Goal: Task Accomplishment & Management: Manage account settings

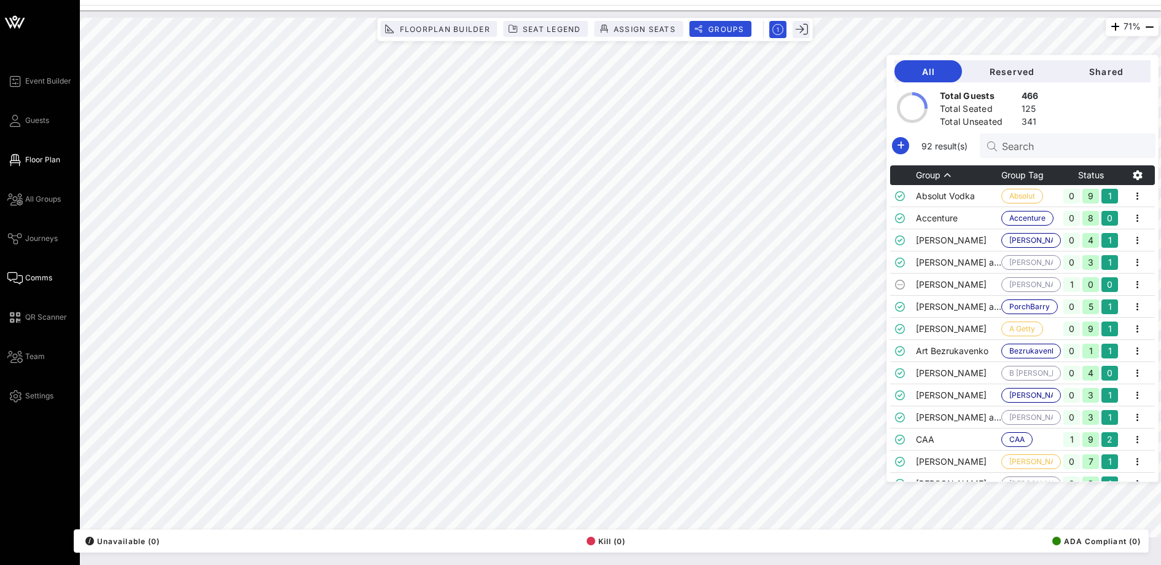
click at [22, 278] on icon at bounding box center [14, 278] width 15 height 2
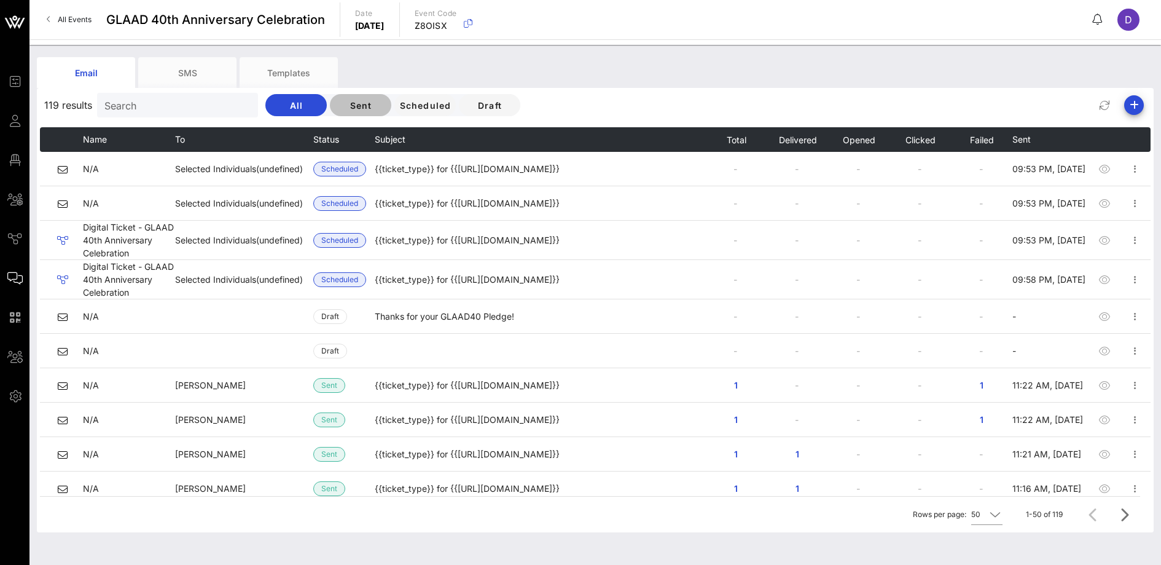
click at [330, 110] on button "Sent" at bounding box center [360, 105] width 61 height 22
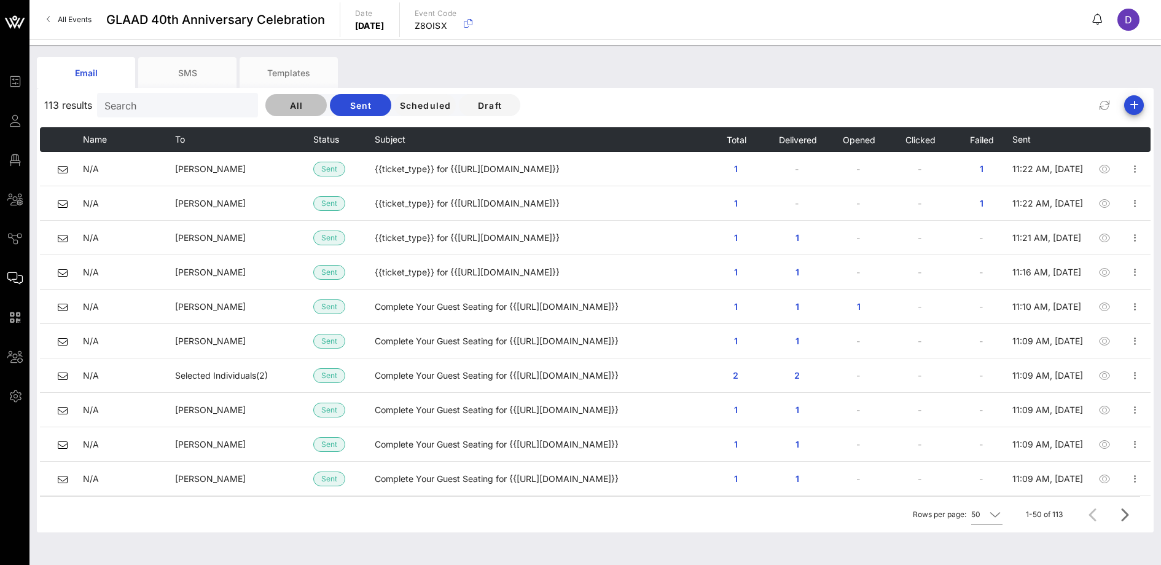
click at [280, 100] on span "All" at bounding box center [296, 105] width 42 height 10
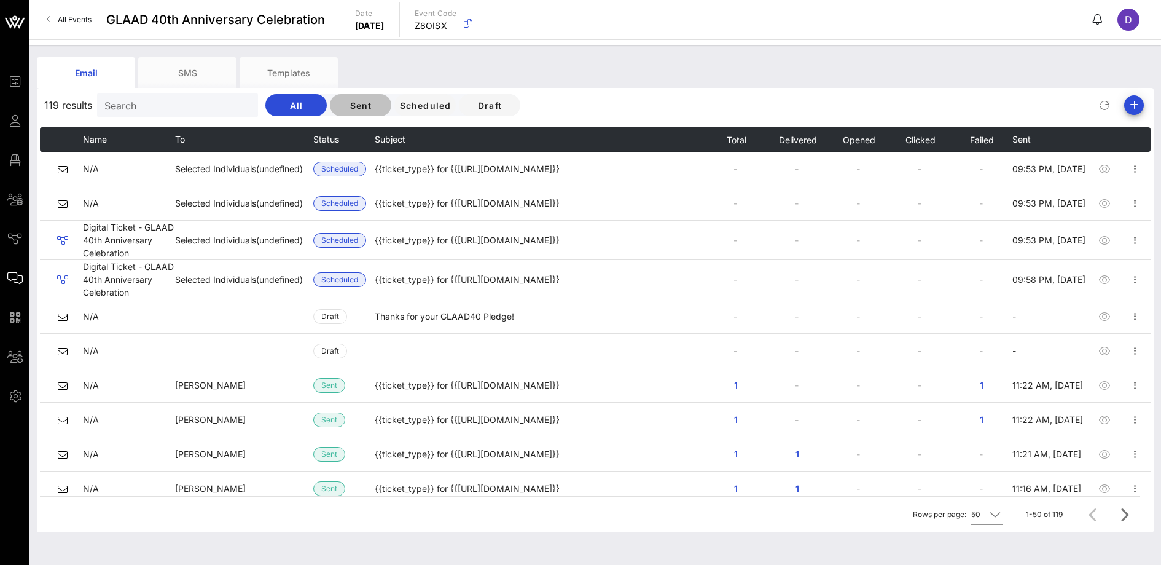
click at [340, 103] on span "Sent" at bounding box center [361, 105] width 42 height 10
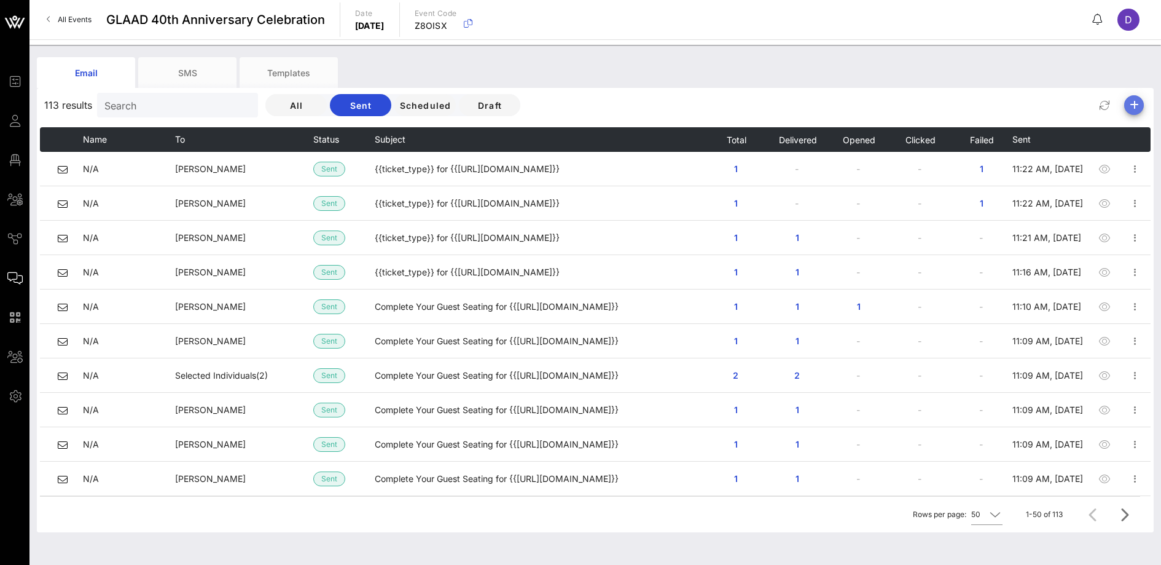
click at [1133, 105] on icon "button" at bounding box center [1134, 105] width 15 height 15
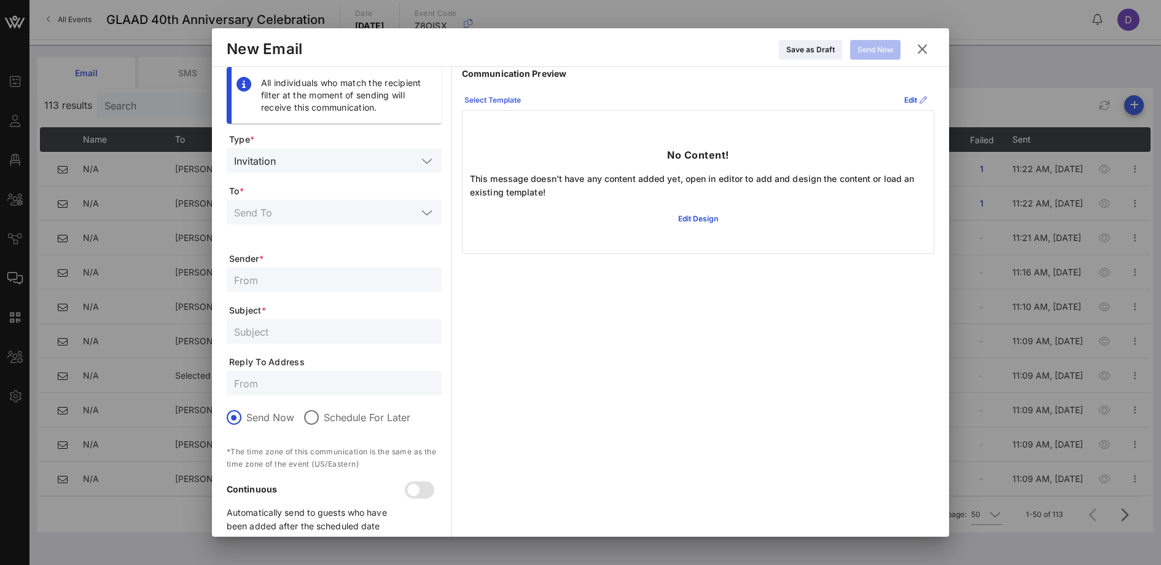
click at [488, 101] on button "Select Template" at bounding box center [492, 100] width 71 height 20
click at [386, 251] on form "Type * Invitation To * Sender * Subject * Reply To Address Send Now Schedule Fo…" at bounding box center [334, 337] width 215 height 409
click at [393, 208] on input "text" at bounding box center [325, 212] width 183 height 16
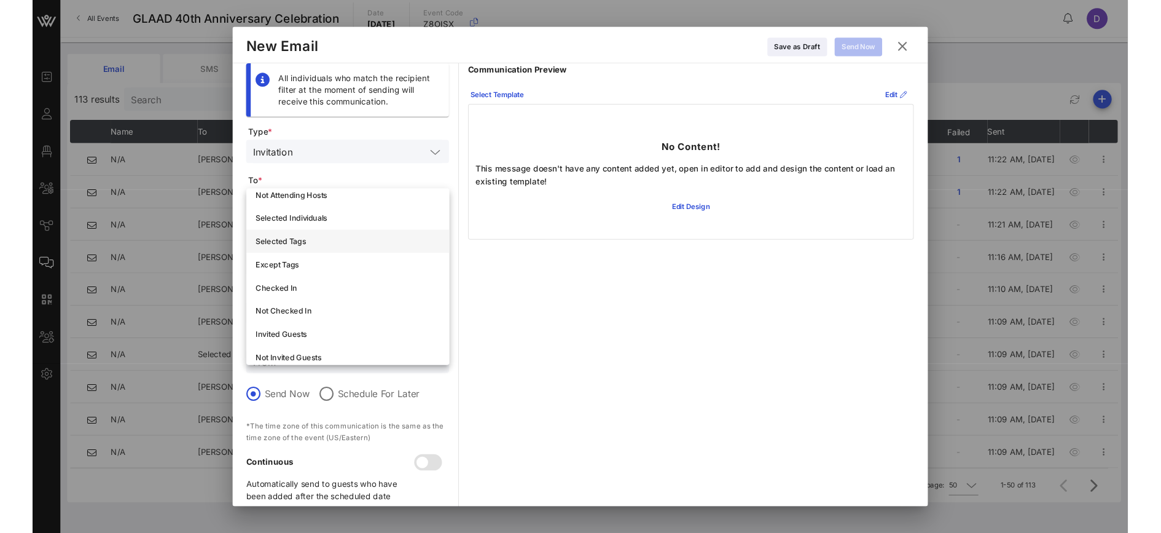
scroll to position [76, 0]
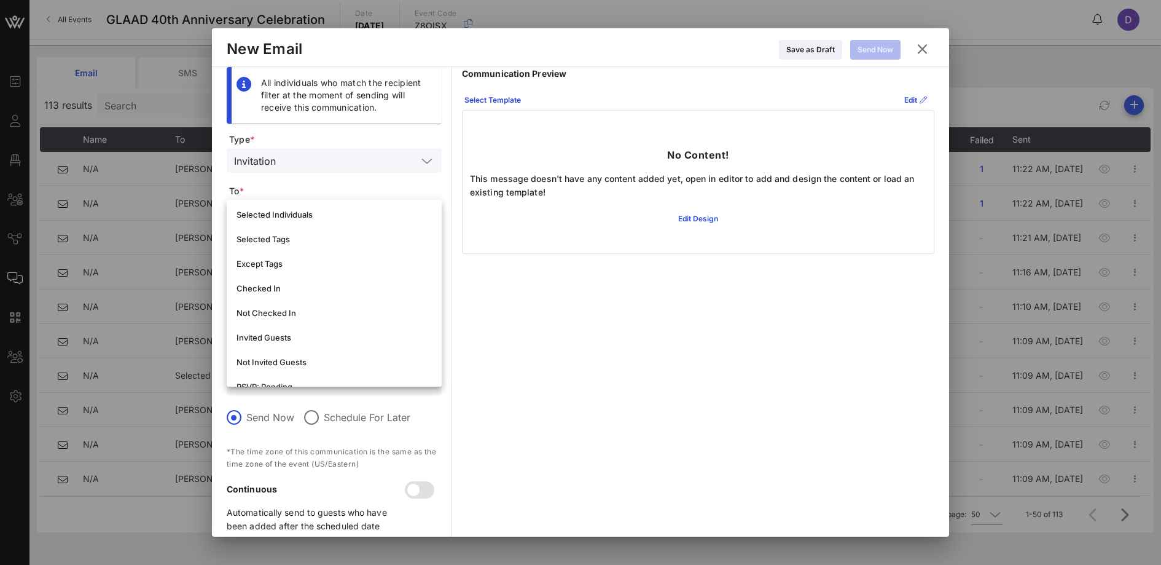
click at [607, 416] on div "Communication Preview Select Template Edit No Content! This message doesn't hav…" at bounding box center [698, 305] width 473 height 476
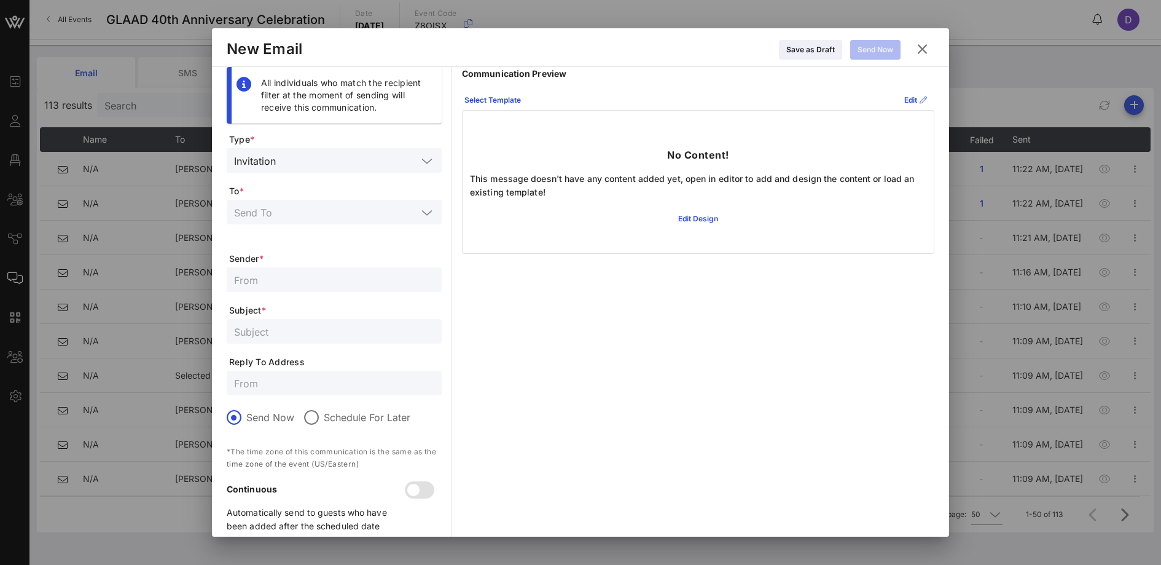
click at [927, 50] on icon at bounding box center [922, 49] width 21 height 22
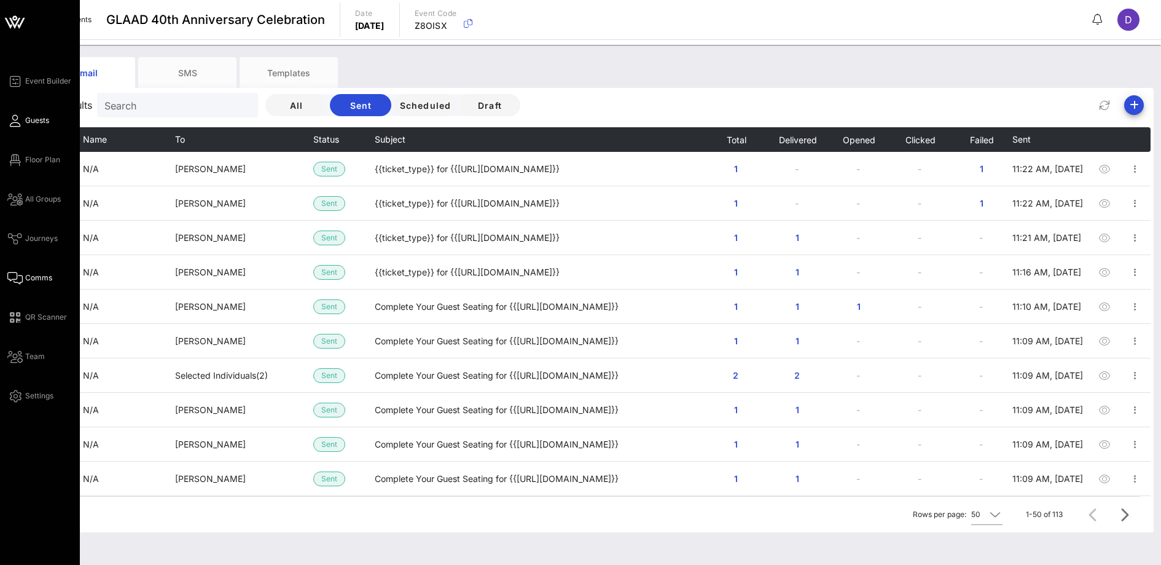
click at [27, 117] on span "Guests" at bounding box center [37, 120] width 24 height 11
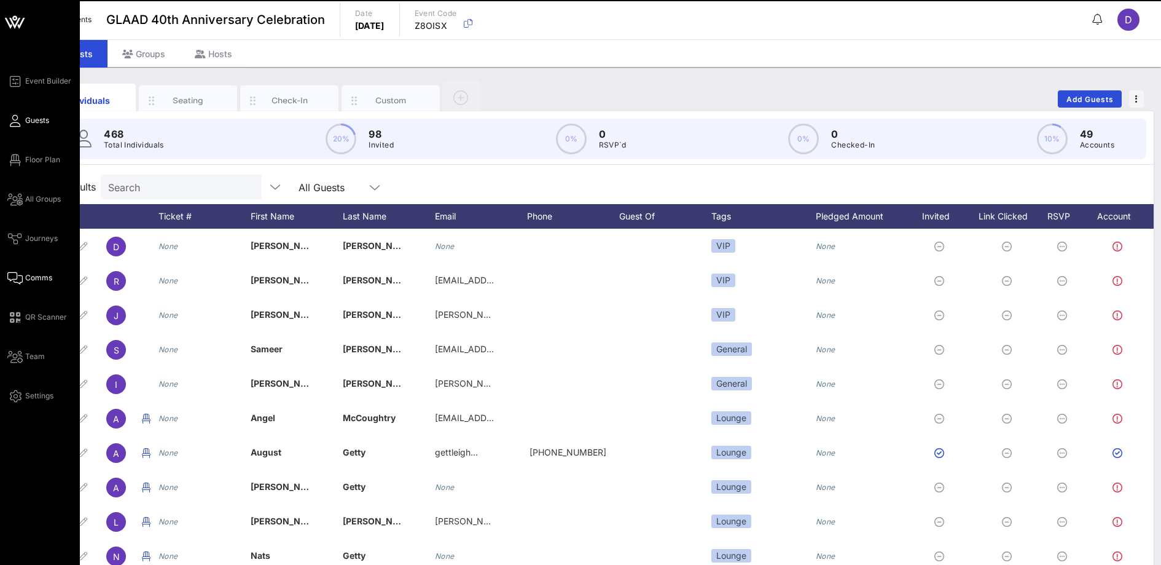
click at [34, 280] on span "Comms" at bounding box center [38, 277] width 27 height 11
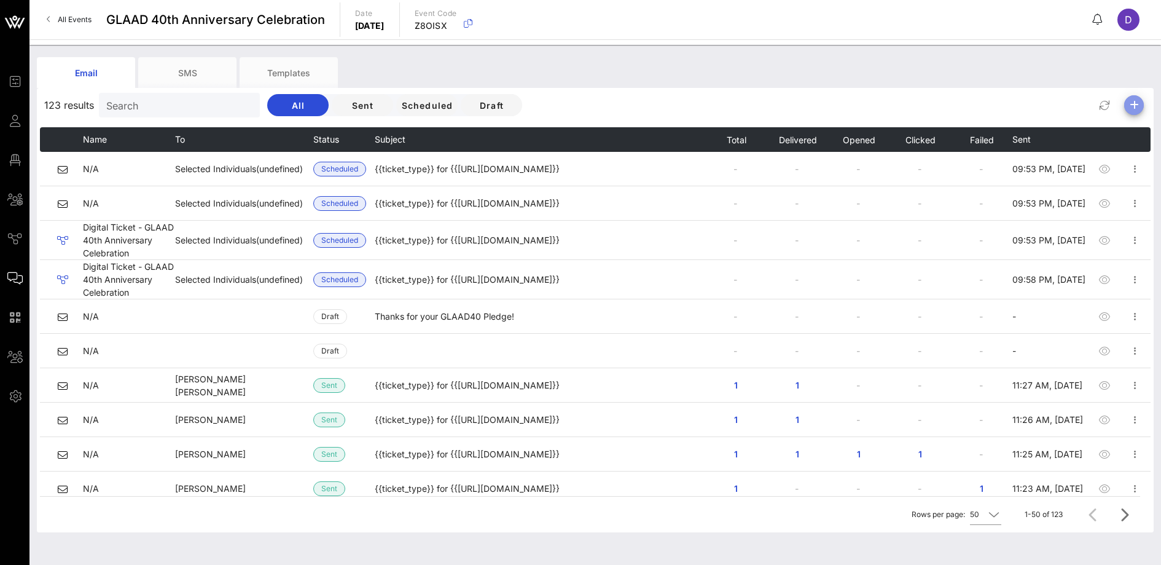
click at [1134, 107] on icon "button" at bounding box center [1134, 105] width 15 height 15
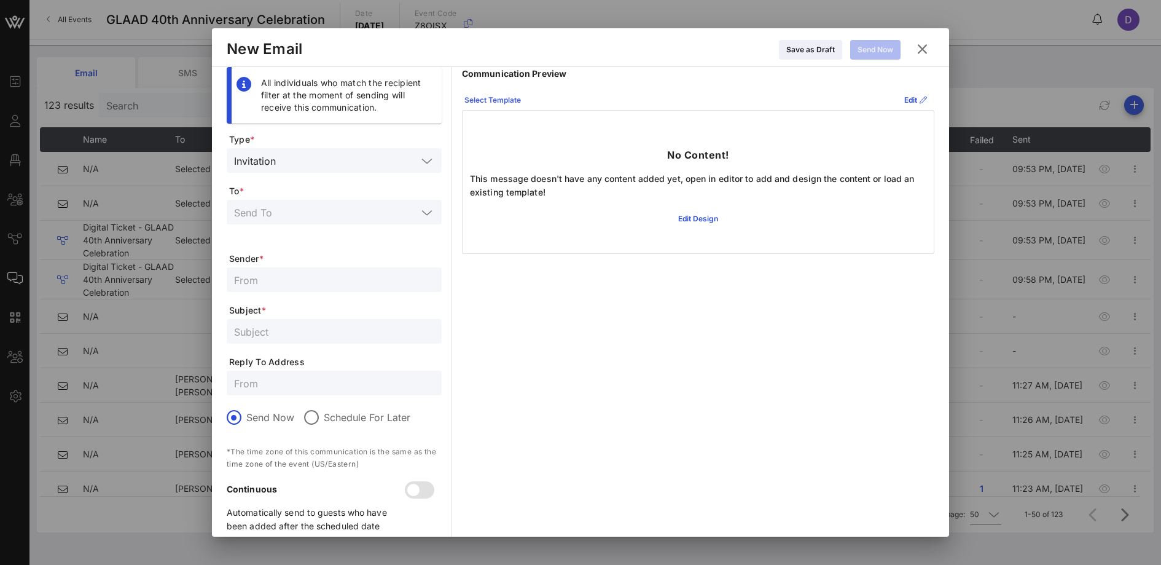
click at [491, 92] on button "Select Template" at bounding box center [492, 100] width 71 height 20
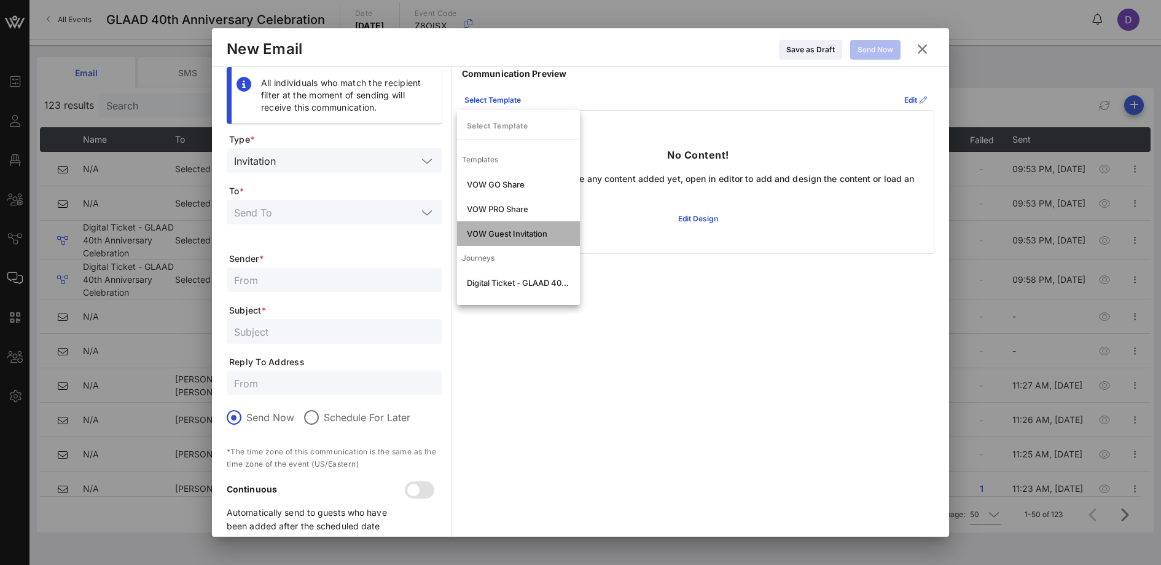
click at [534, 234] on div "VOW Guest Invitation" at bounding box center [518, 234] width 103 height 10
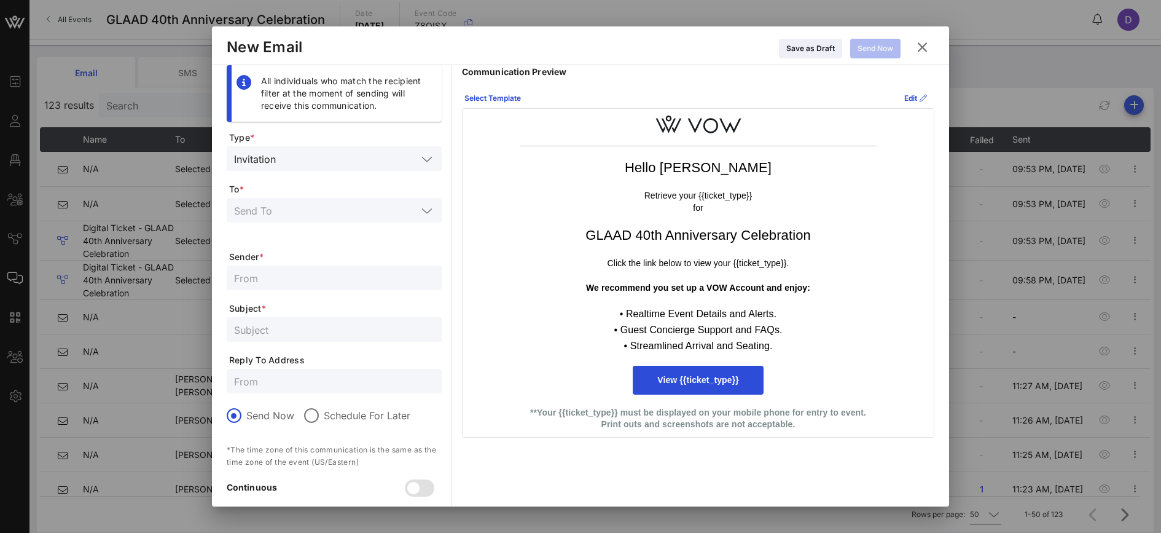
click at [922, 47] on icon at bounding box center [922, 47] width 17 height 15
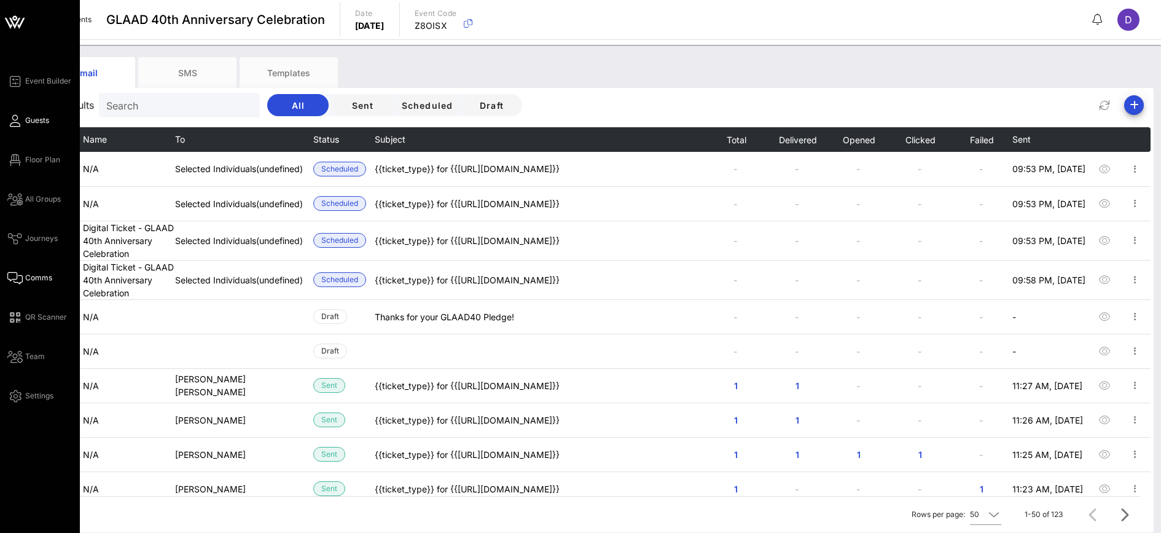
click at [45, 115] on span "Guests" at bounding box center [37, 120] width 24 height 11
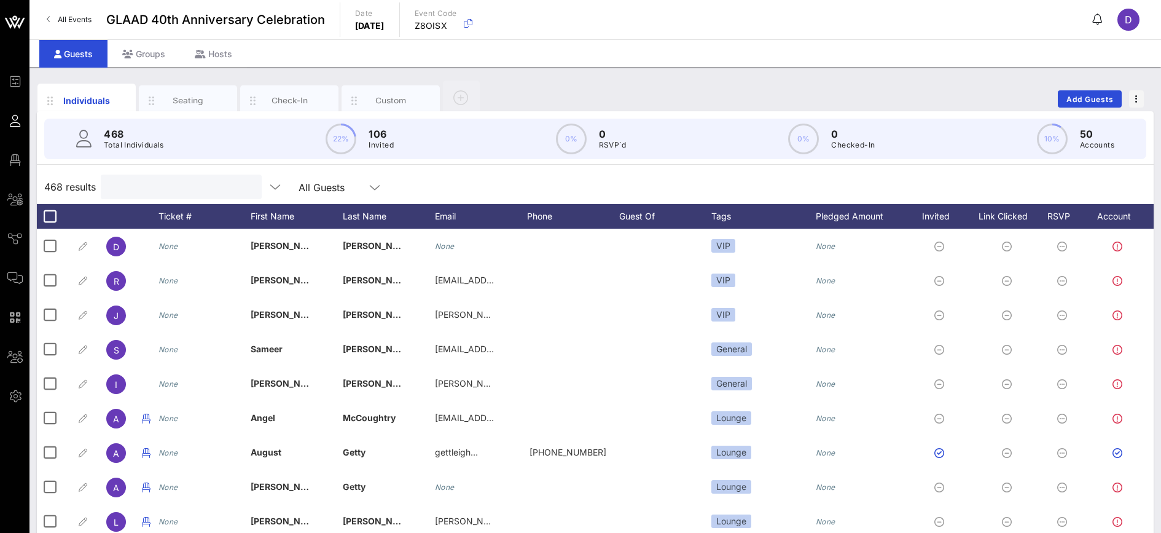
click at [147, 189] on input "text" at bounding box center [180, 187] width 144 height 16
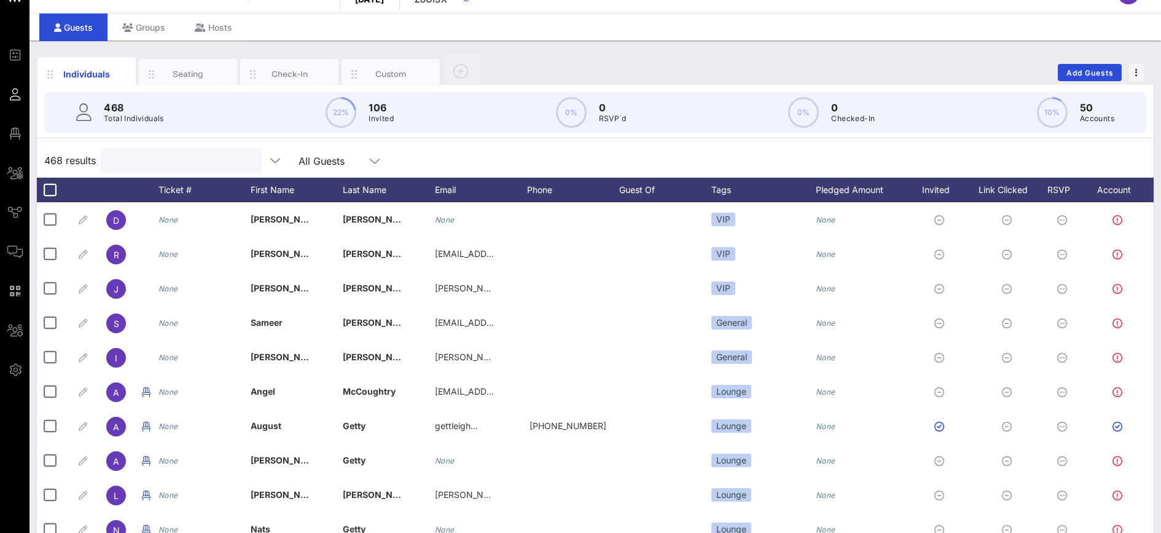
scroll to position [27, 0]
click at [171, 160] on input "text" at bounding box center [180, 160] width 144 height 16
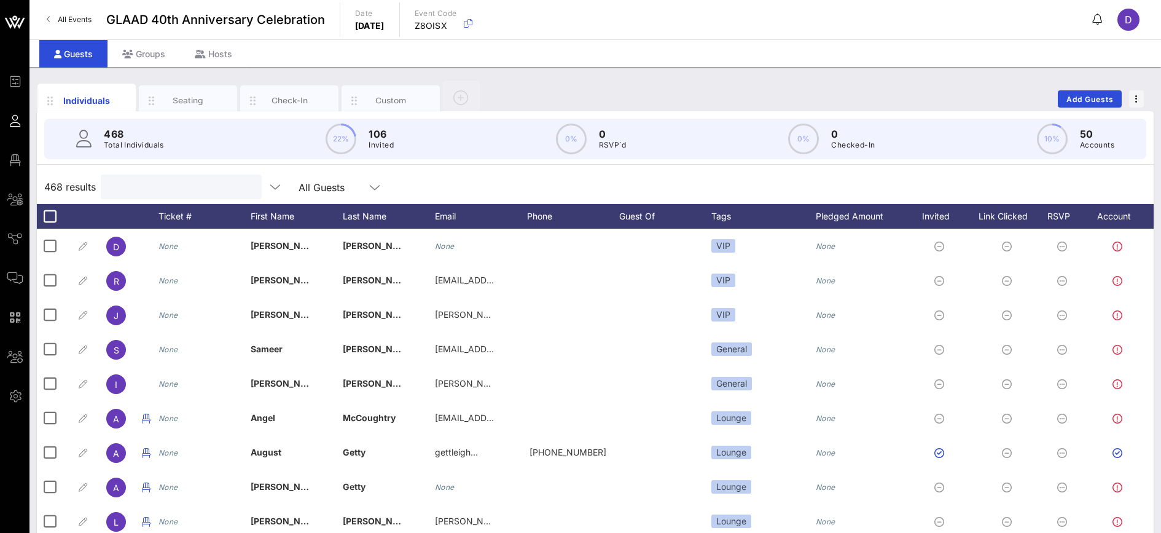
click at [170, 190] on input "text" at bounding box center [180, 187] width 144 height 16
paste input "[PERSON_NAME]"
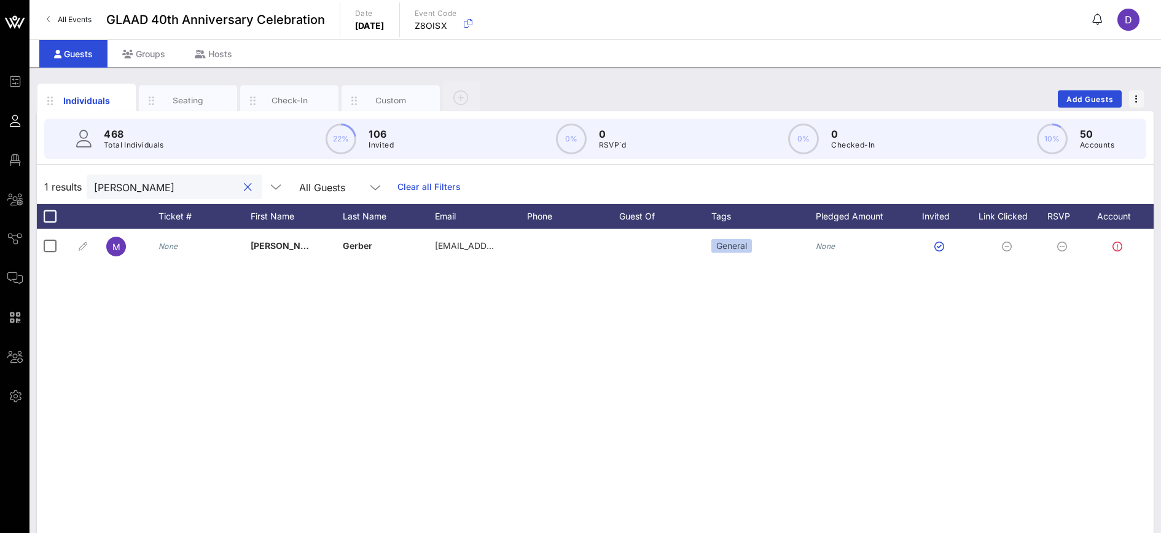
type input "[PERSON_NAME]"
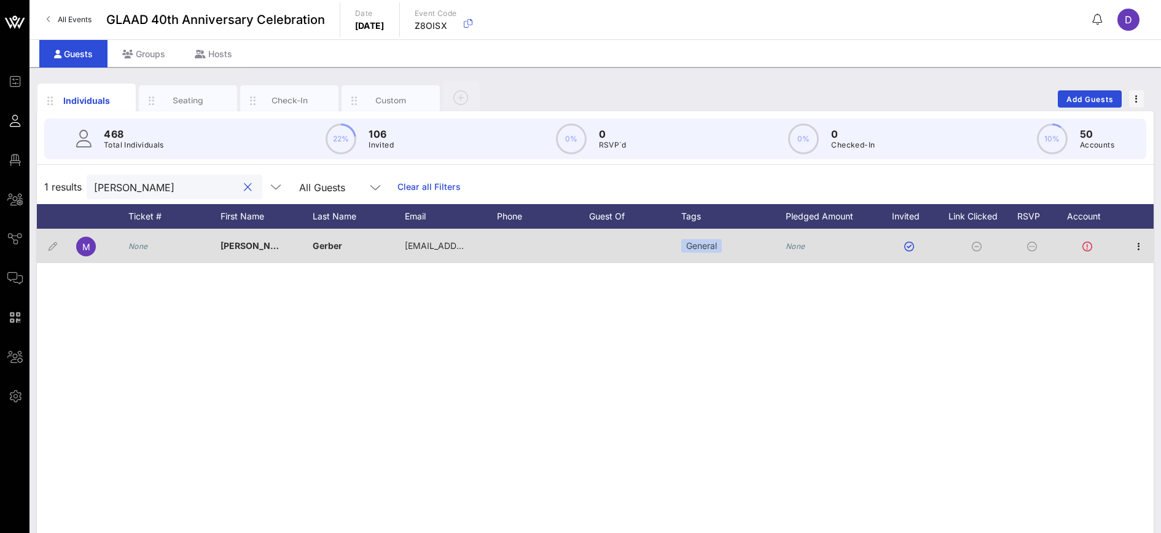
scroll to position [0, 31]
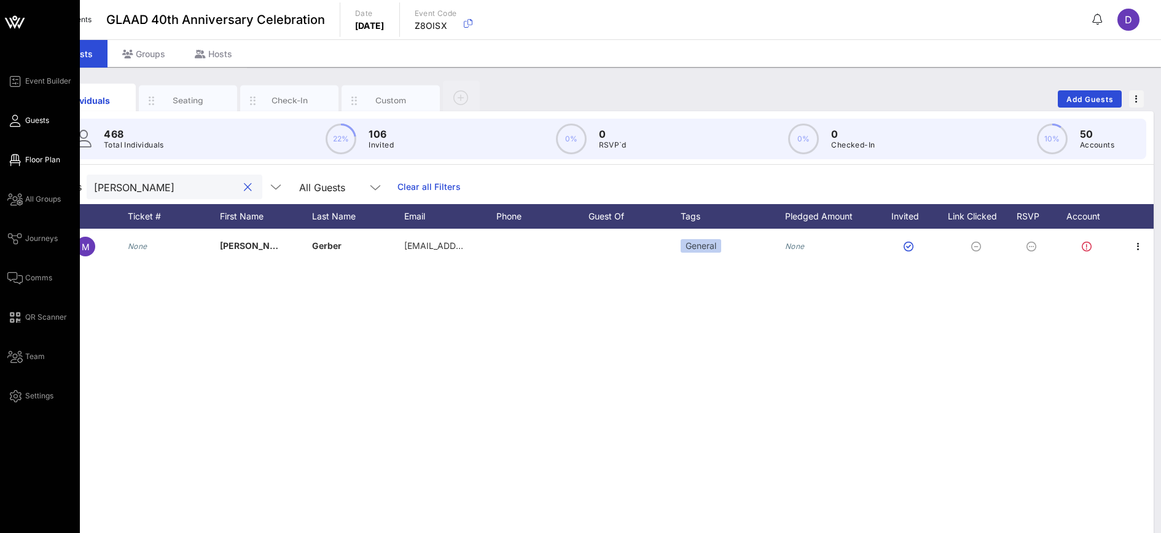
click at [36, 160] on span "Floor Plan" at bounding box center [42, 159] width 35 height 11
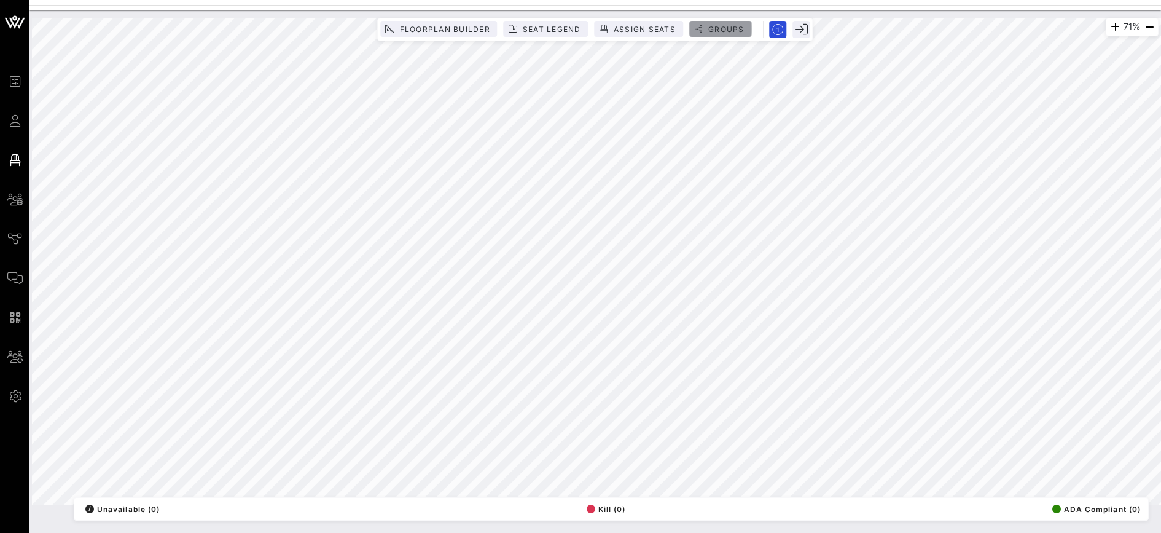
click at [708, 25] on span "Groups" at bounding box center [726, 29] width 37 height 9
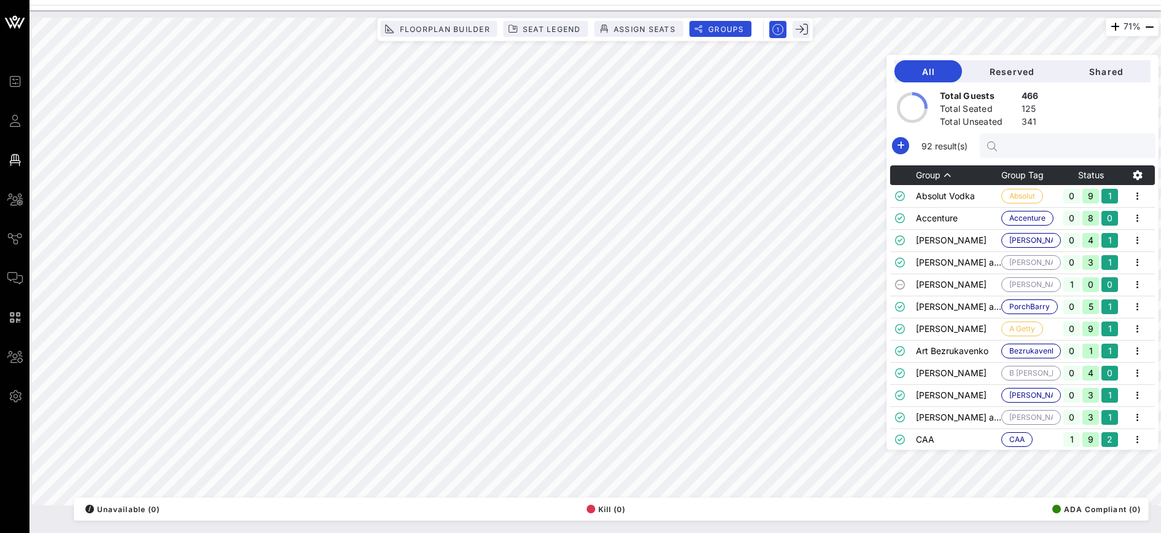
click at [1058, 146] on input "text" at bounding box center [1074, 146] width 144 height 16
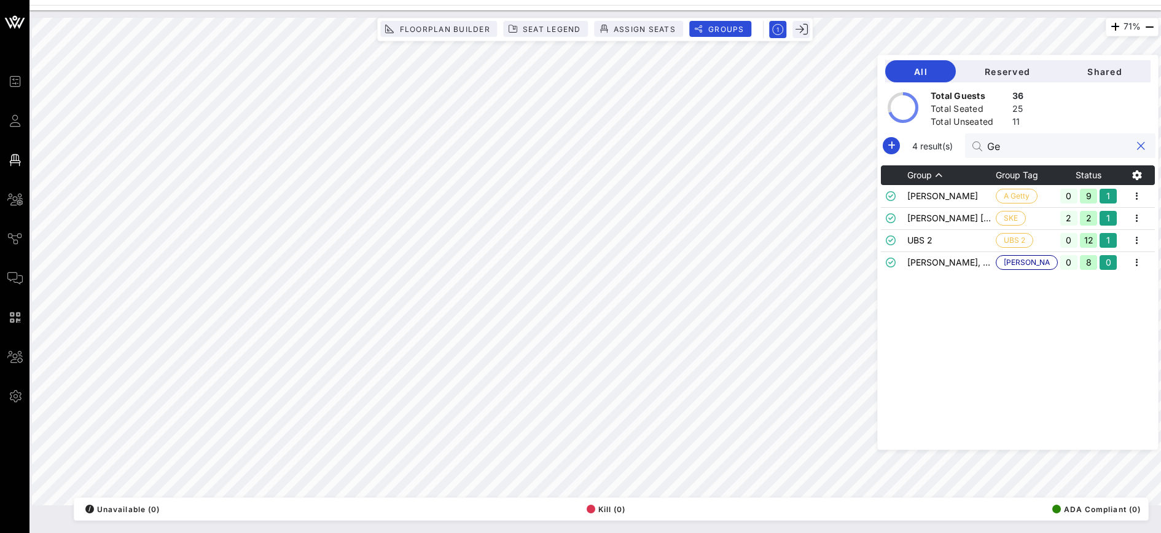
type input "G"
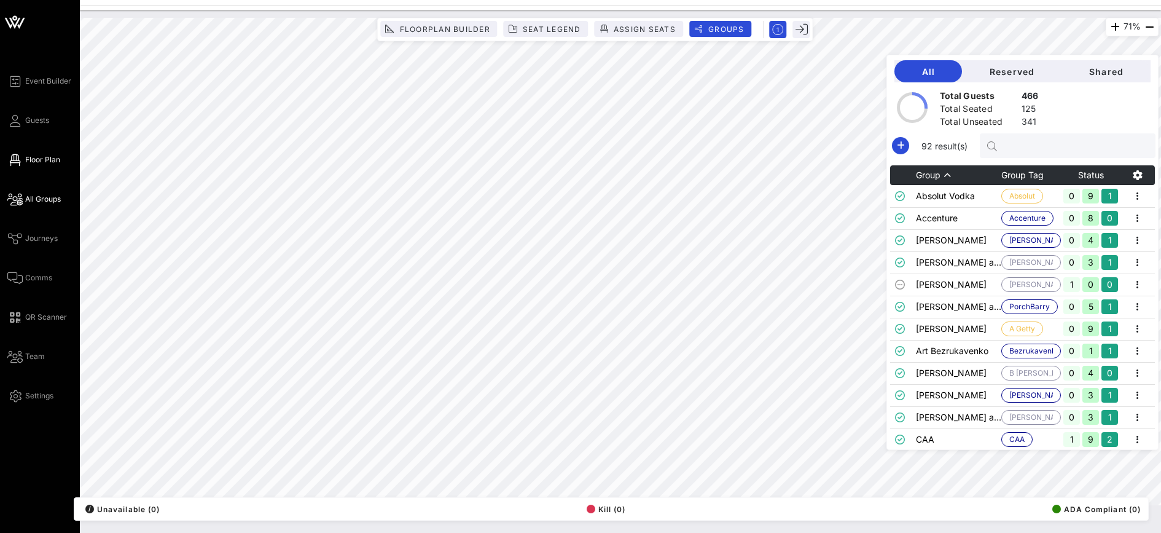
click at [40, 202] on span "All Groups" at bounding box center [43, 199] width 36 height 11
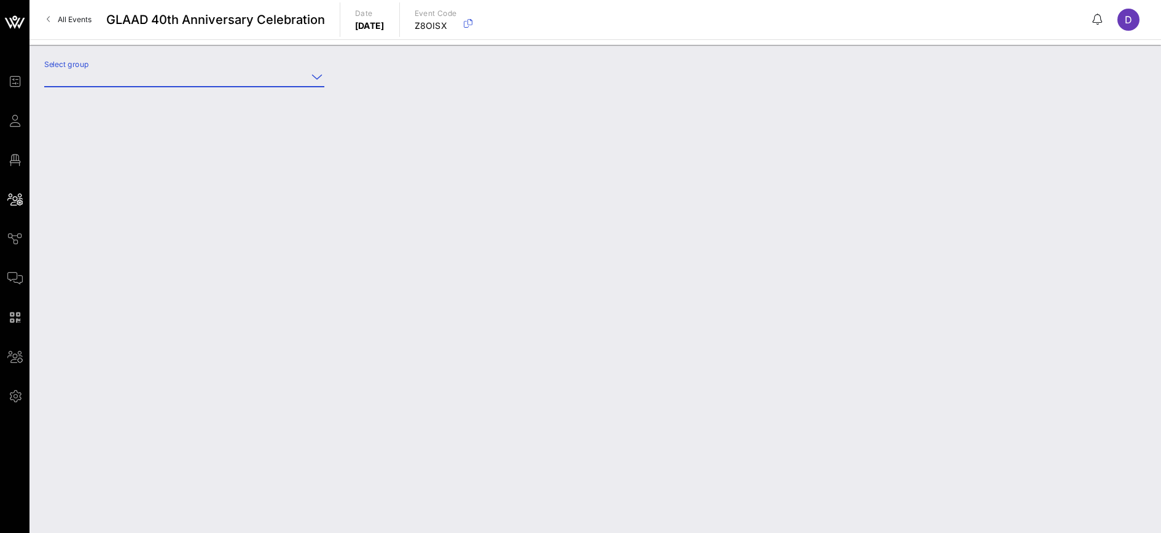
click at [174, 80] on input "Select group" at bounding box center [175, 77] width 263 height 20
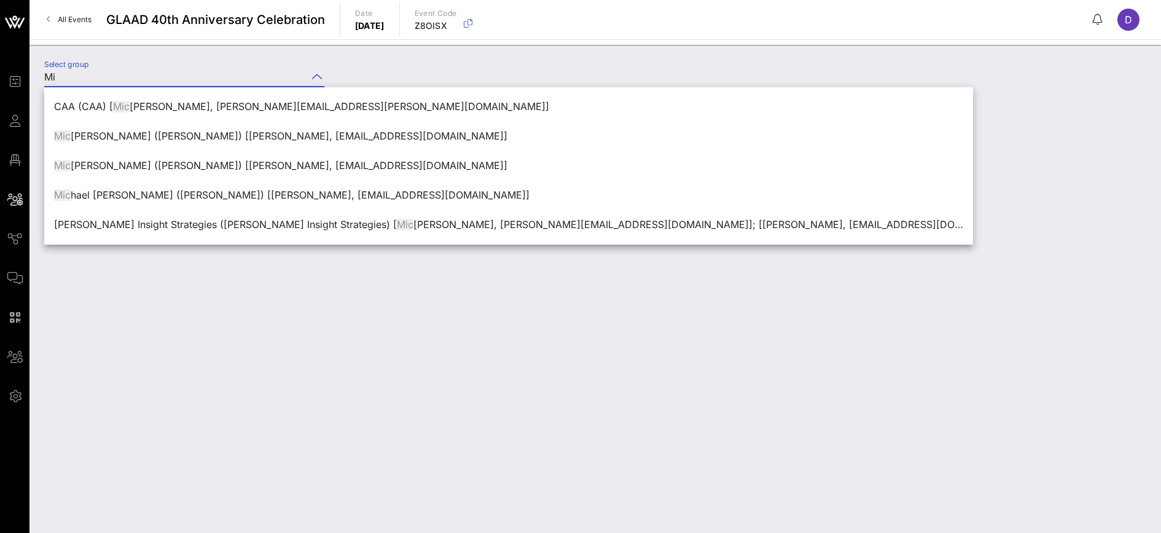
type input "M"
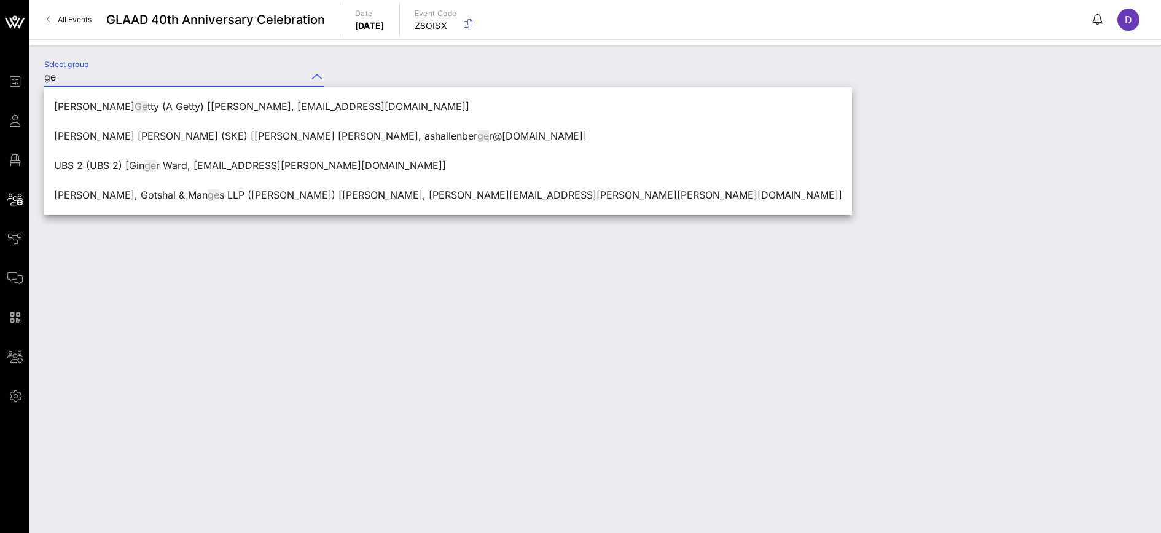
type input "g"
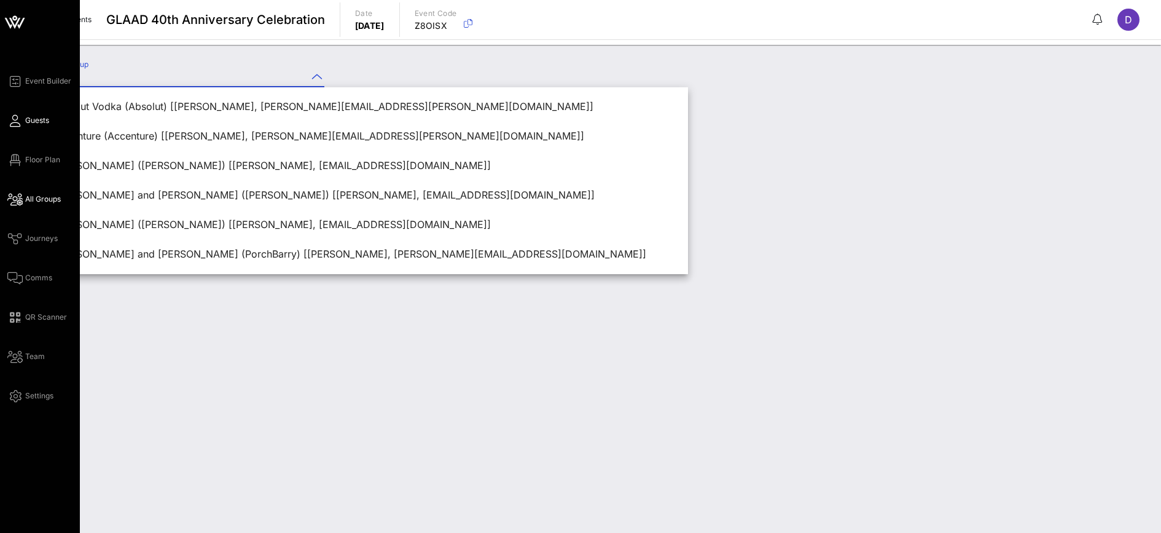
click at [20, 125] on link "Guests" at bounding box center [28, 120] width 42 height 15
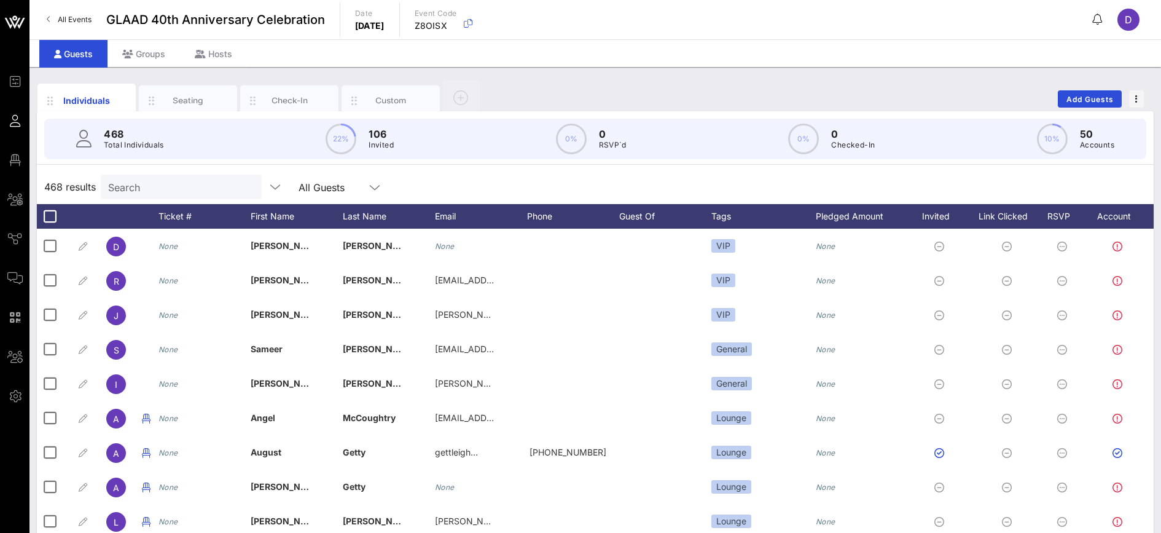
click at [168, 189] on input "Search" at bounding box center [180, 187] width 144 height 16
type input "M"
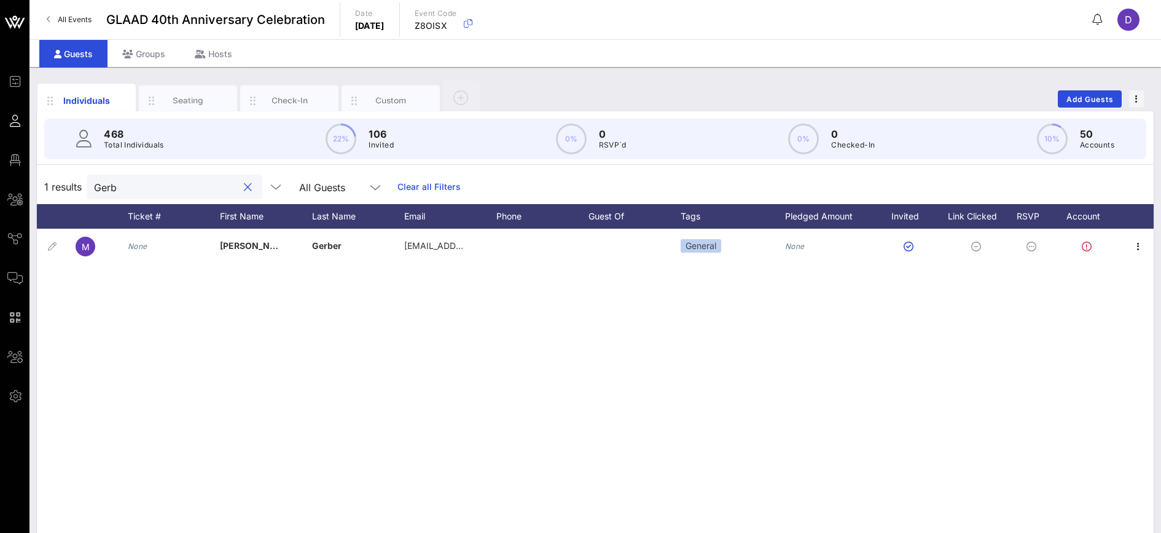
scroll to position [3, 0]
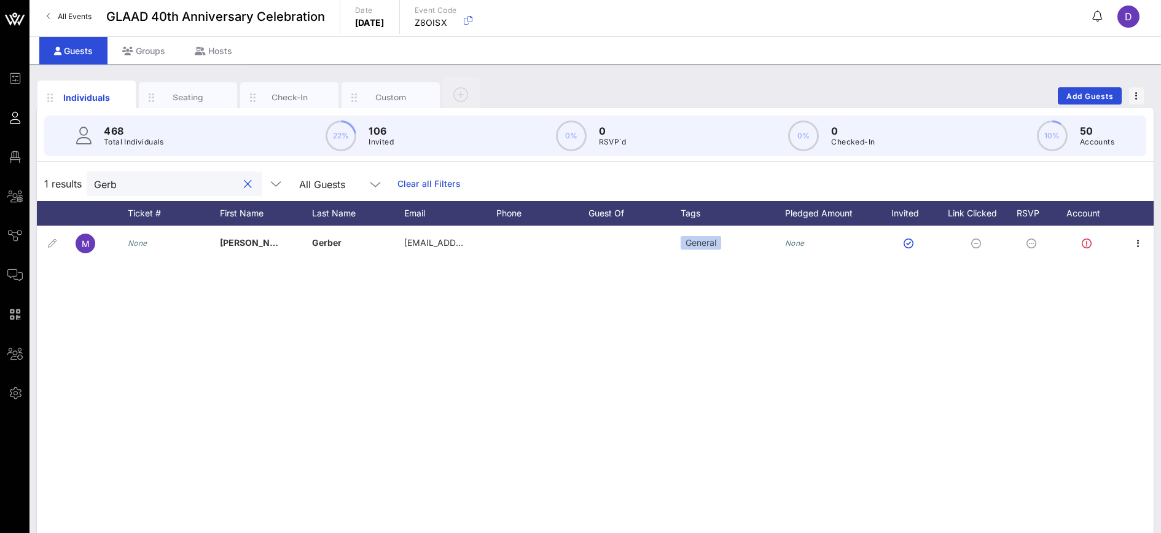
type input "Gerb"
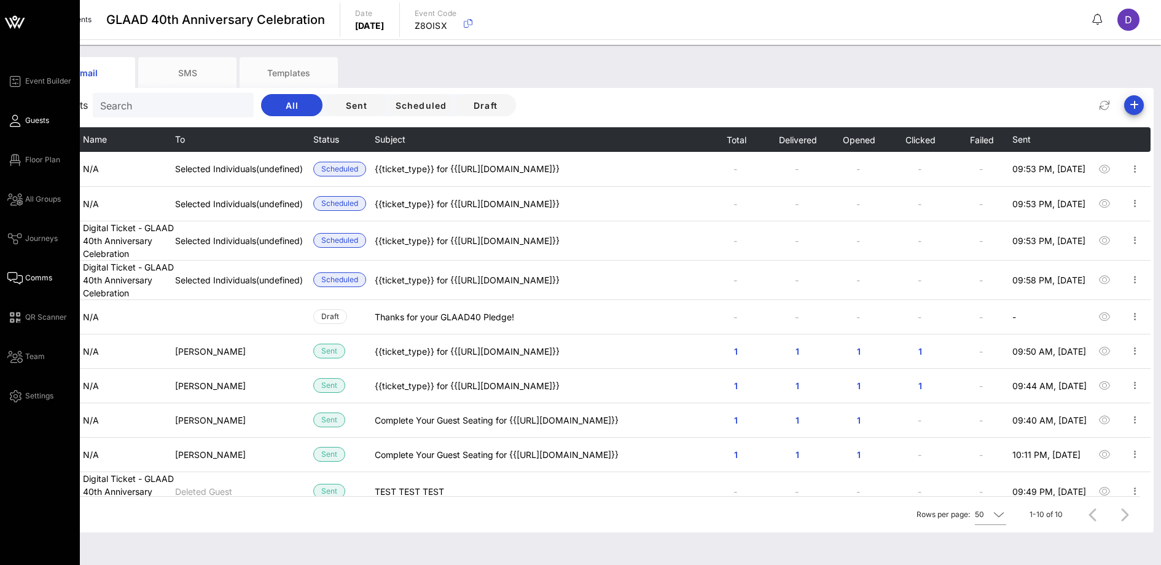
click at [23, 119] on link "Guests" at bounding box center [28, 120] width 42 height 15
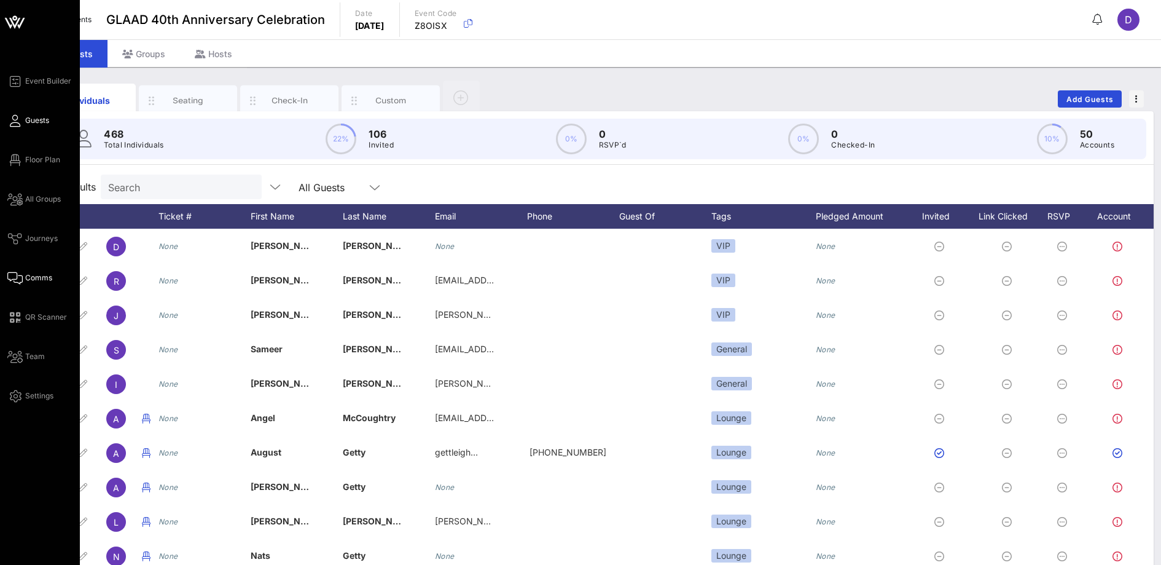
click at [24, 279] on link "Comms" at bounding box center [29, 277] width 45 height 15
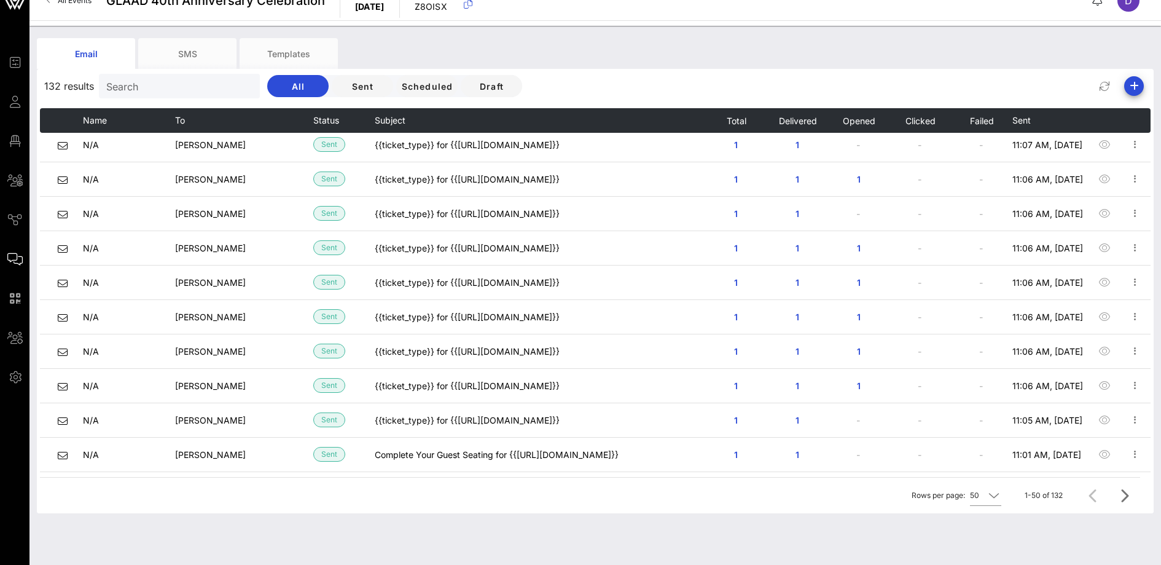
scroll to position [1386, 0]
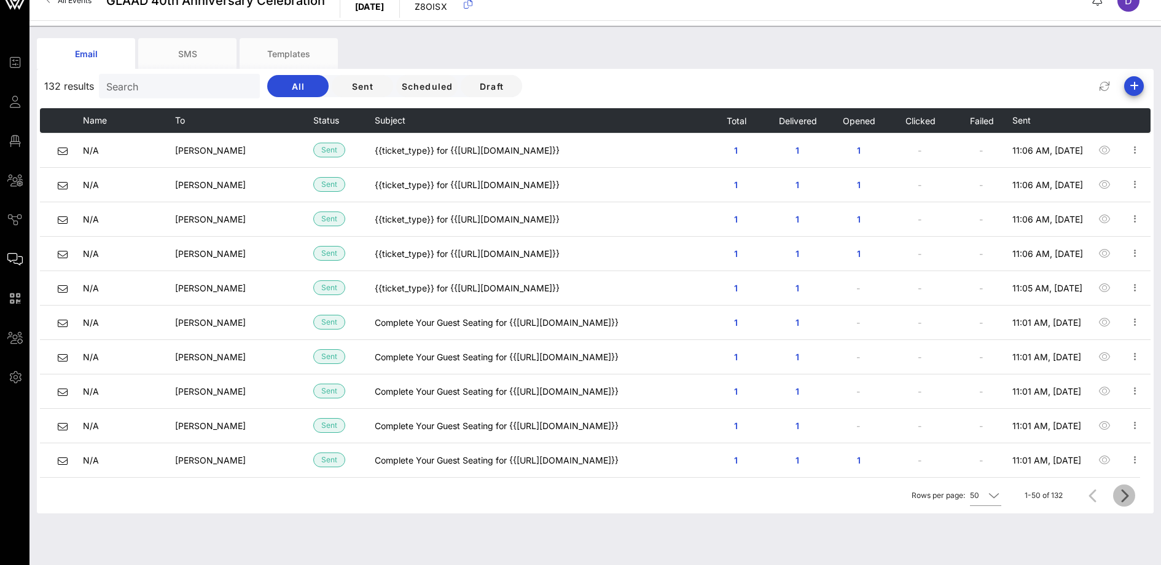
click at [1122, 498] on icon "Next page" at bounding box center [1124, 495] width 15 height 15
click at [1086, 497] on icon "Previous page" at bounding box center [1093, 495] width 15 height 15
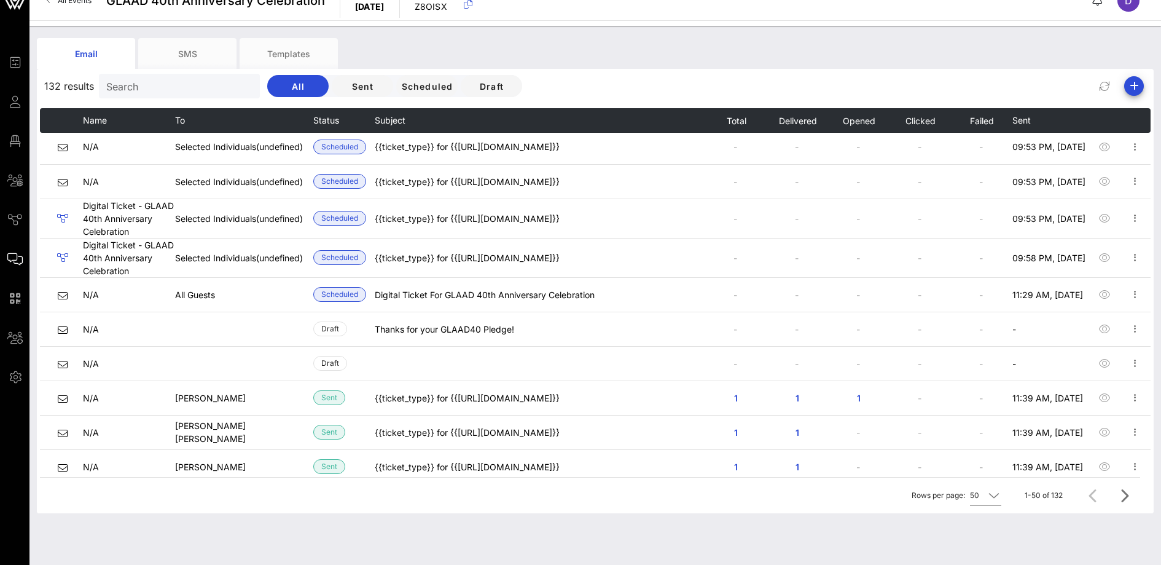
scroll to position [0, 0]
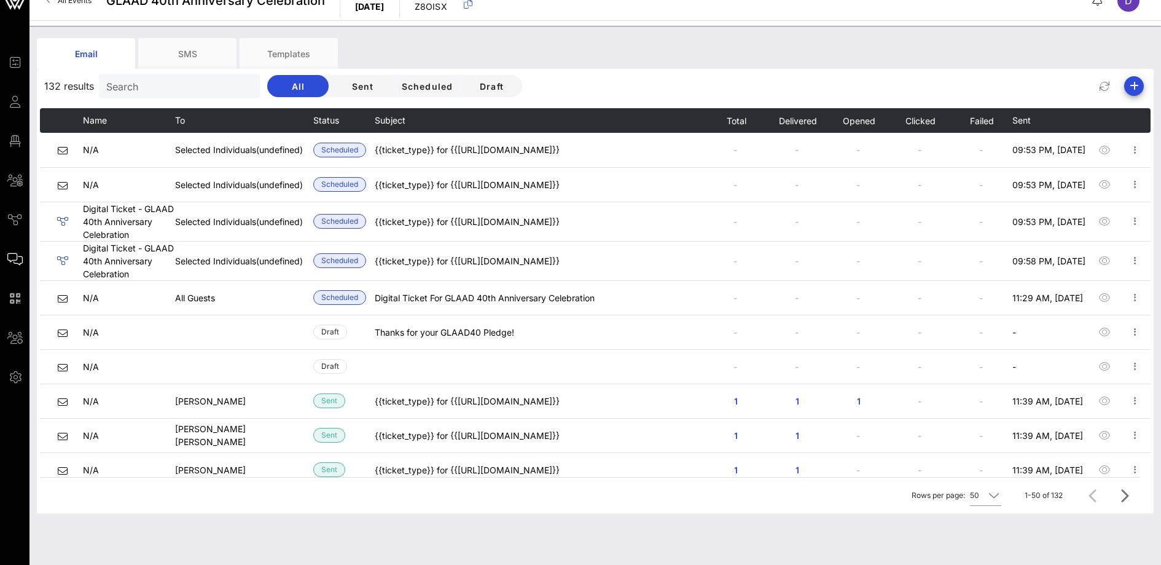
click at [146, 87] on input "Search" at bounding box center [178, 86] width 144 height 16
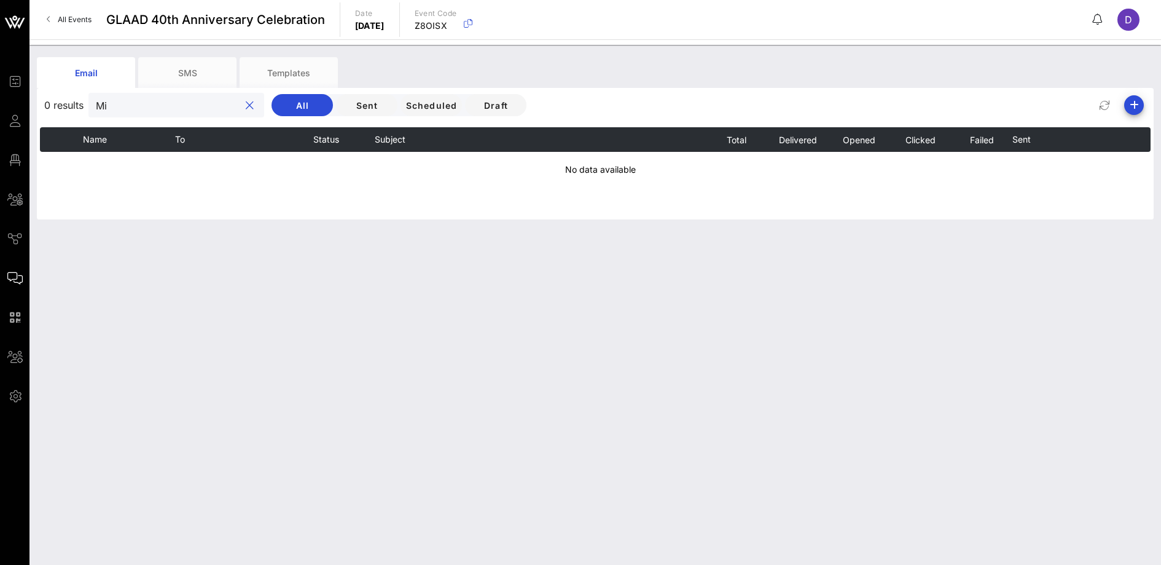
type input "M"
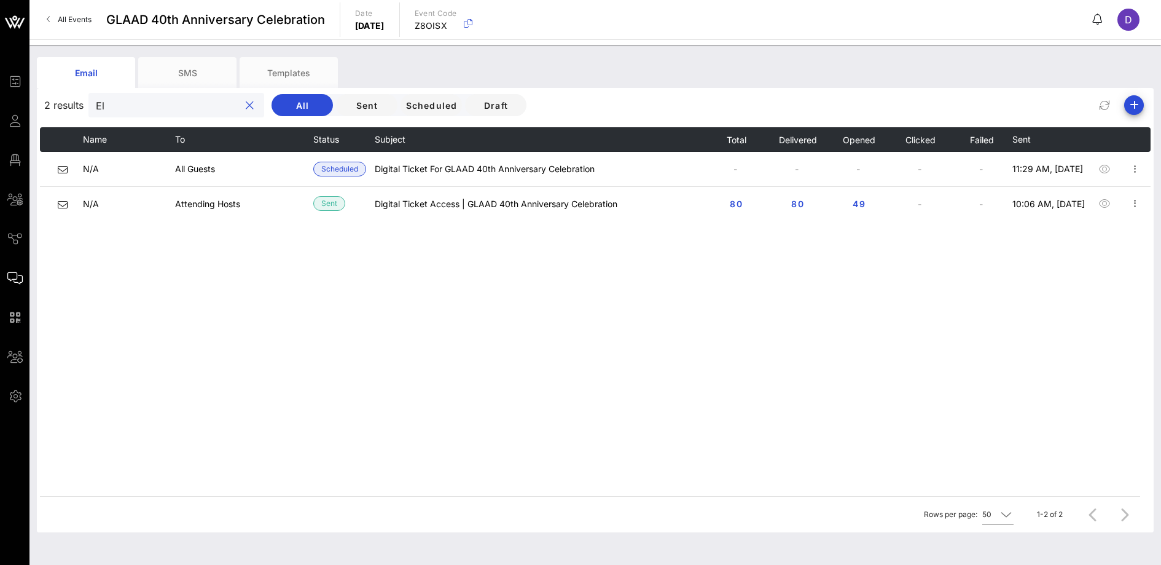
type input "E"
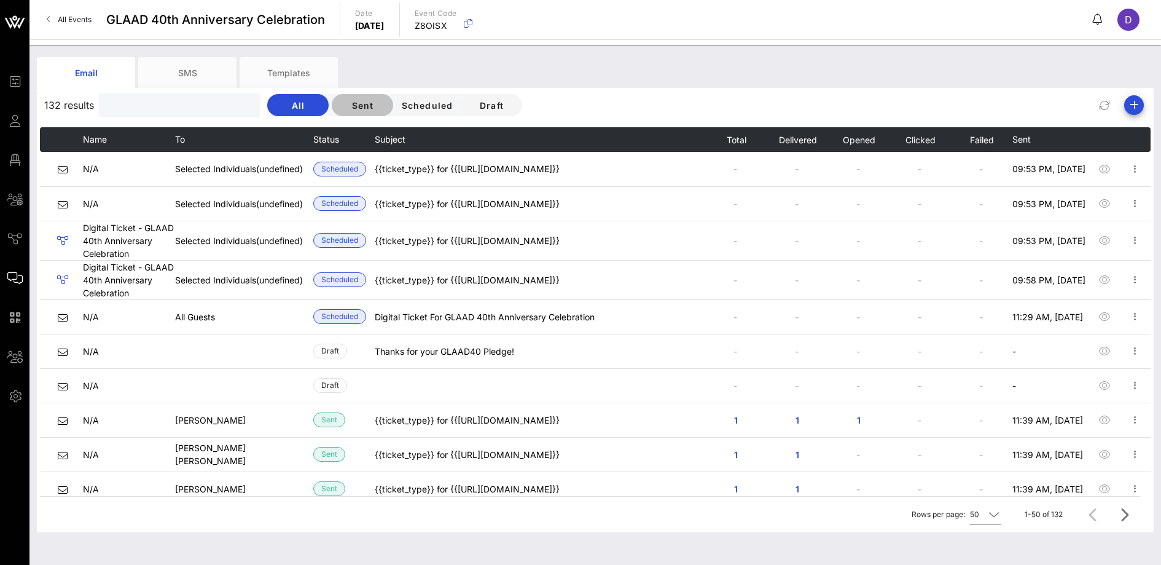
click at [342, 107] on span "Sent" at bounding box center [363, 105] width 42 height 10
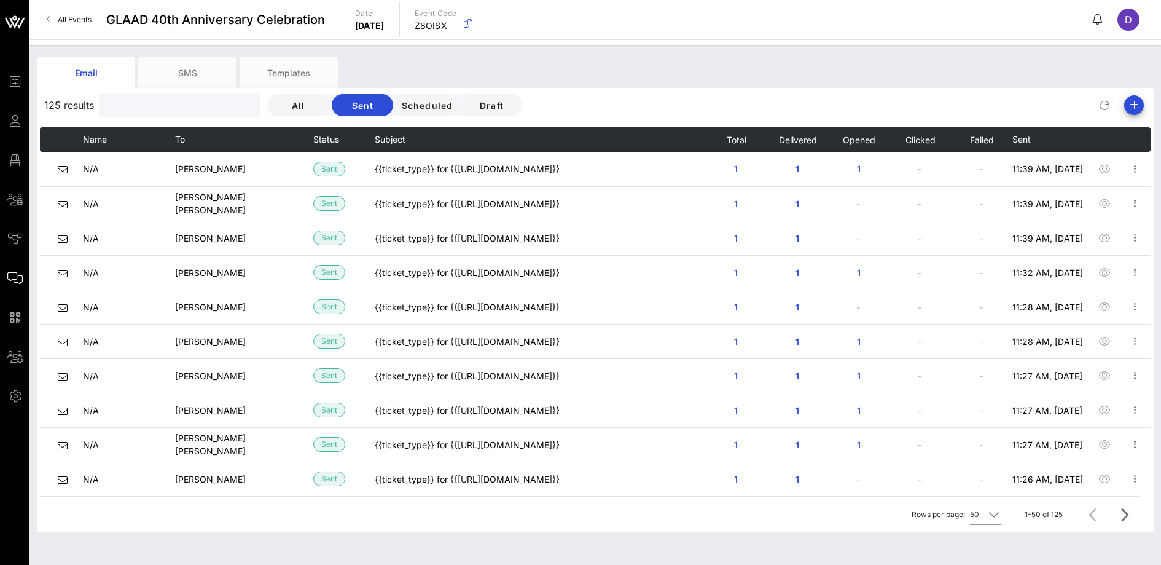
click at [162, 104] on input "text" at bounding box center [178, 105] width 144 height 16
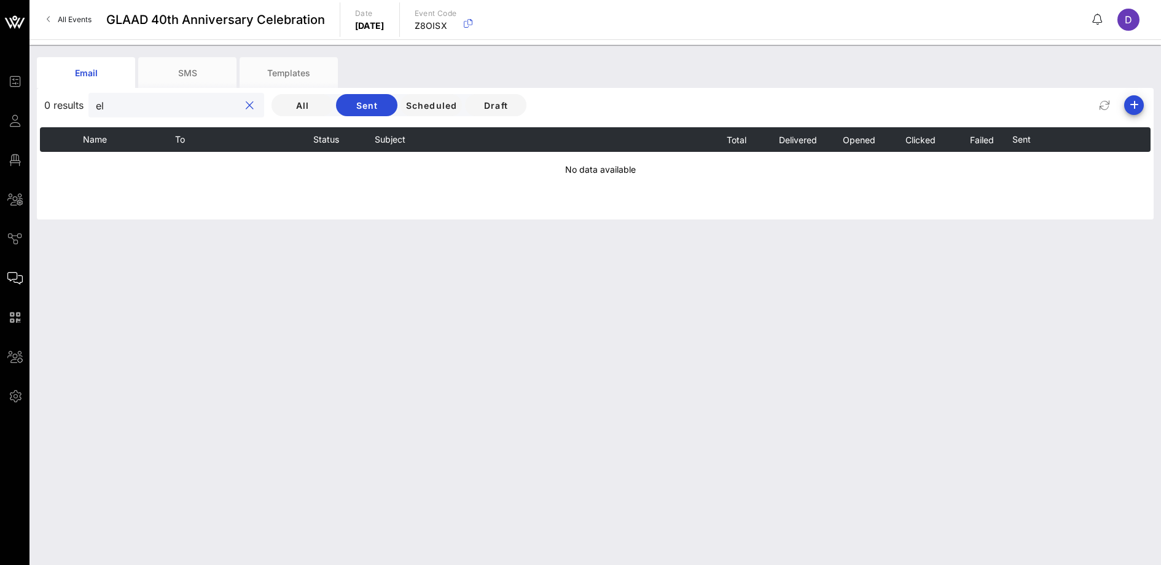
type input "e"
type input "m"
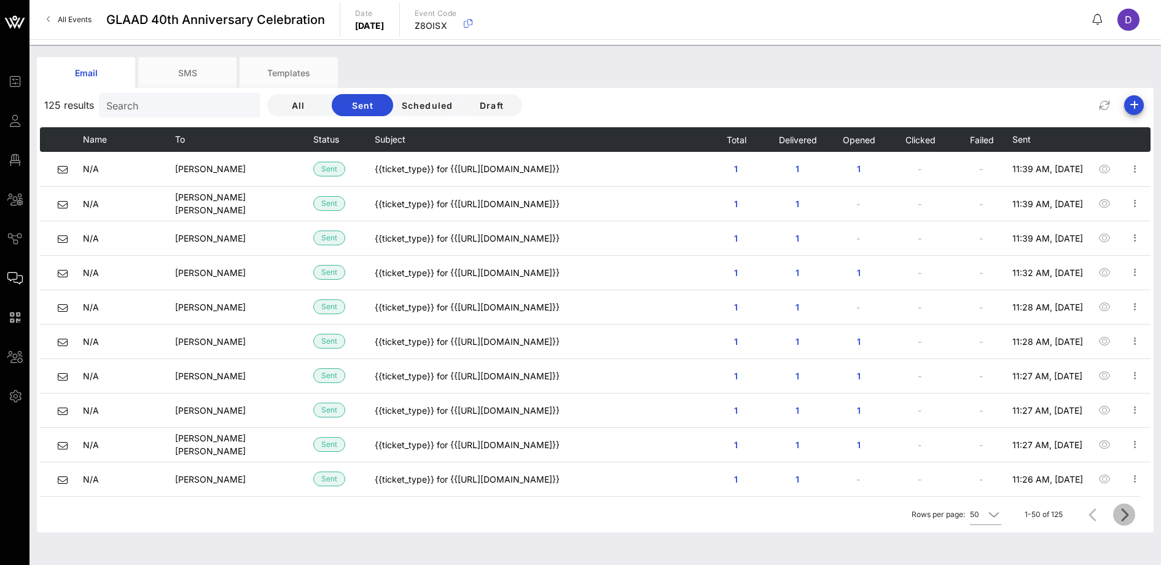
click at [1128, 520] on icon "Next page" at bounding box center [1124, 514] width 15 height 15
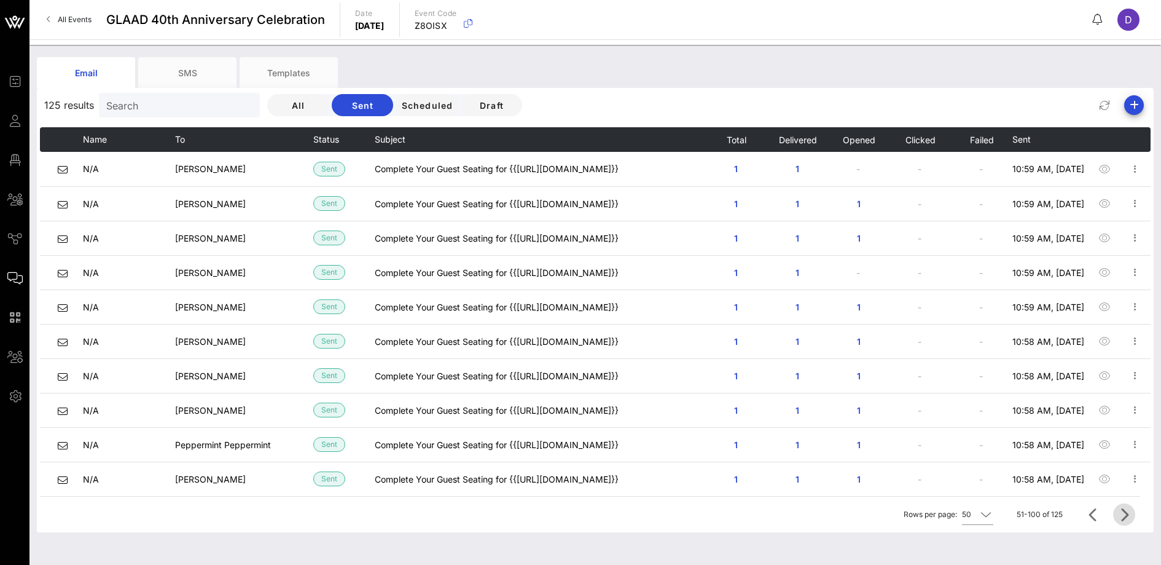
click at [1128, 519] on icon "Next page" at bounding box center [1124, 514] width 15 height 15
click at [210, 105] on input "Search" at bounding box center [178, 105] width 144 height 16
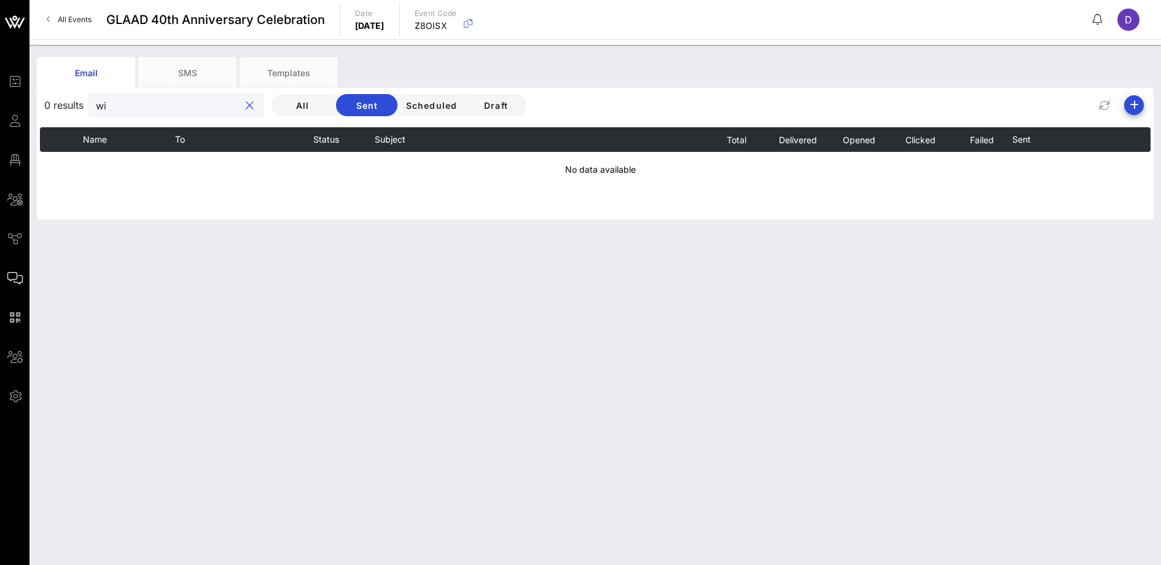
type input "w"
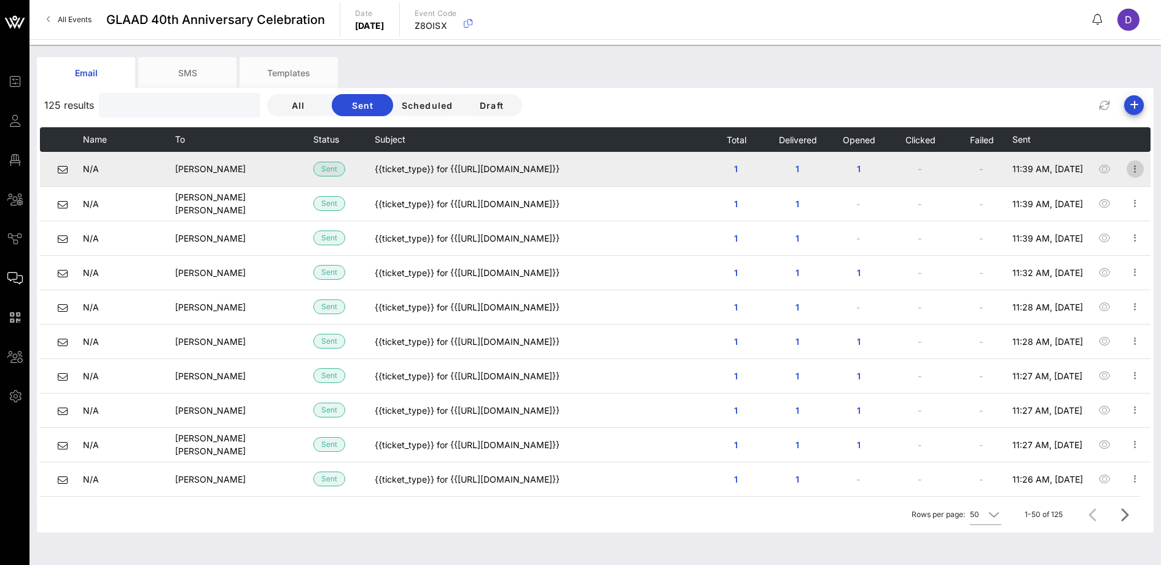
click at [1130, 173] on icon "button" at bounding box center [1135, 169] width 15 height 15
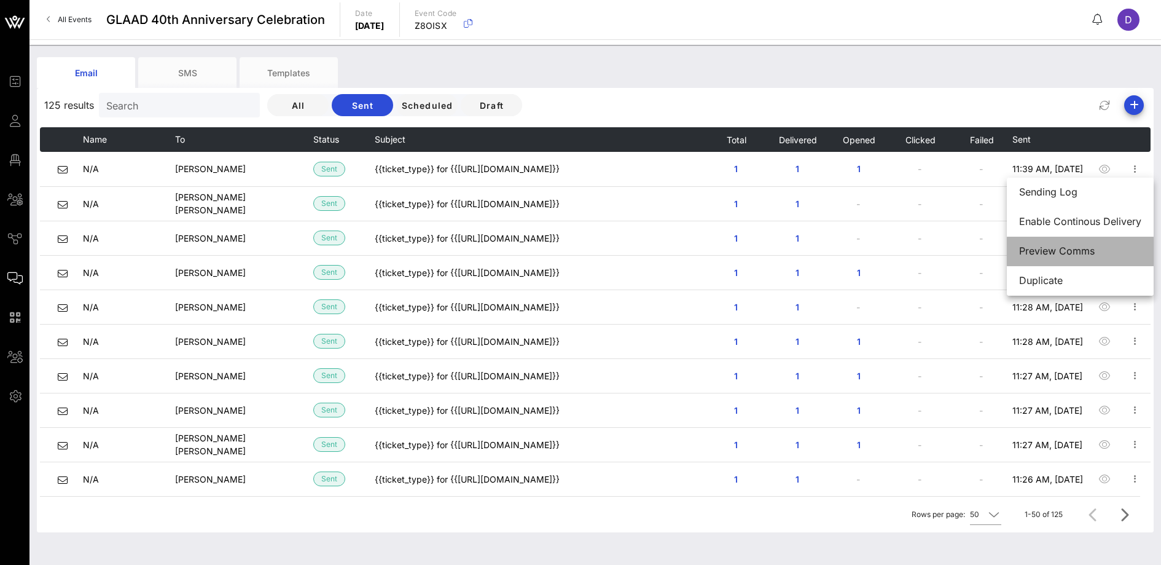
click at [1100, 245] on div "Preview Comms" at bounding box center [1081, 251] width 122 height 12
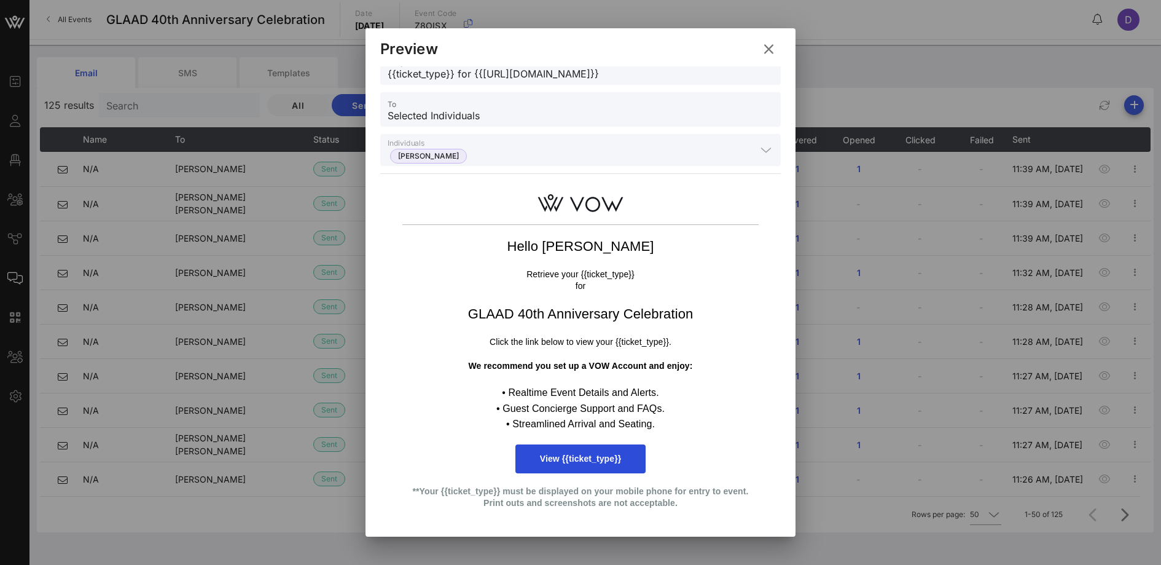
scroll to position [28, 0]
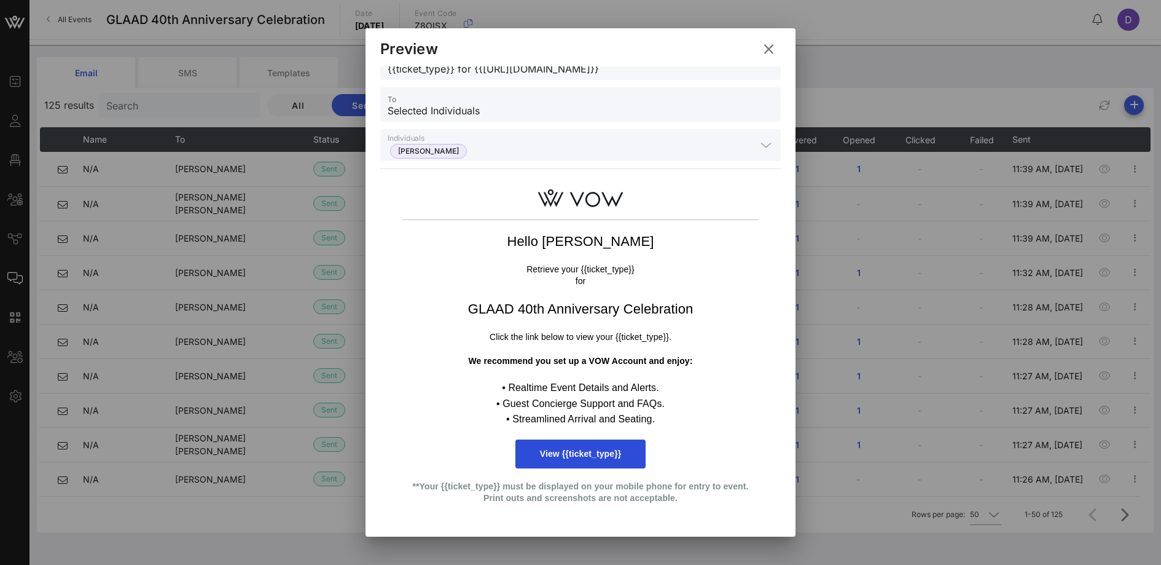
click at [766, 49] on icon at bounding box center [769, 49] width 20 height 18
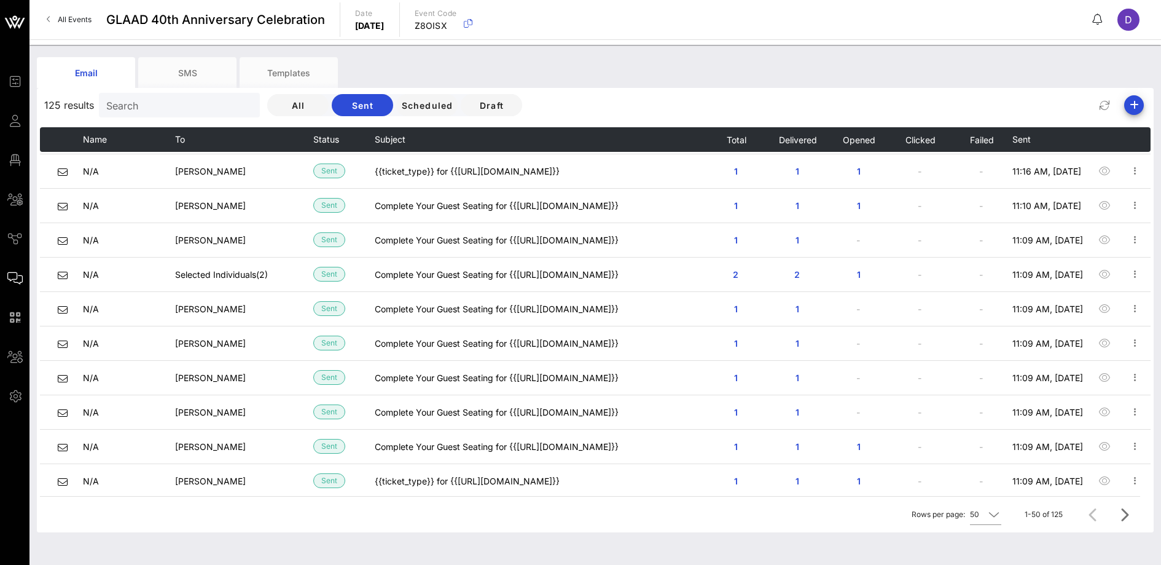
scroll to position [517, 0]
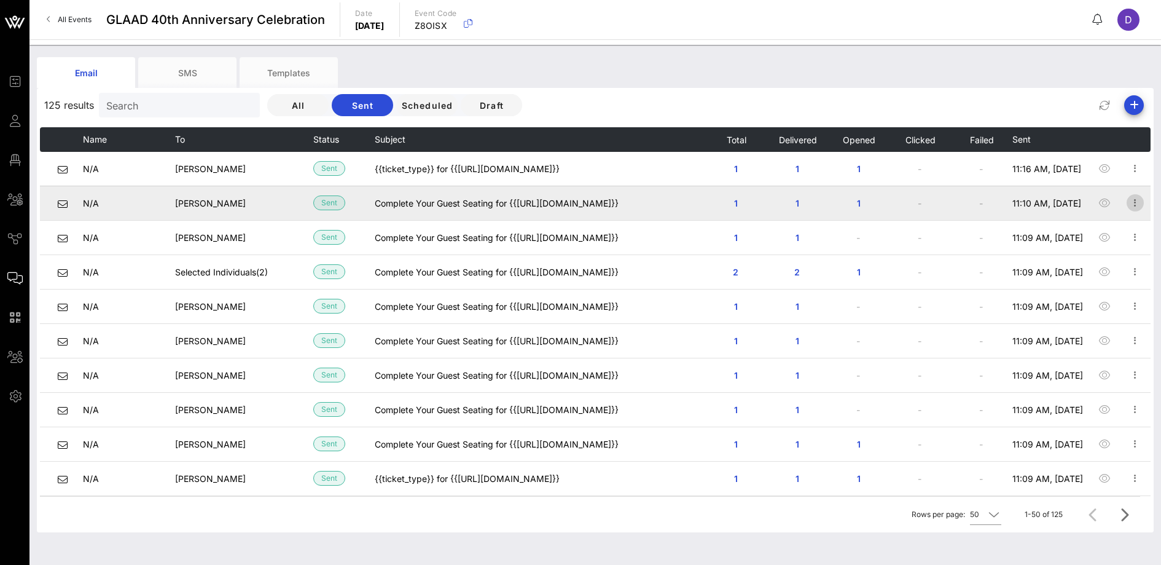
click at [1130, 200] on icon "button" at bounding box center [1135, 202] width 15 height 15
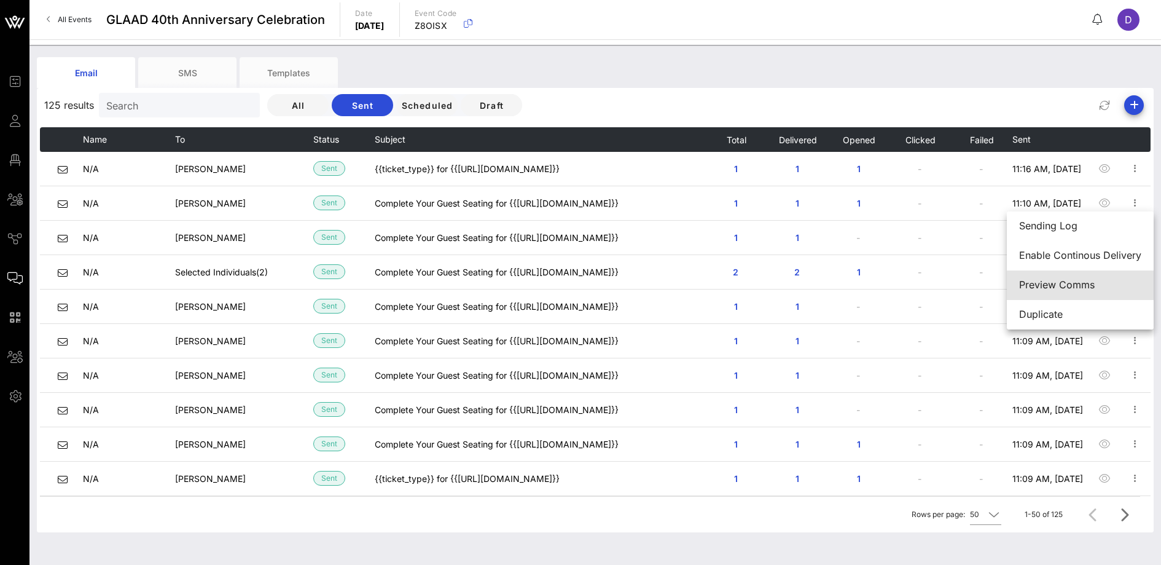
click at [1092, 286] on div "Preview Comms" at bounding box center [1081, 285] width 122 height 12
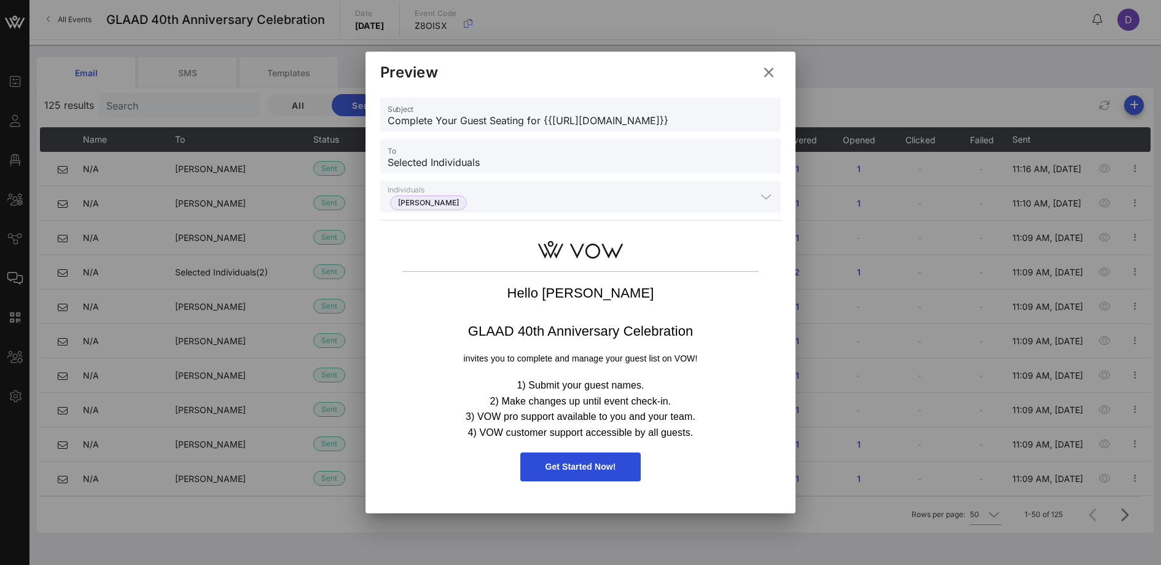
click at [769, 73] on icon at bounding box center [769, 72] width 19 height 20
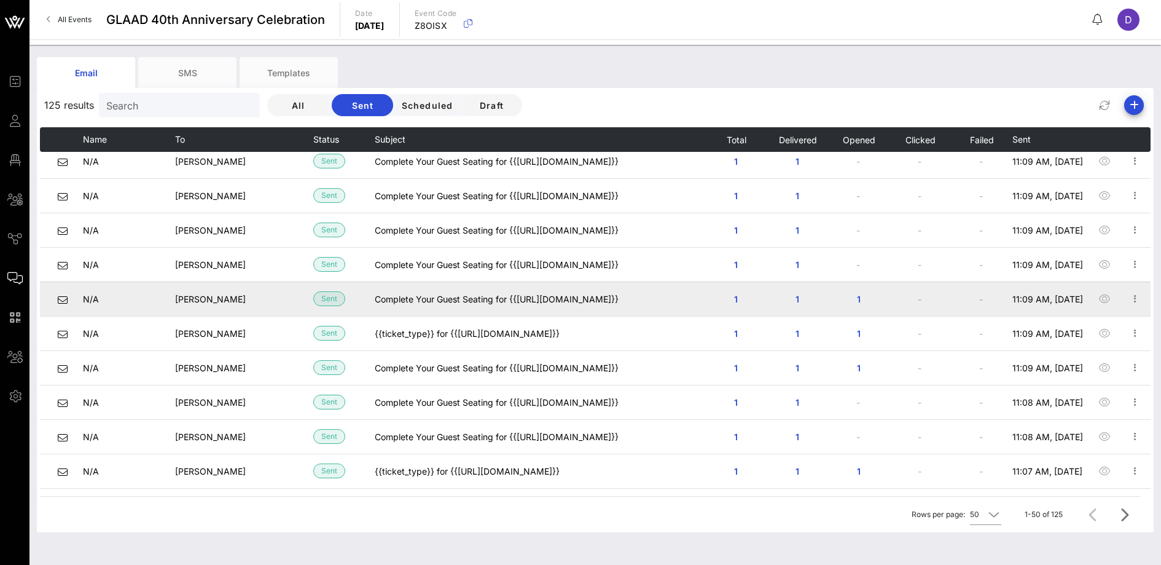
scroll to position [669, 0]
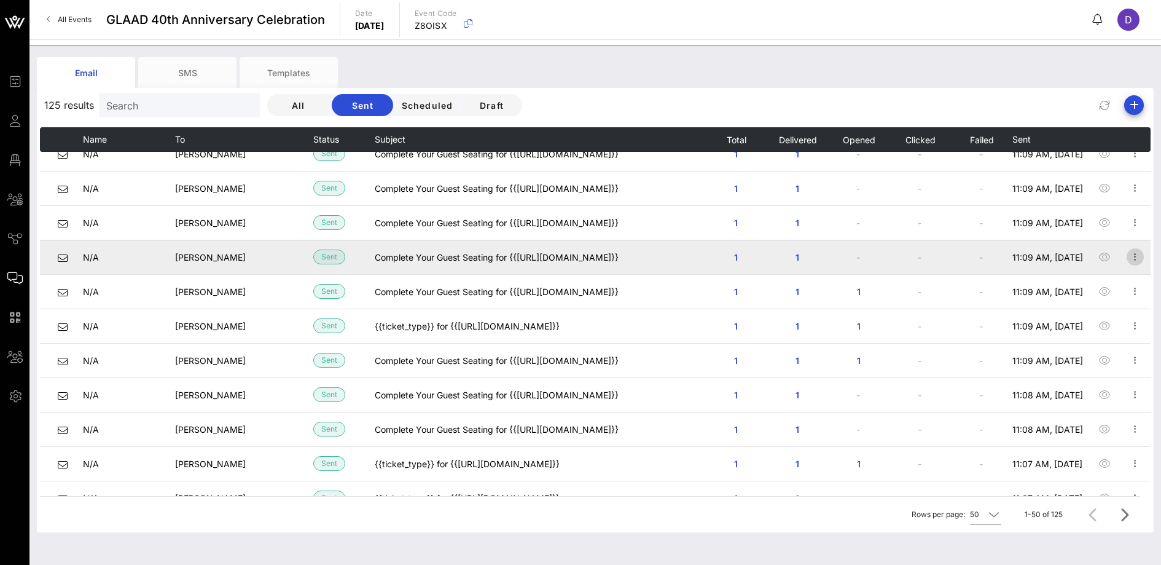
click at [1128, 257] on icon "button" at bounding box center [1135, 256] width 15 height 15
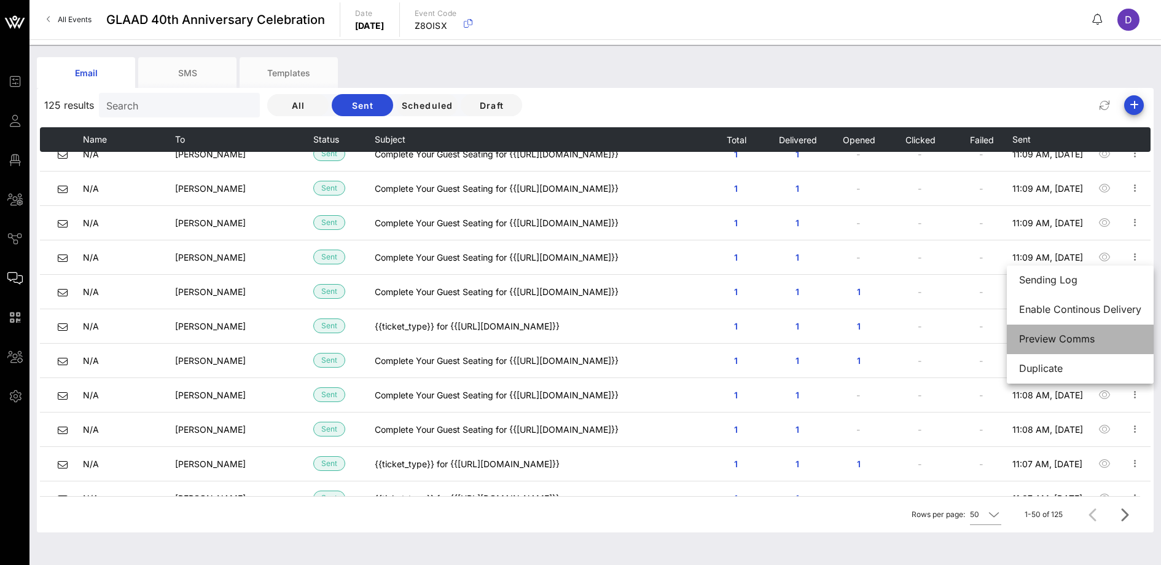
click at [1075, 334] on div "Preview Comms" at bounding box center [1081, 339] width 122 height 12
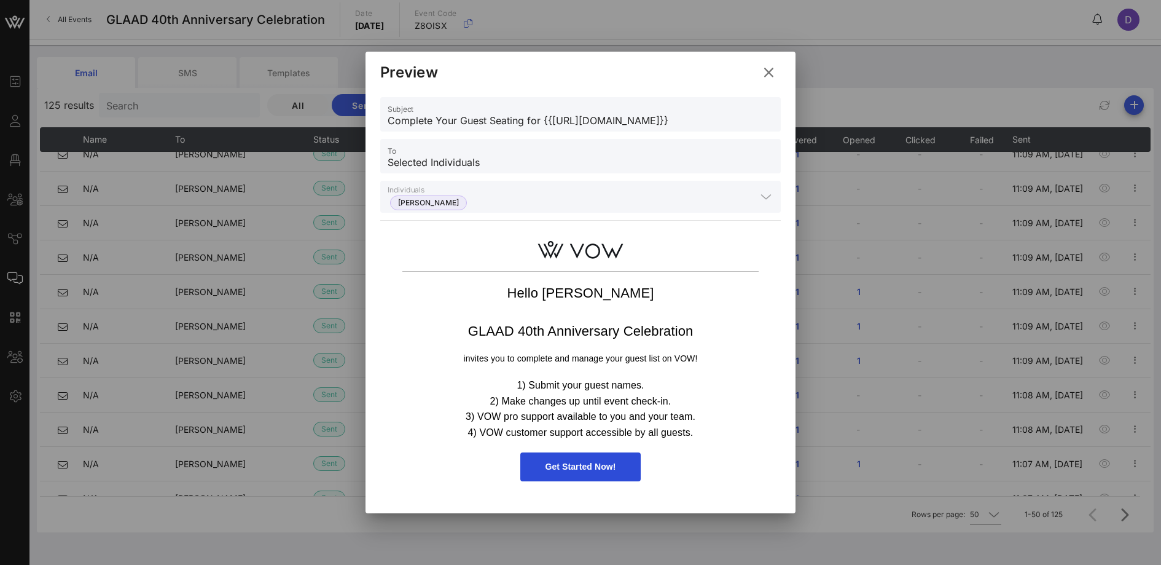
click at [764, 80] on button at bounding box center [769, 72] width 24 height 22
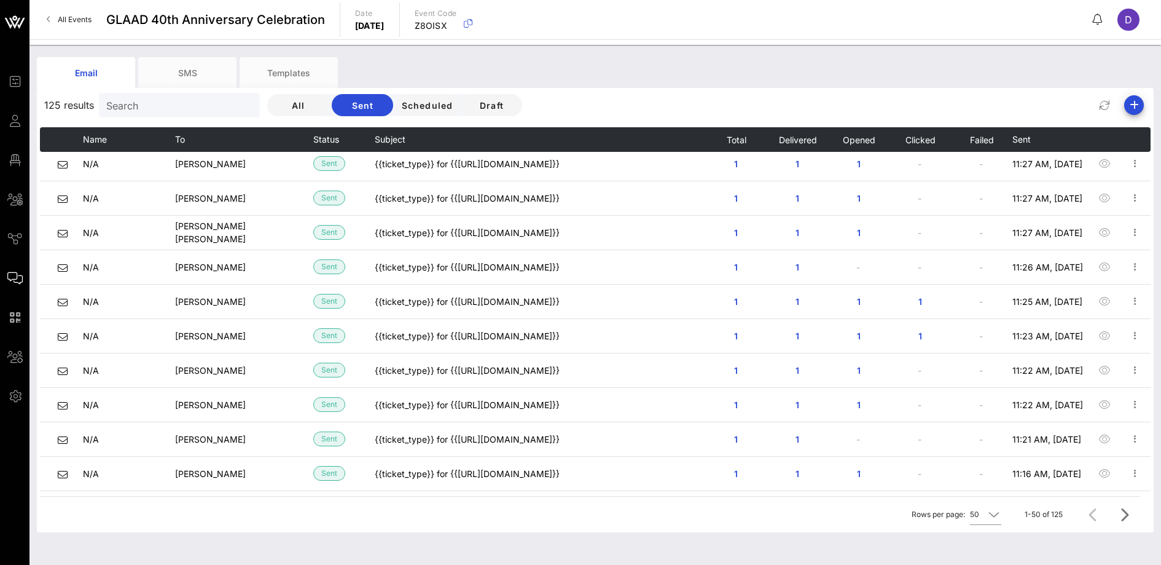
scroll to position [0, 0]
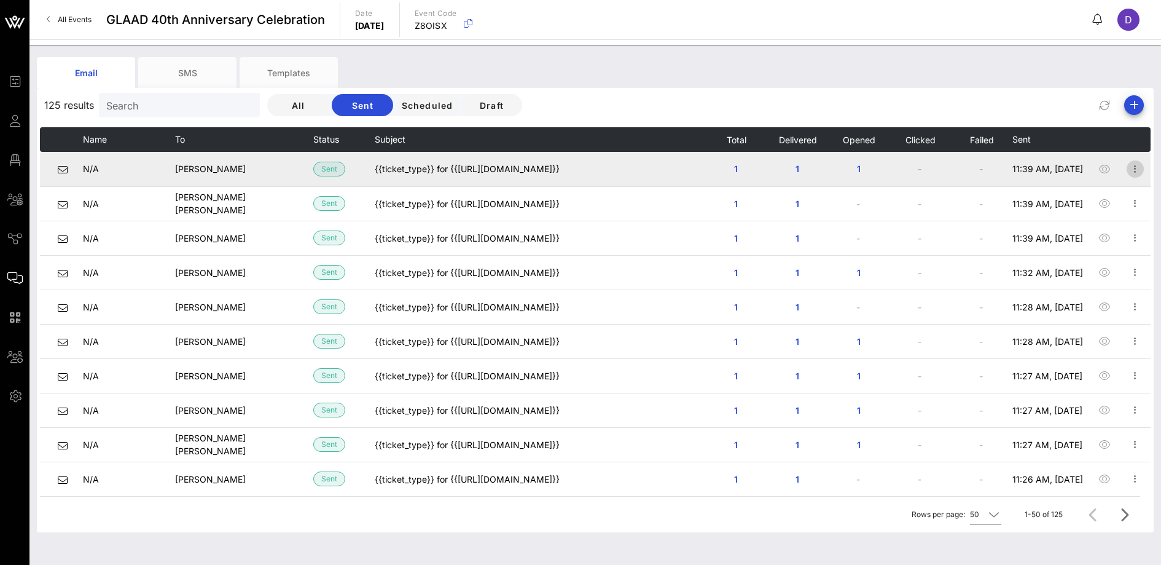
click at [1127, 160] on button "button" at bounding box center [1135, 168] width 17 height 17
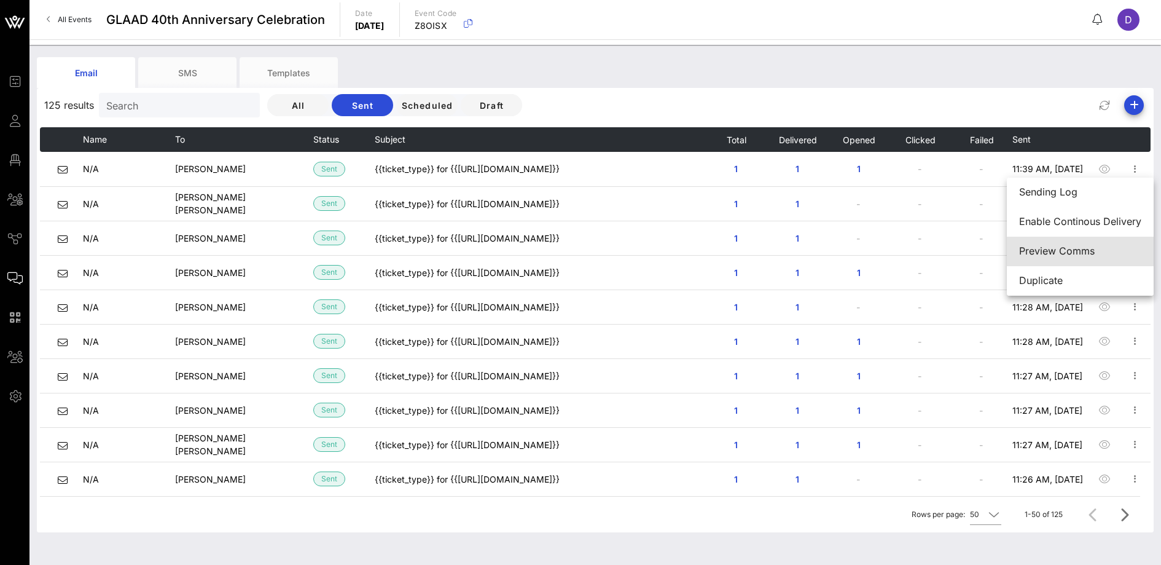
click at [1098, 249] on div "Preview Comms" at bounding box center [1081, 251] width 122 height 12
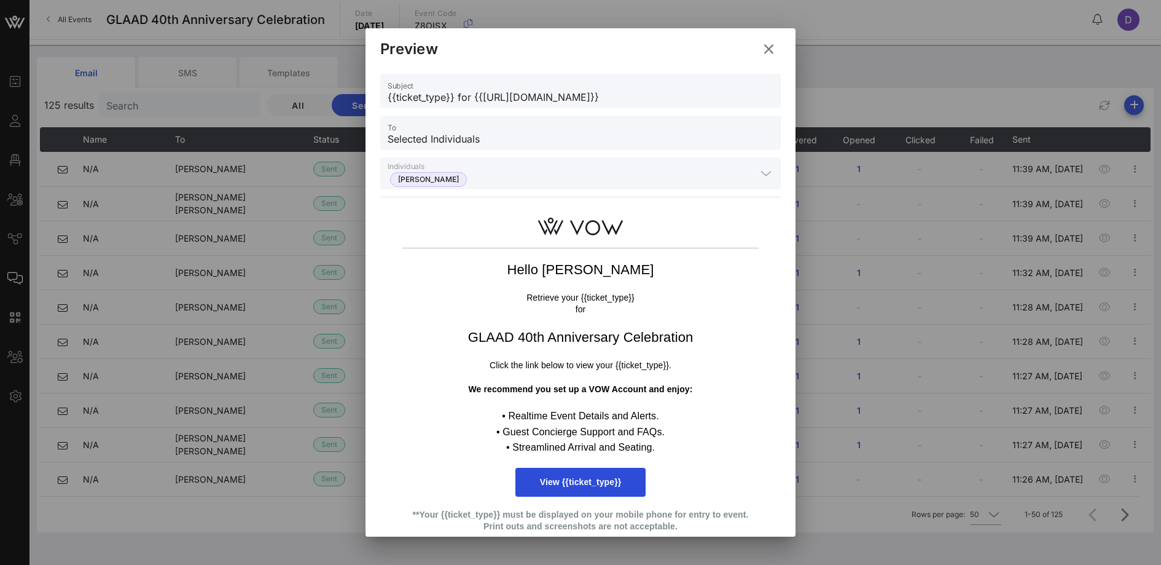
scroll to position [28, 0]
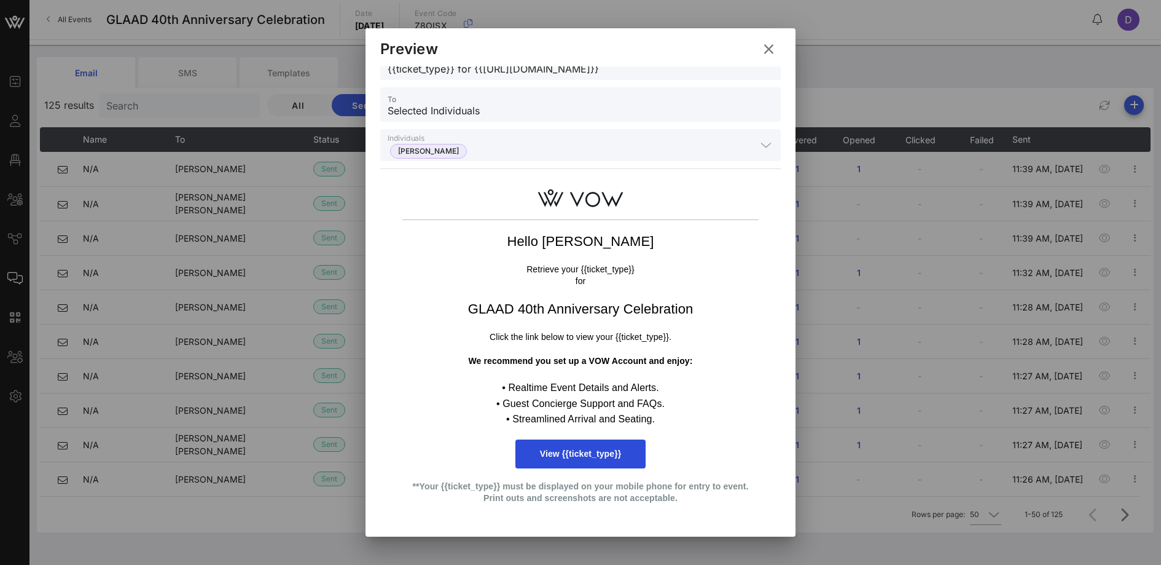
click at [766, 48] on icon at bounding box center [769, 49] width 17 height 15
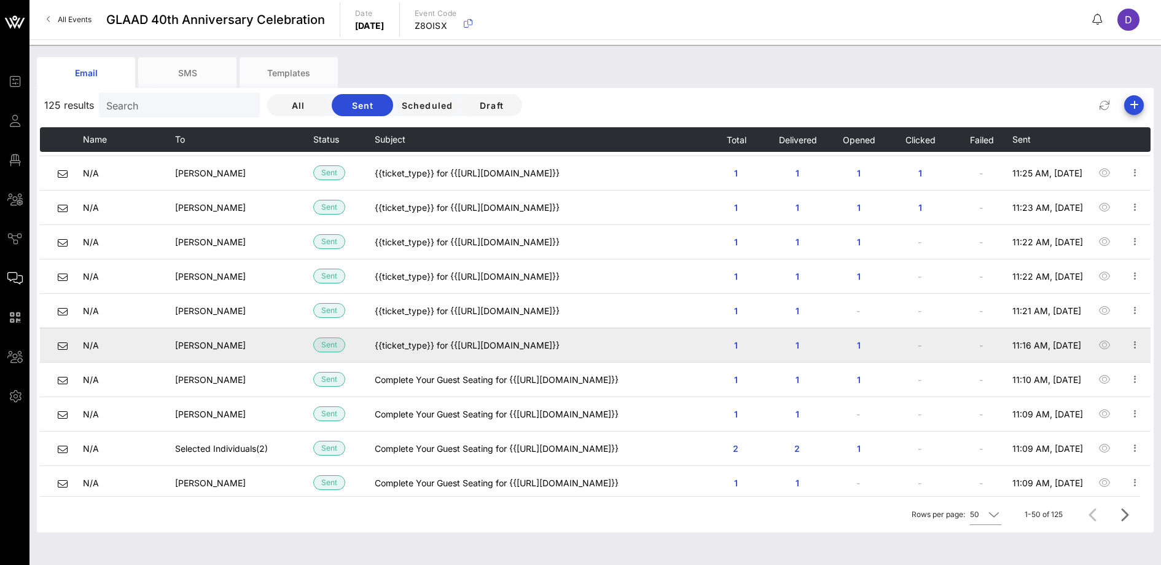
scroll to position [343, 0]
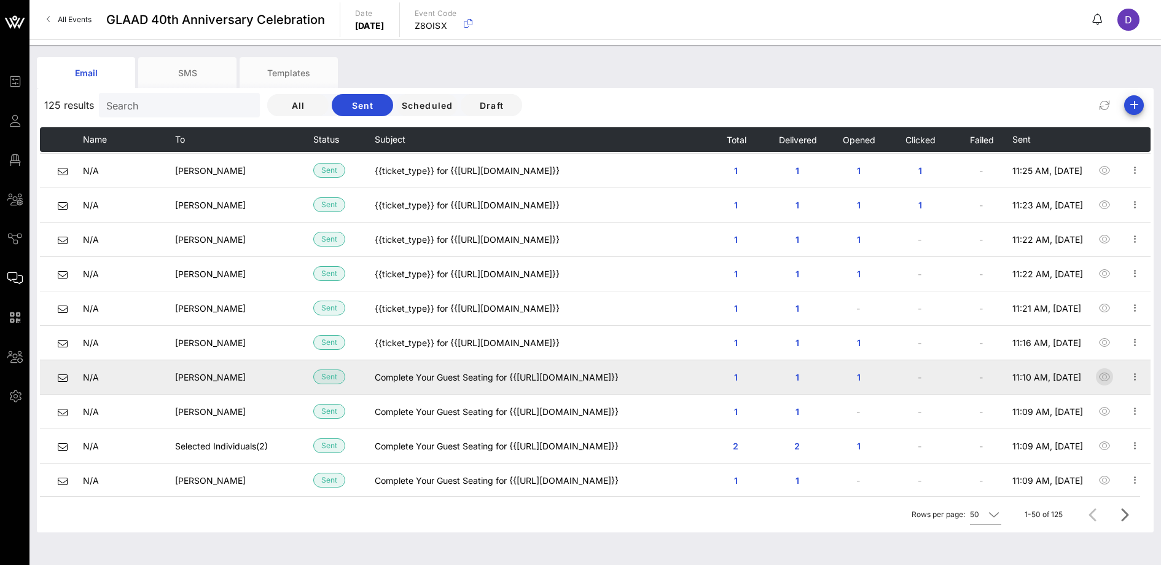
click at [1098, 375] on icon "button" at bounding box center [1105, 376] width 15 height 15
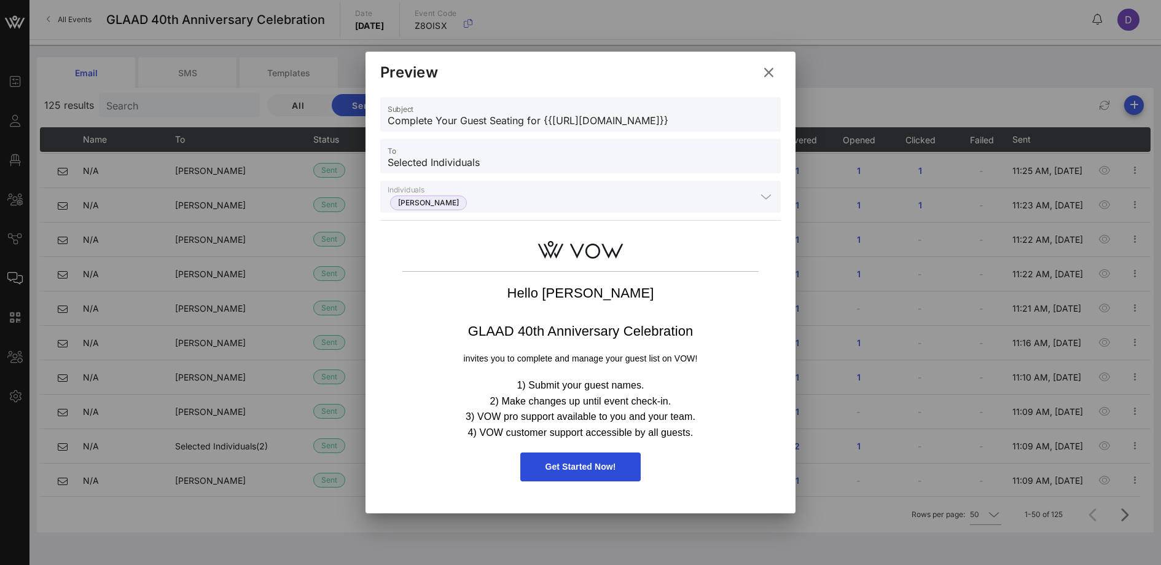
click at [763, 76] on icon at bounding box center [769, 72] width 20 height 18
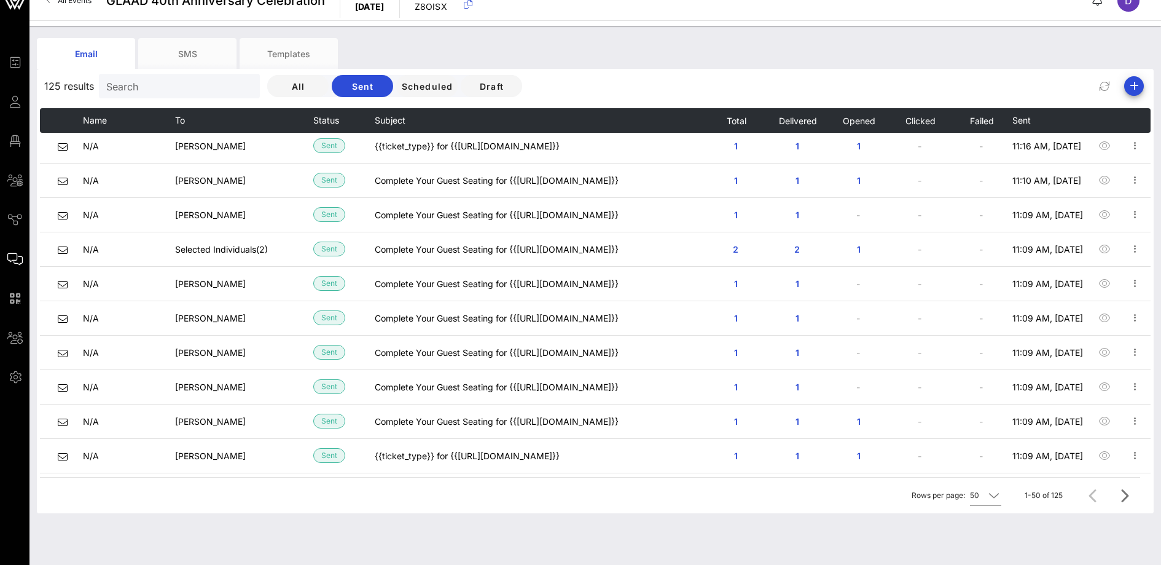
scroll to position [519, 0]
click at [179, 78] on input "Search" at bounding box center [178, 86] width 144 height 16
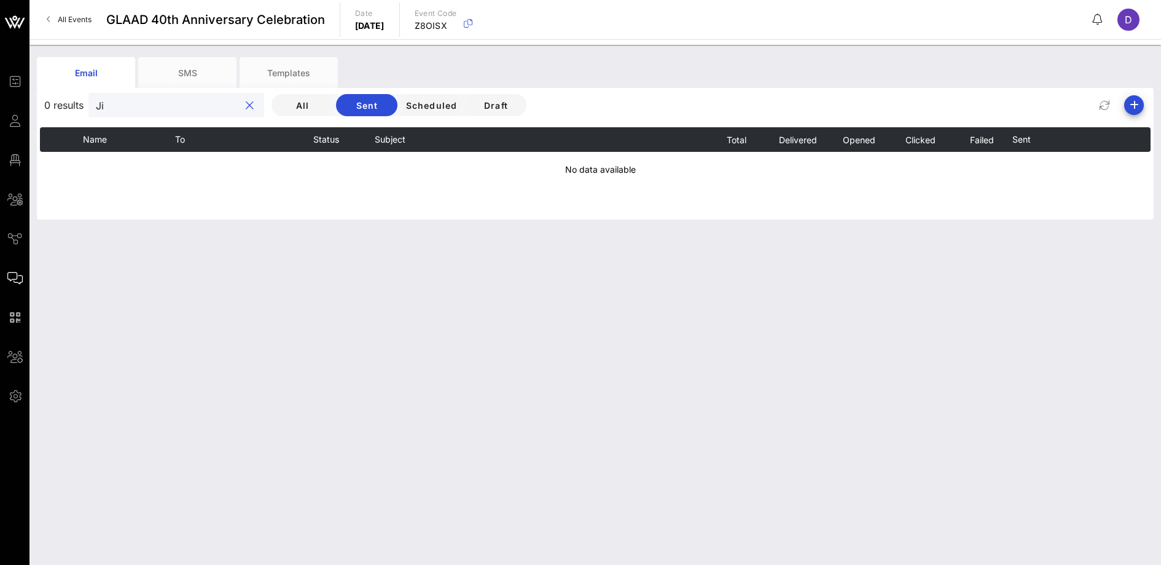
type input "J"
type input "h"
type input "j"
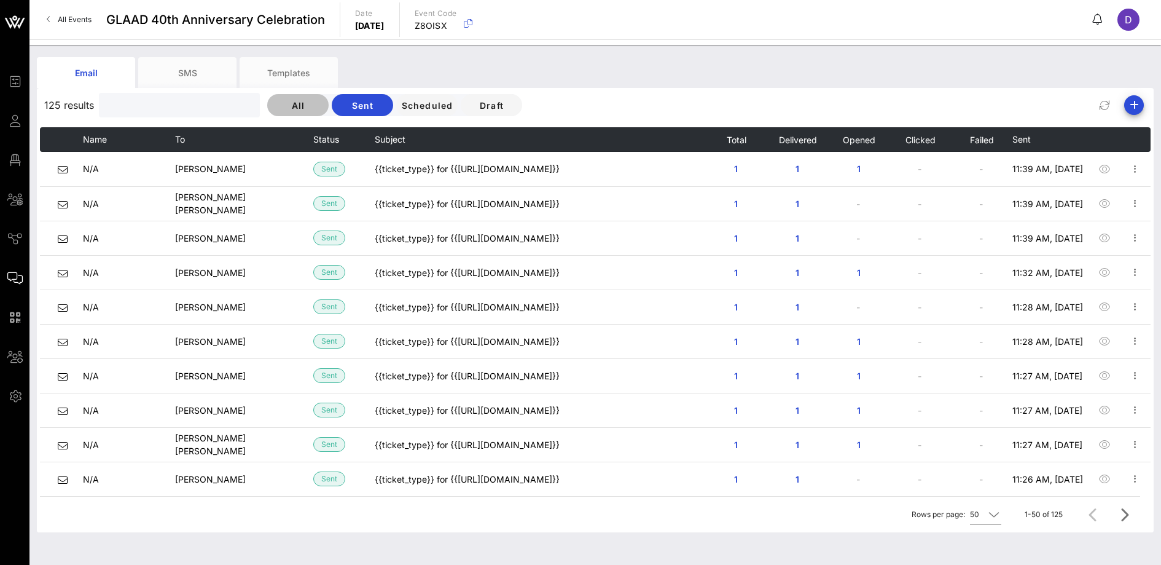
click at [294, 101] on button "All" at bounding box center [297, 105] width 61 height 22
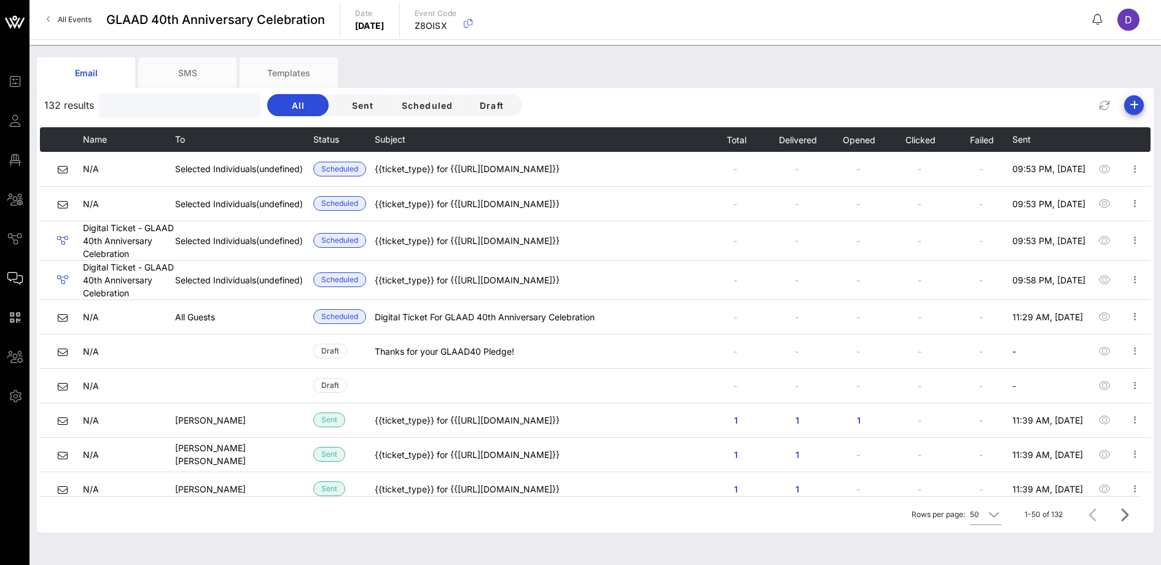
click at [139, 104] on input "text" at bounding box center [178, 105] width 144 height 16
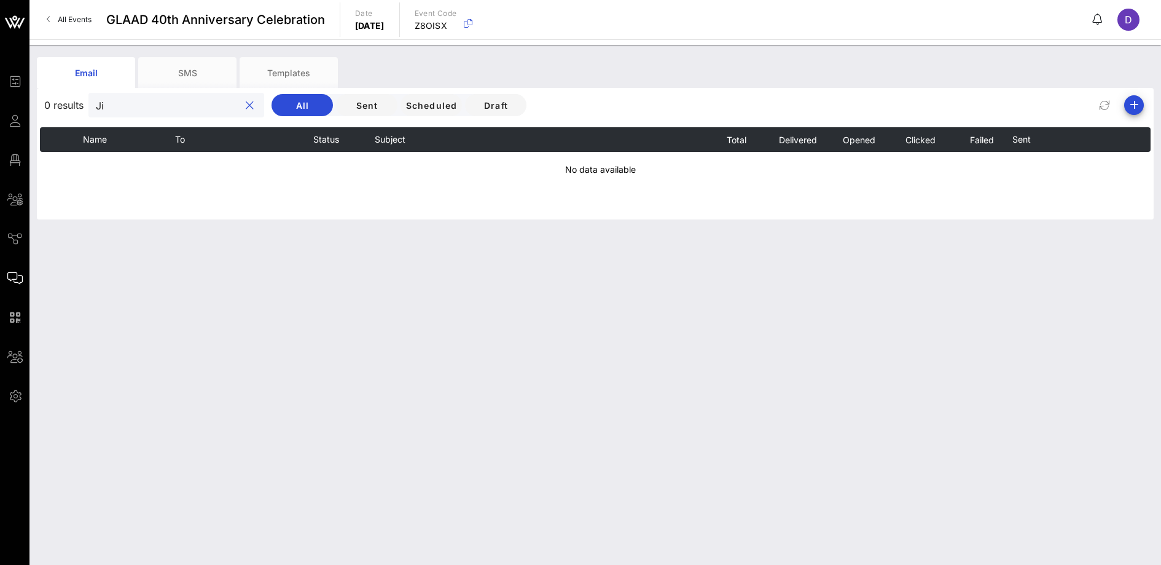
type input "J"
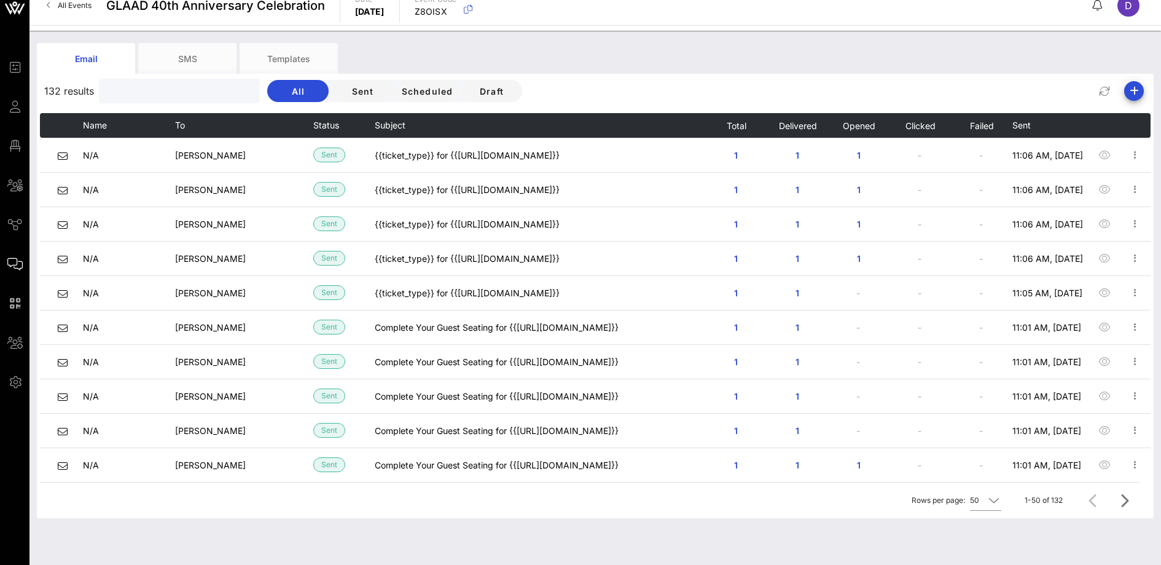
scroll to position [19, 0]
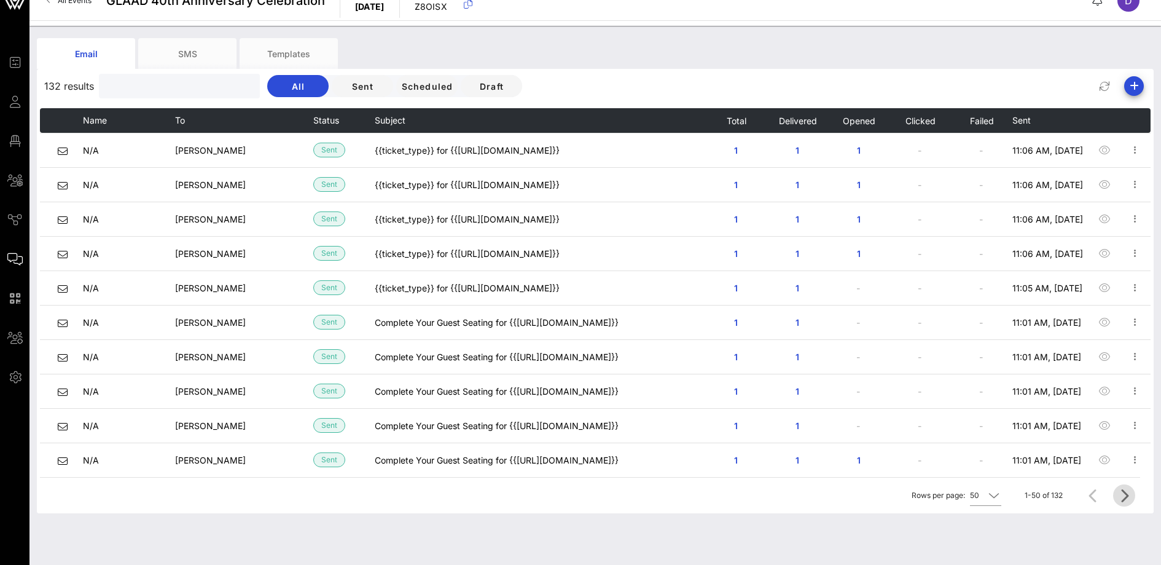
click at [1126, 490] on icon "Next page" at bounding box center [1124, 495] width 15 height 15
click at [981, 498] on icon at bounding box center [986, 495] width 11 height 15
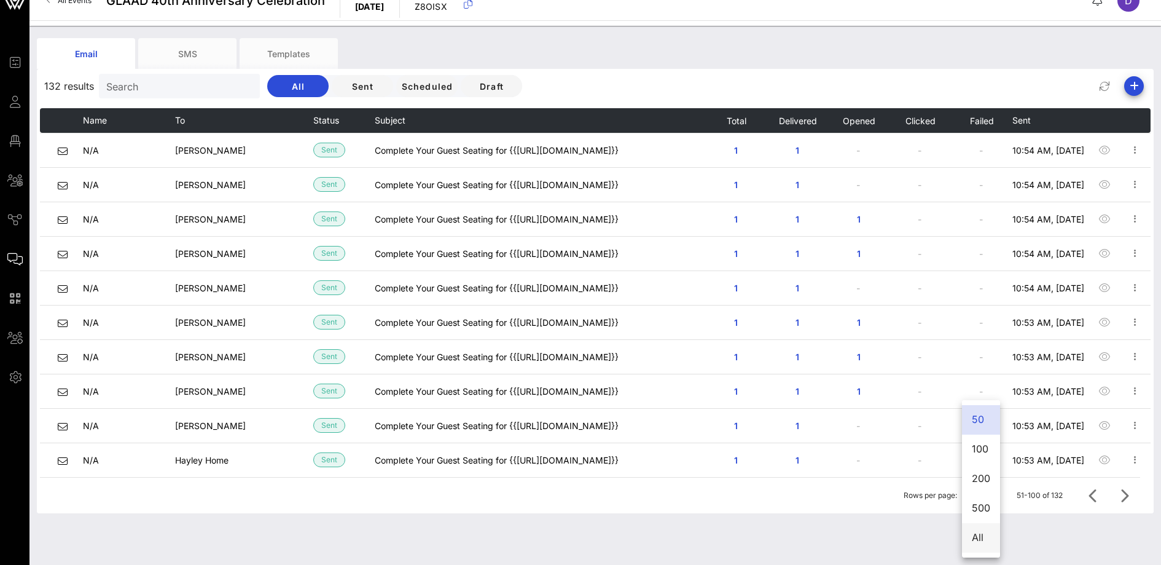
click at [976, 539] on div "All" at bounding box center [981, 538] width 18 height 12
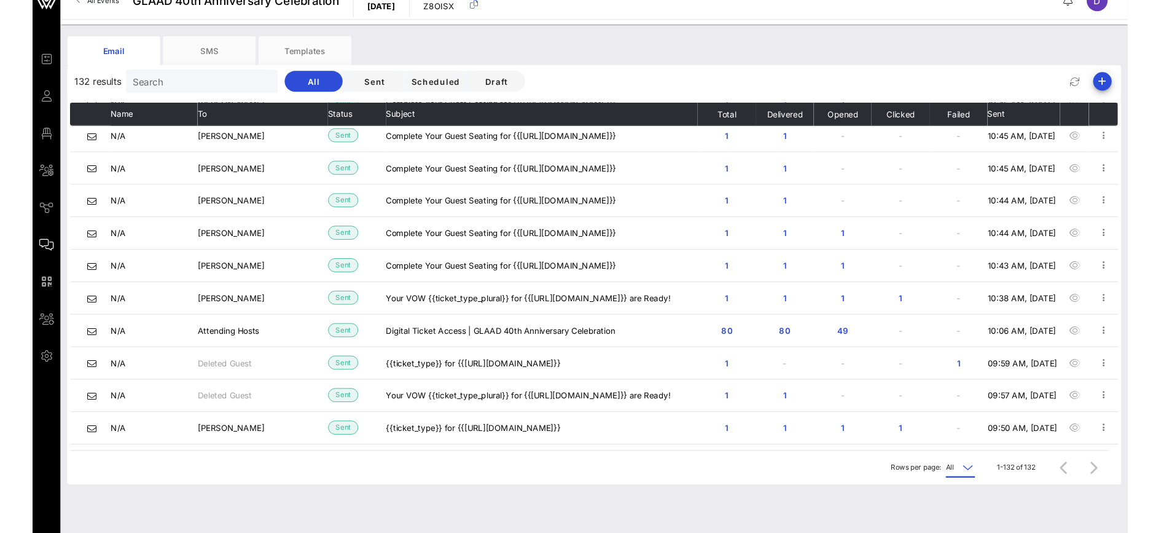
scroll to position [4074, 0]
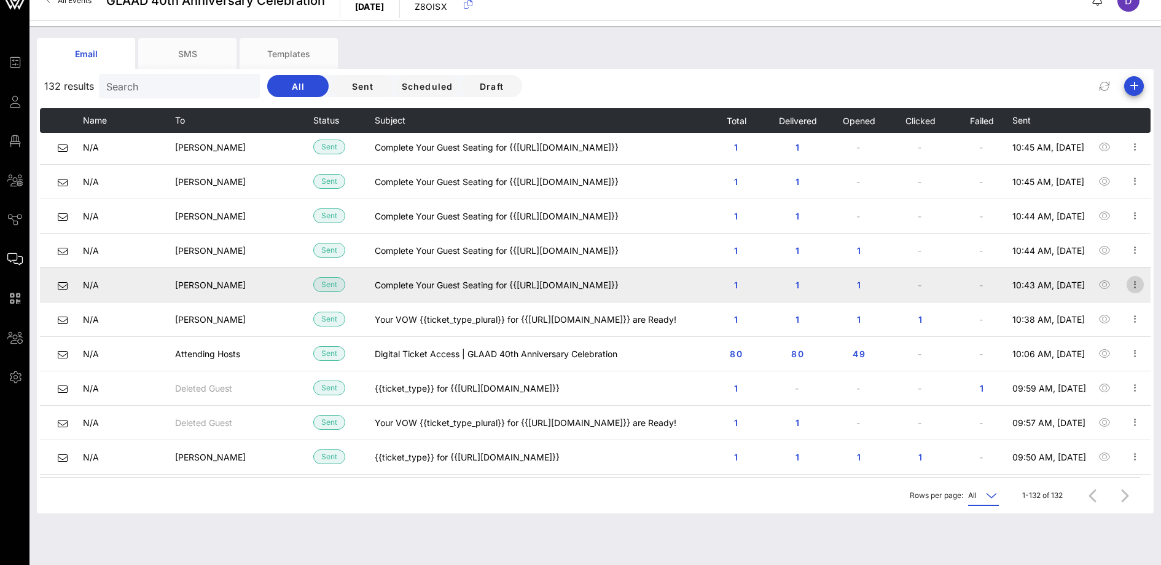
click at [1128, 288] on icon "button" at bounding box center [1135, 284] width 15 height 15
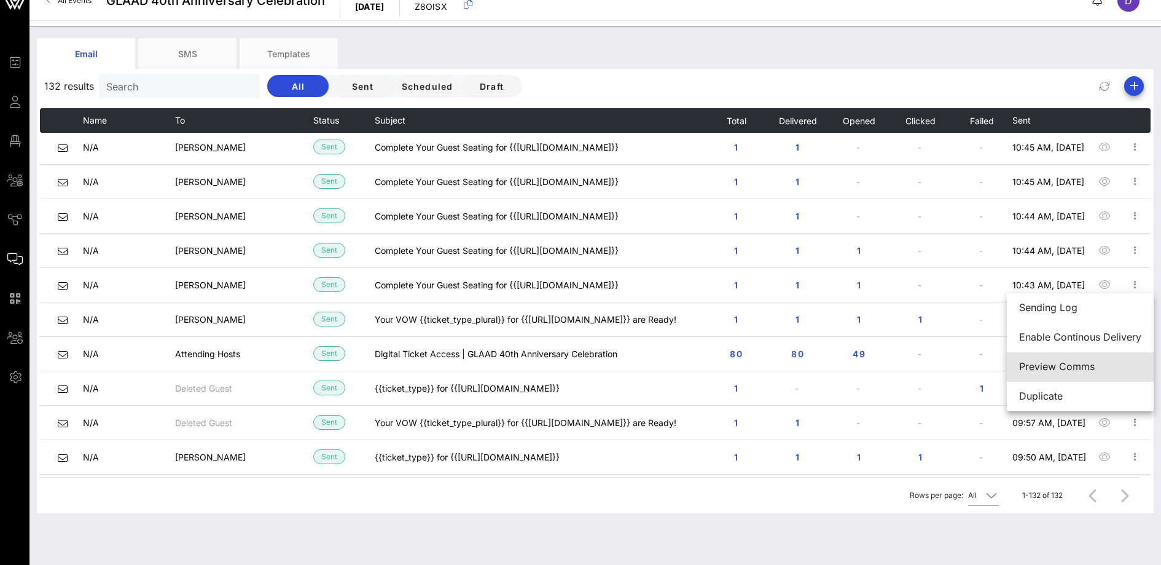
click at [1090, 361] on div "Preview Comms" at bounding box center [1081, 367] width 122 height 12
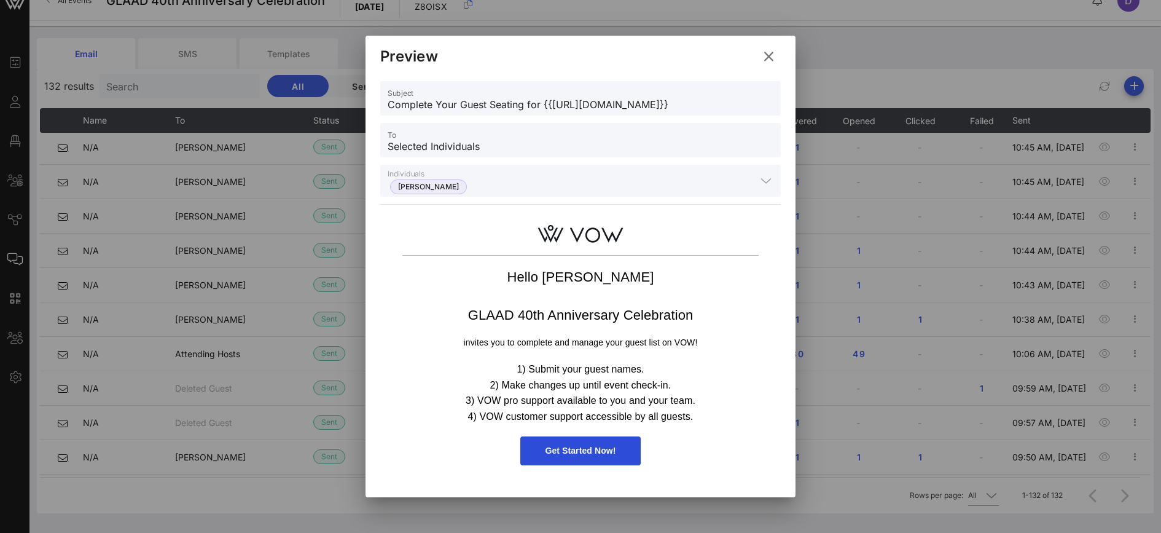
click at [769, 53] on icon at bounding box center [769, 56] width 17 height 15
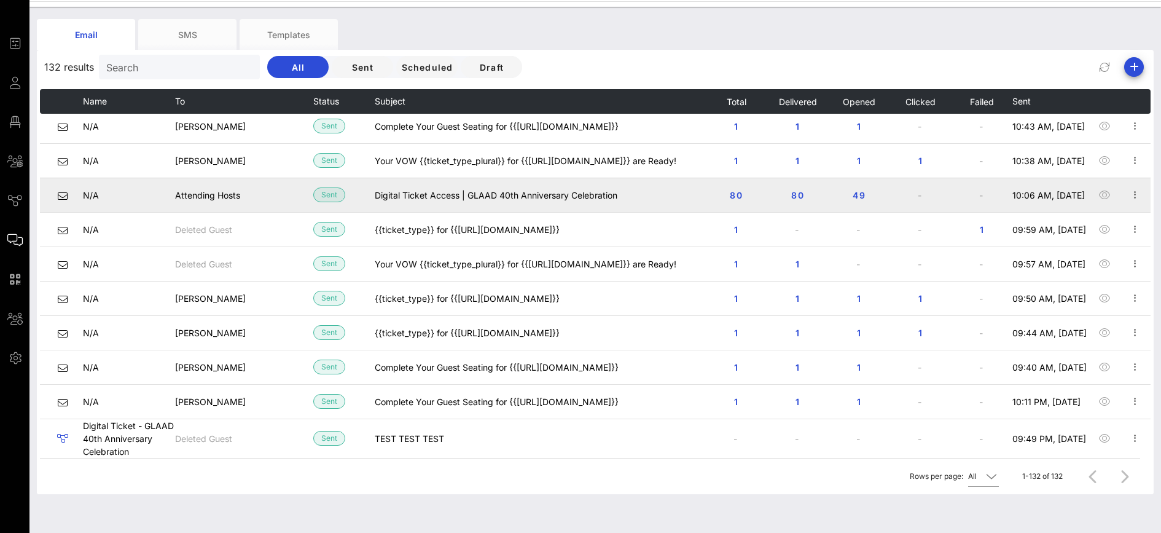
scroll to position [42, 0]
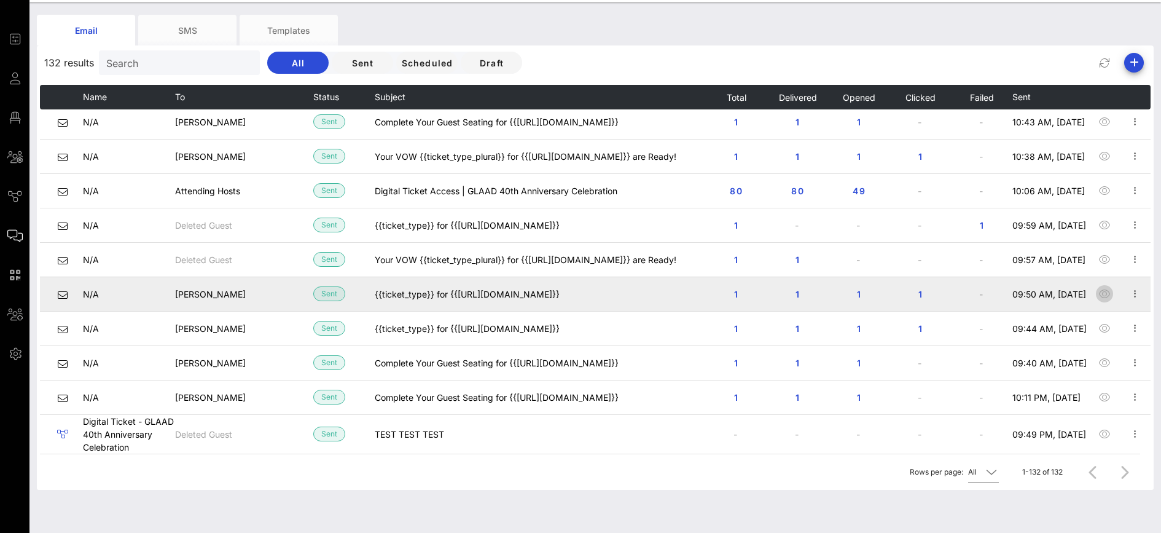
click at [1098, 294] on icon "button" at bounding box center [1105, 293] width 15 height 15
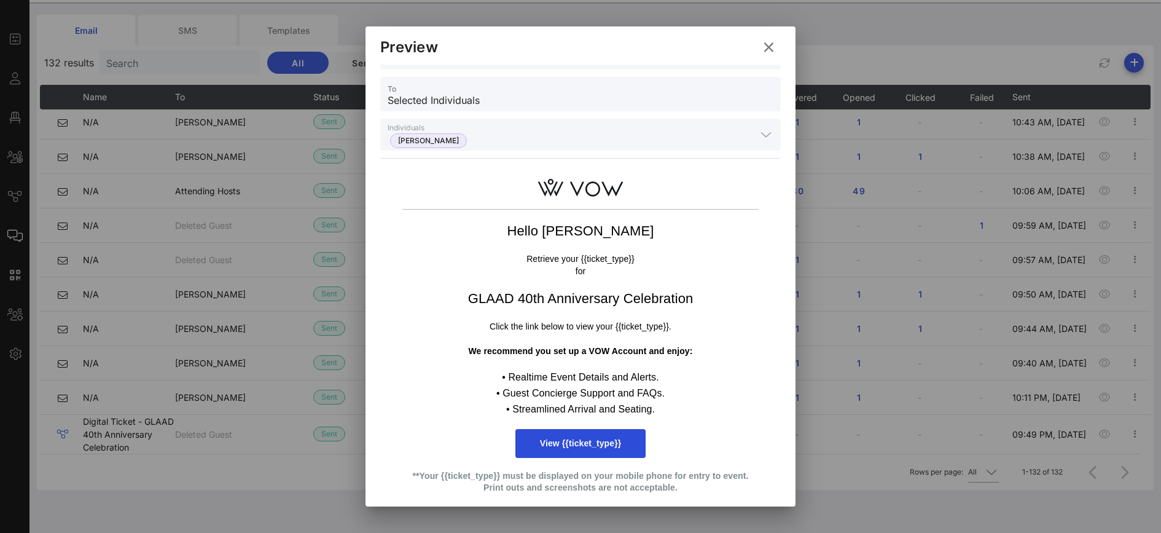
scroll to position [57, 0]
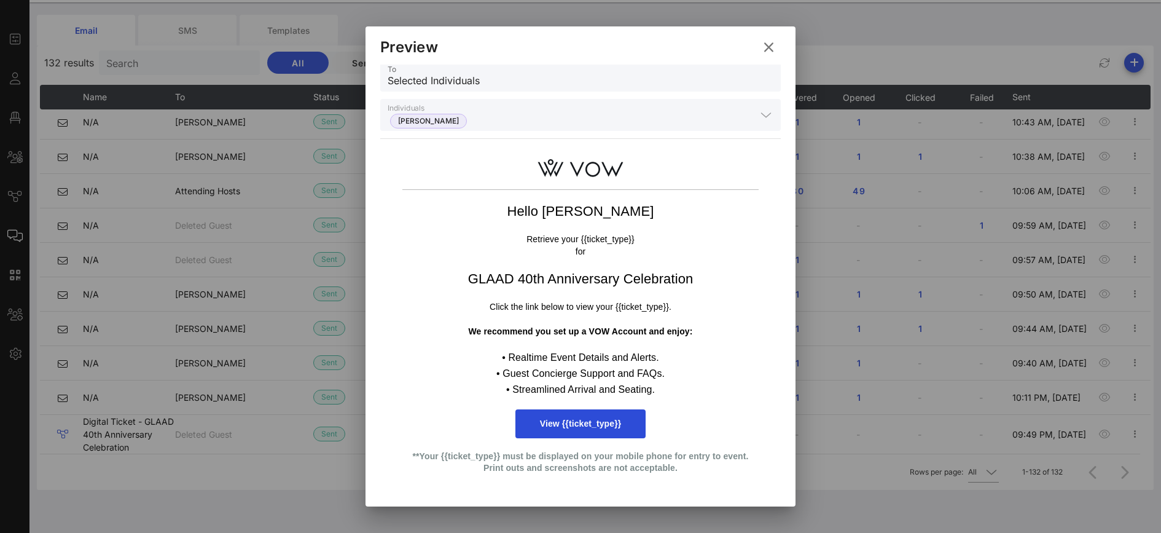
click at [769, 45] on icon at bounding box center [769, 47] width 17 height 15
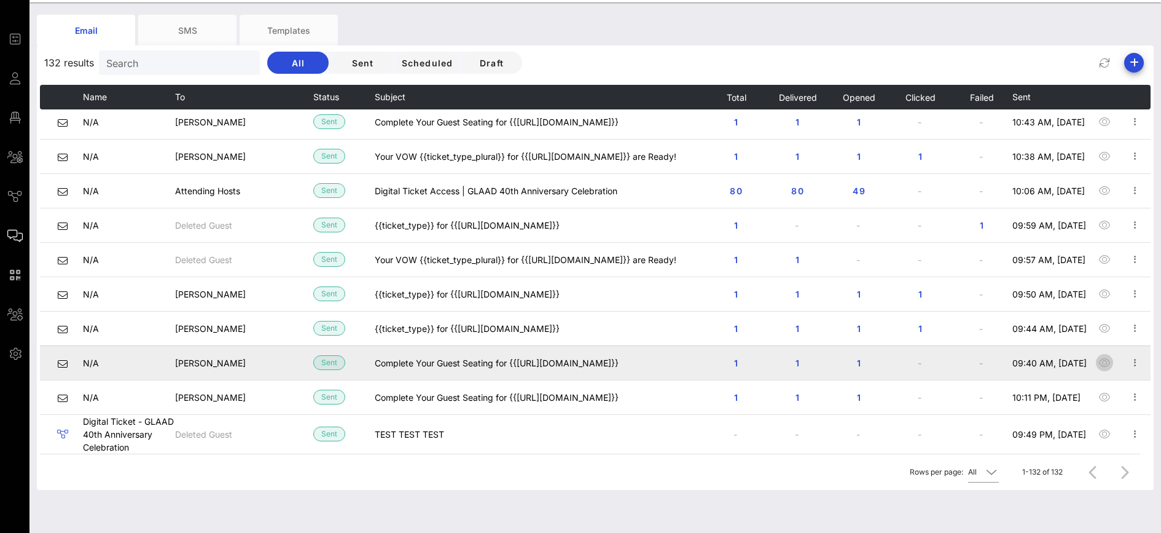
click at [1098, 359] on icon "button" at bounding box center [1105, 362] width 15 height 15
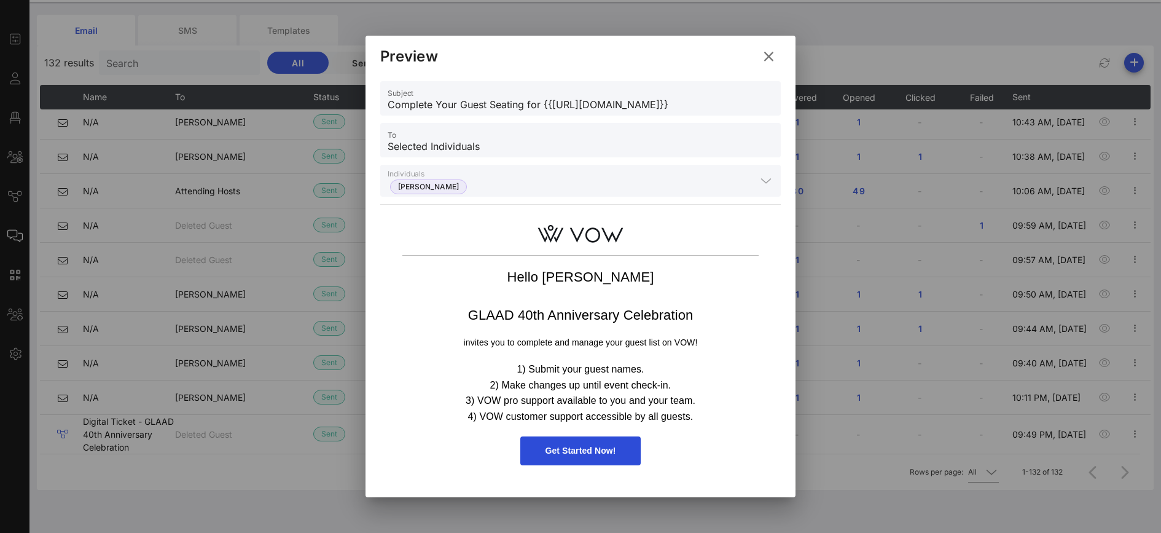
click at [768, 50] on icon at bounding box center [769, 57] width 21 height 20
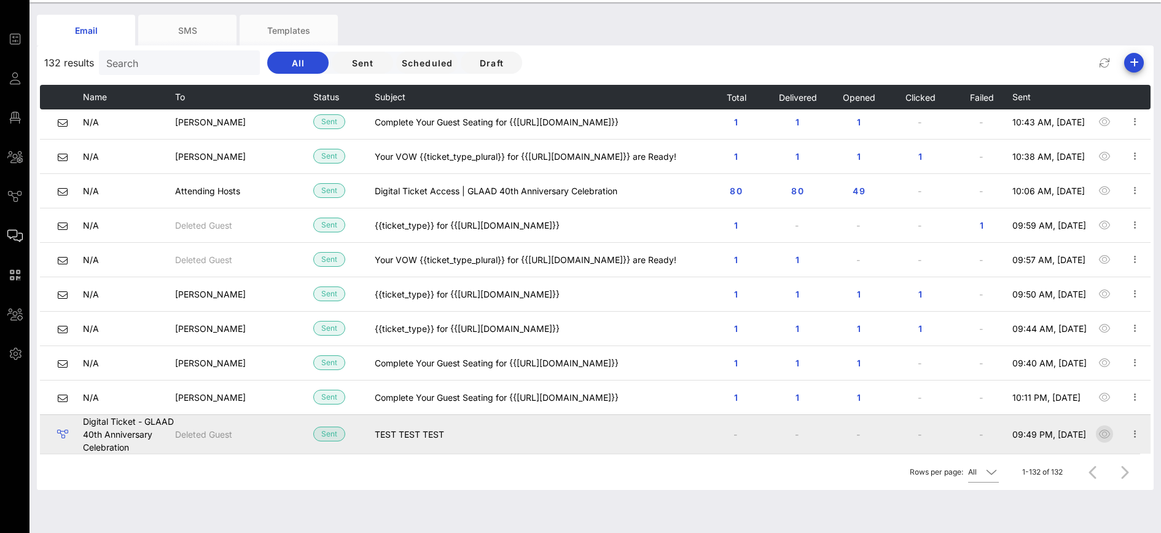
click at [1101, 434] on icon "button" at bounding box center [1105, 433] width 15 height 15
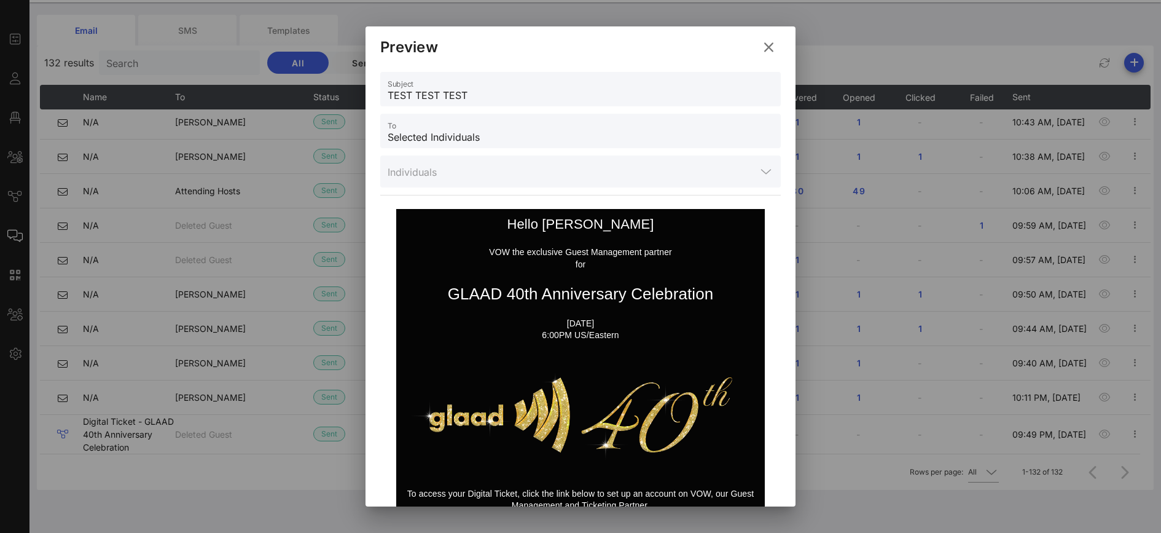
scroll to position [79, 0]
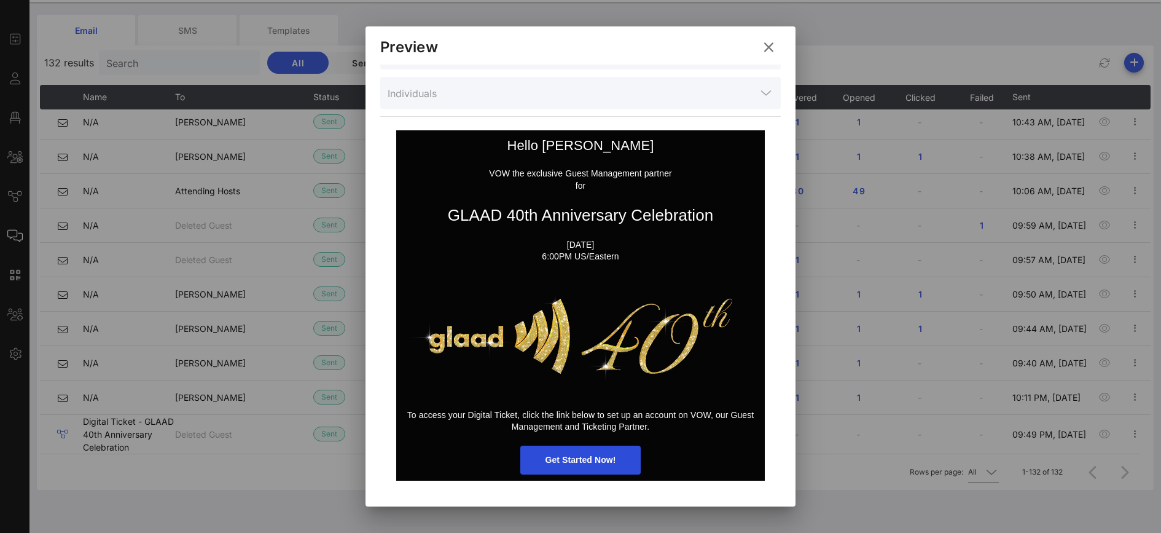
click at [764, 48] on icon at bounding box center [769, 47] width 20 height 18
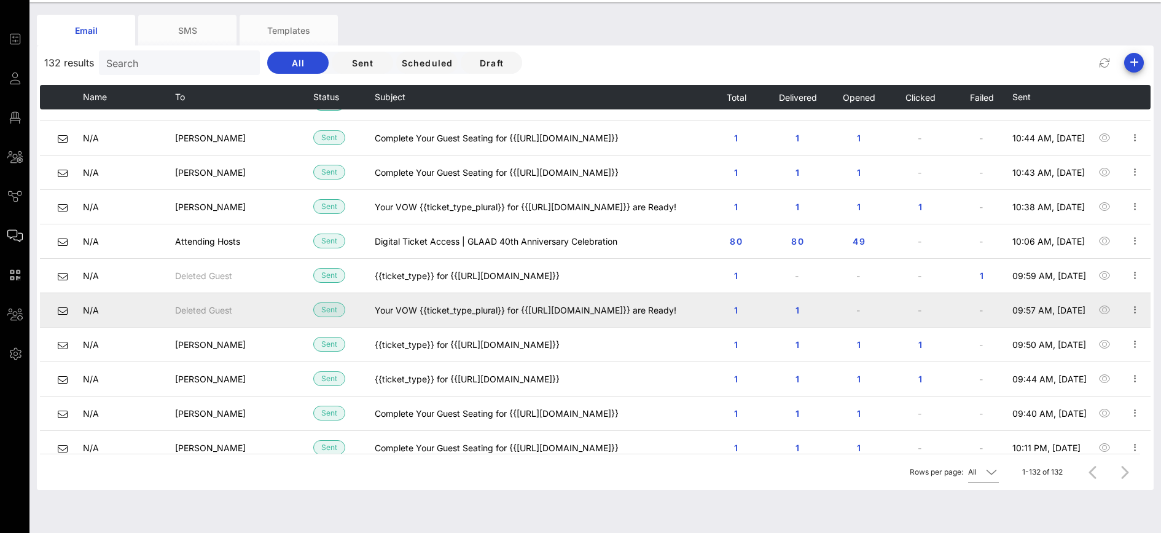
scroll to position [4159, 0]
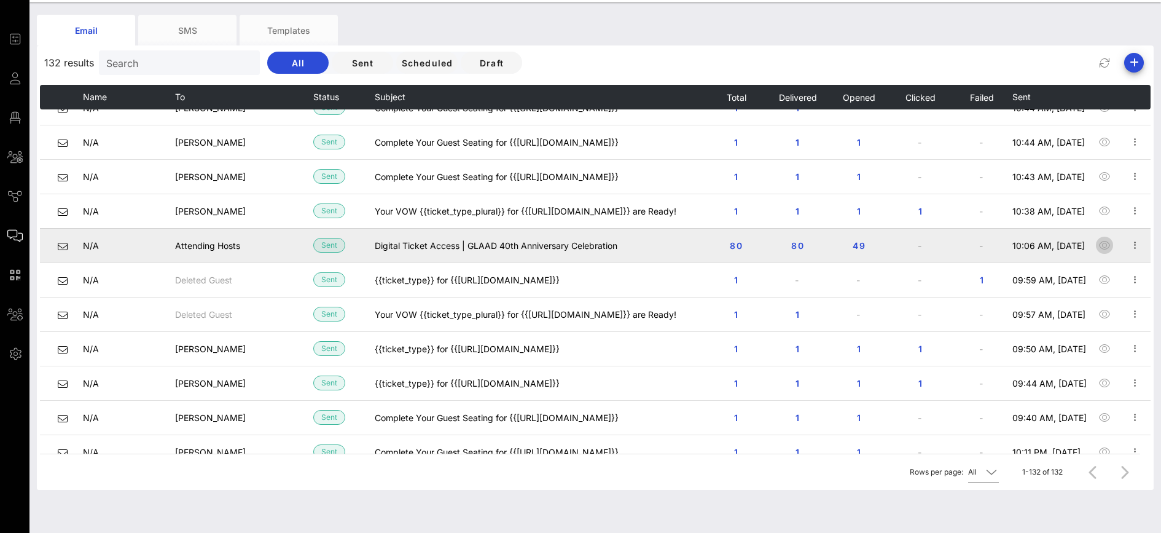
click at [1096, 248] on span "button" at bounding box center [1104, 245] width 17 height 15
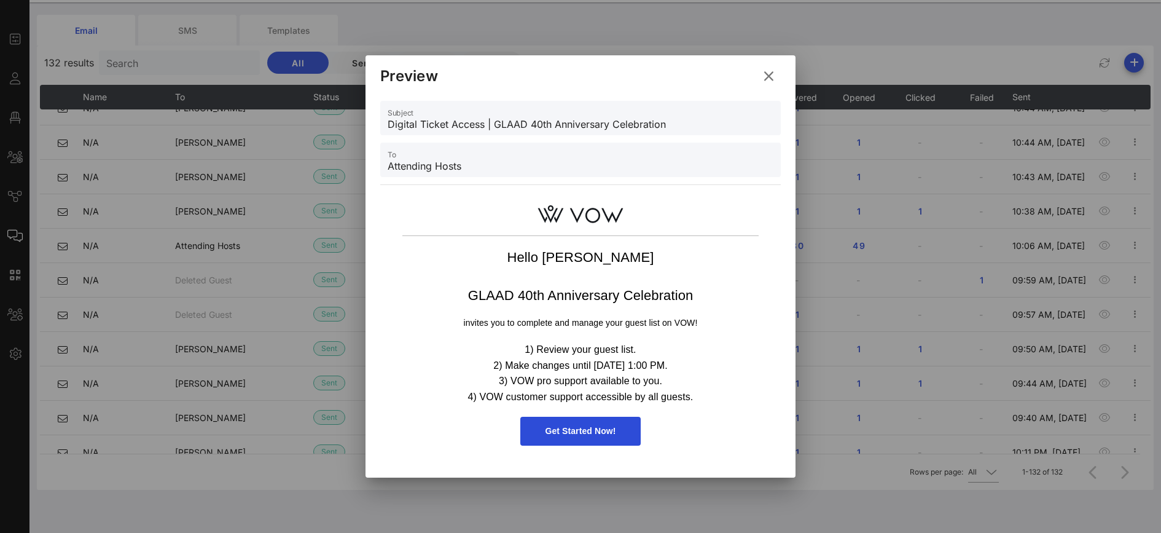
click at [771, 74] on icon at bounding box center [769, 76] width 22 height 22
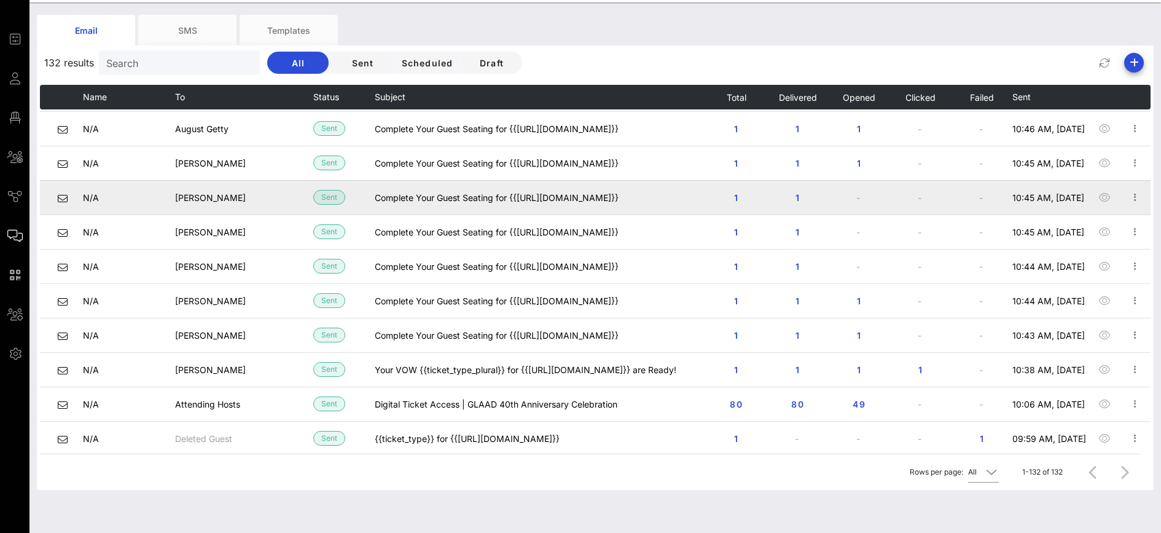
scroll to position [3999, 0]
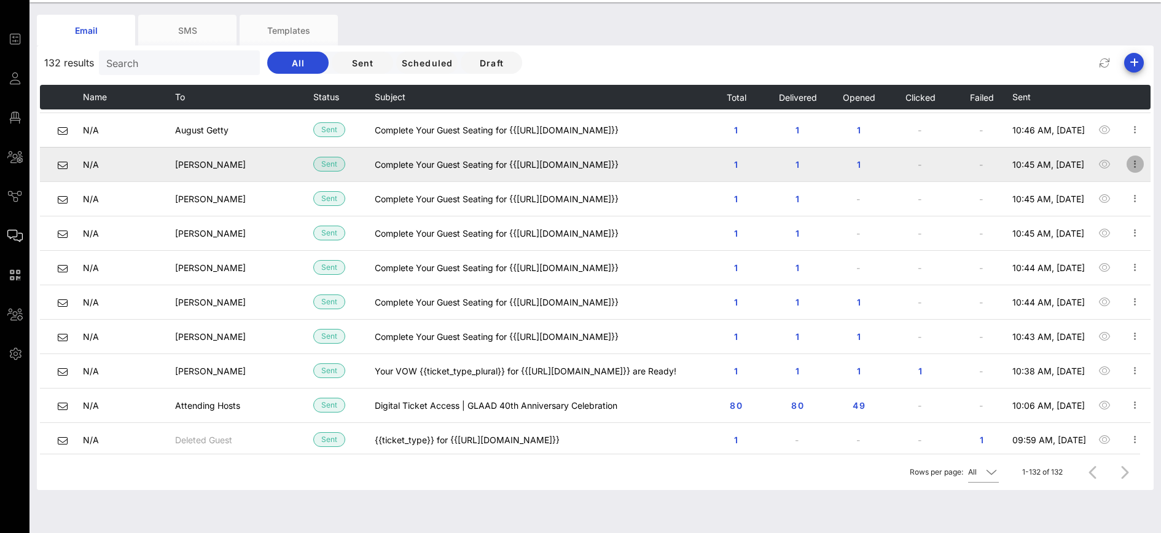
click at [1132, 159] on icon "button" at bounding box center [1135, 164] width 15 height 15
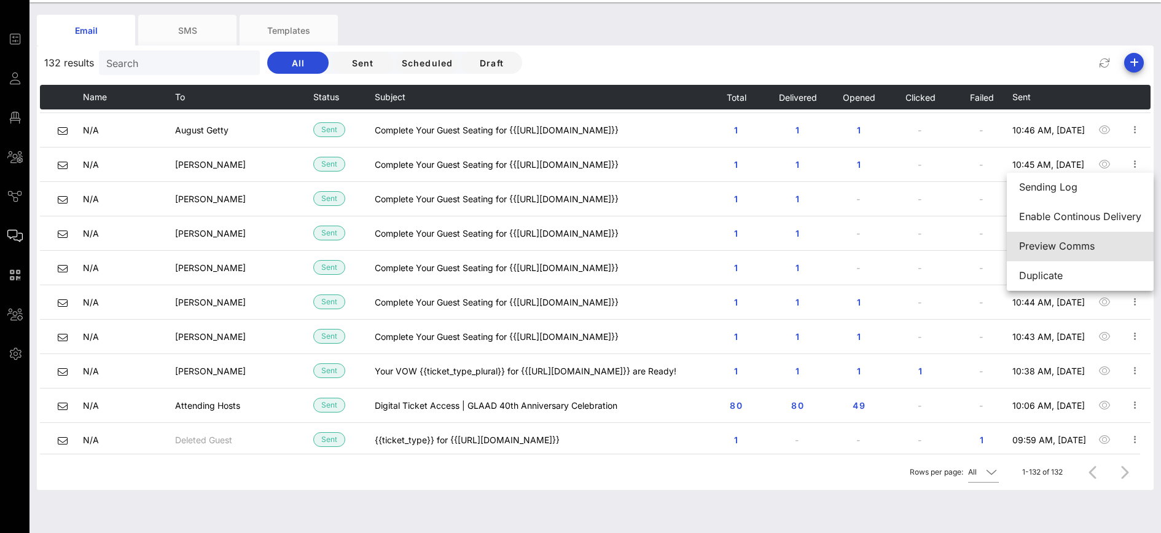
click at [1081, 243] on div "Preview Comms" at bounding box center [1081, 246] width 122 height 12
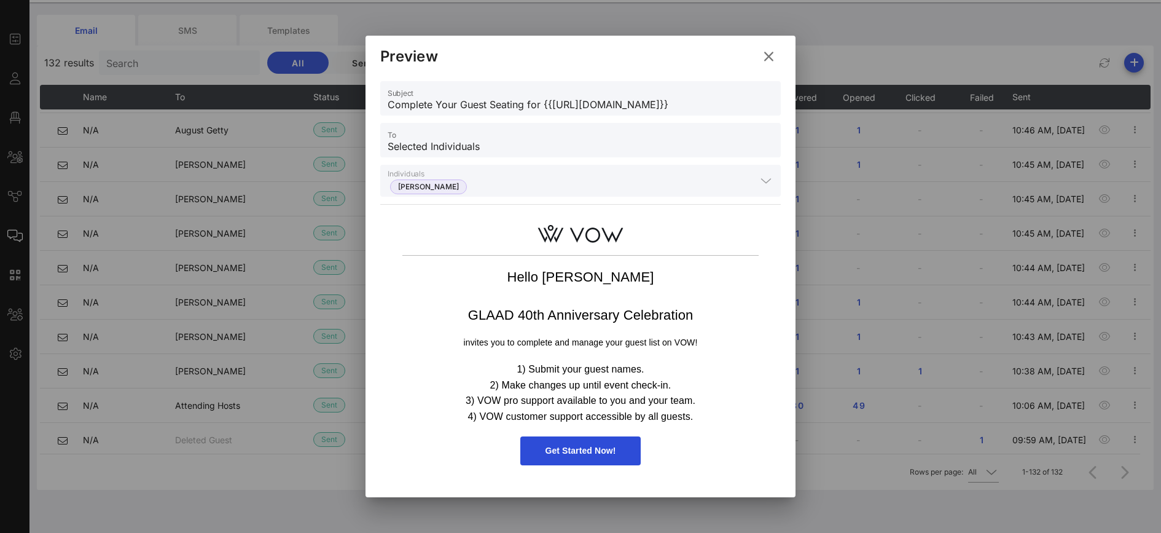
click at [769, 51] on icon at bounding box center [769, 56] width 19 height 18
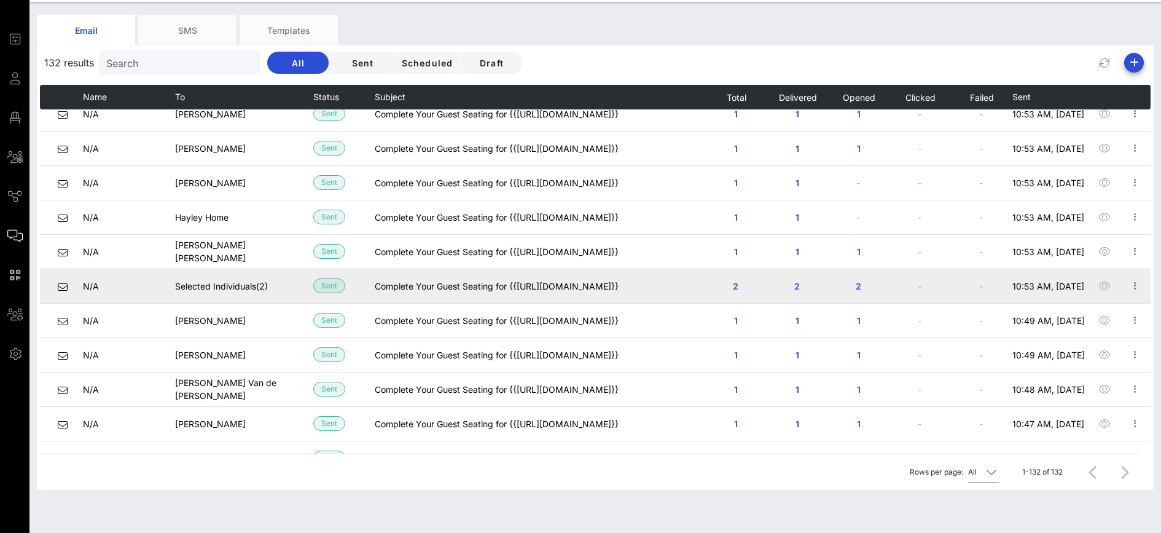
scroll to position [3299, 0]
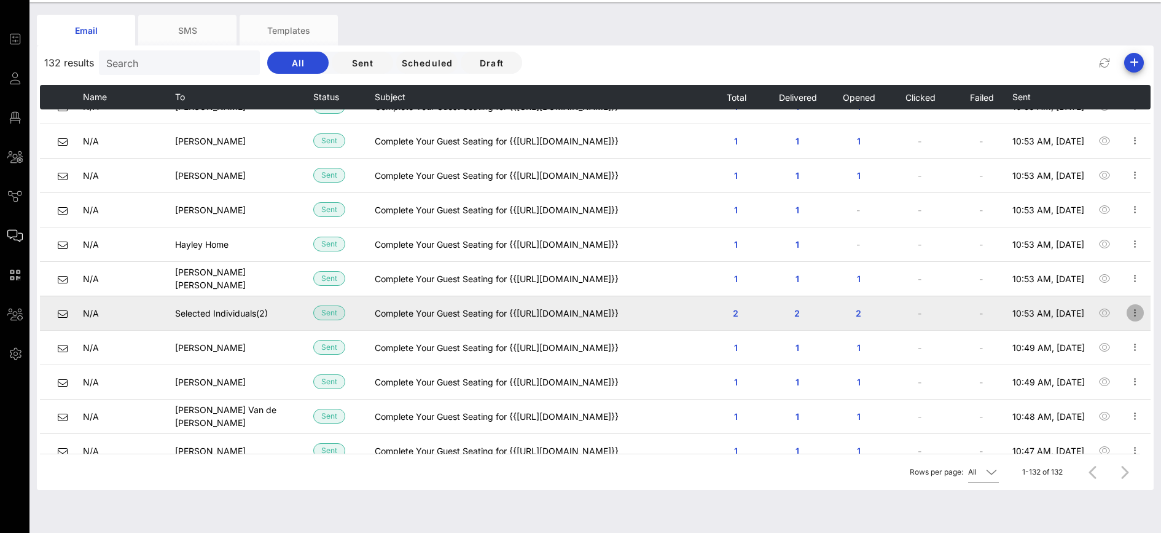
click at [1128, 315] on icon "button" at bounding box center [1135, 312] width 15 height 15
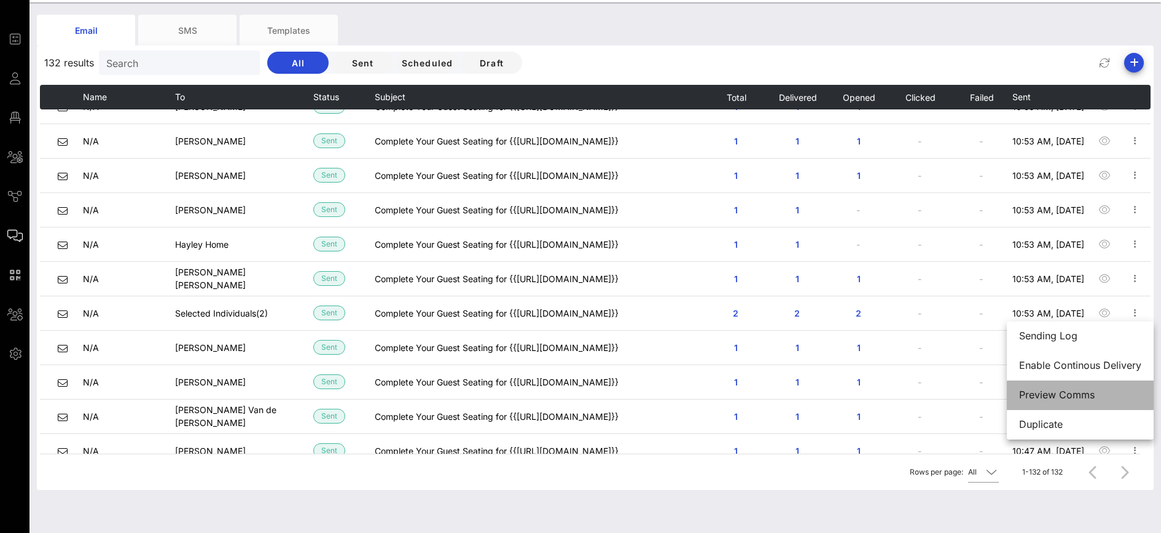
click at [1081, 395] on div "Preview Comms" at bounding box center [1081, 395] width 122 height 12
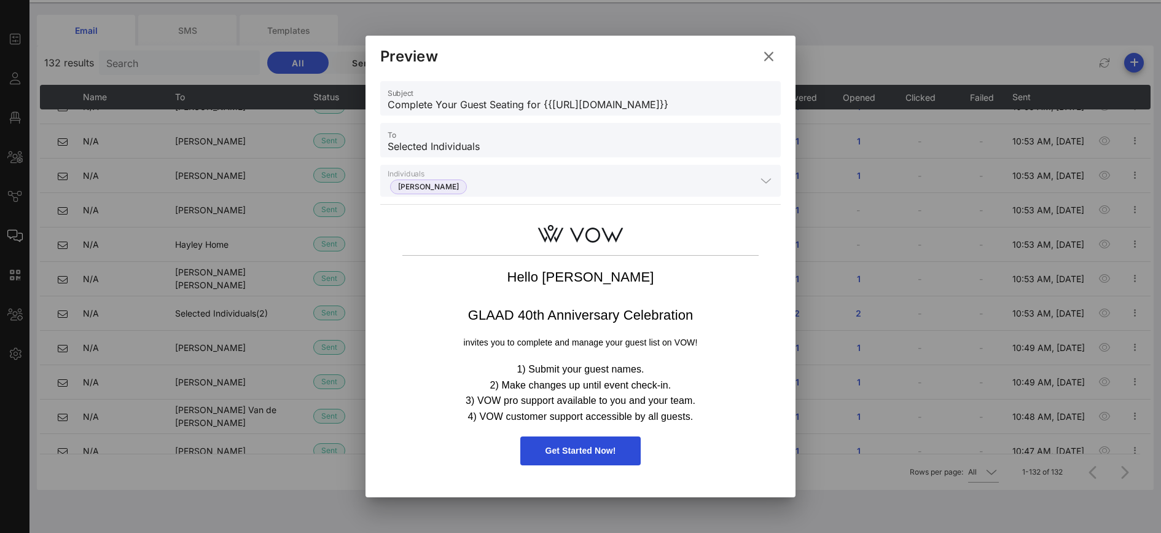
click at [771, 45] on button at bounding box center [769, 56] width 24 height 22
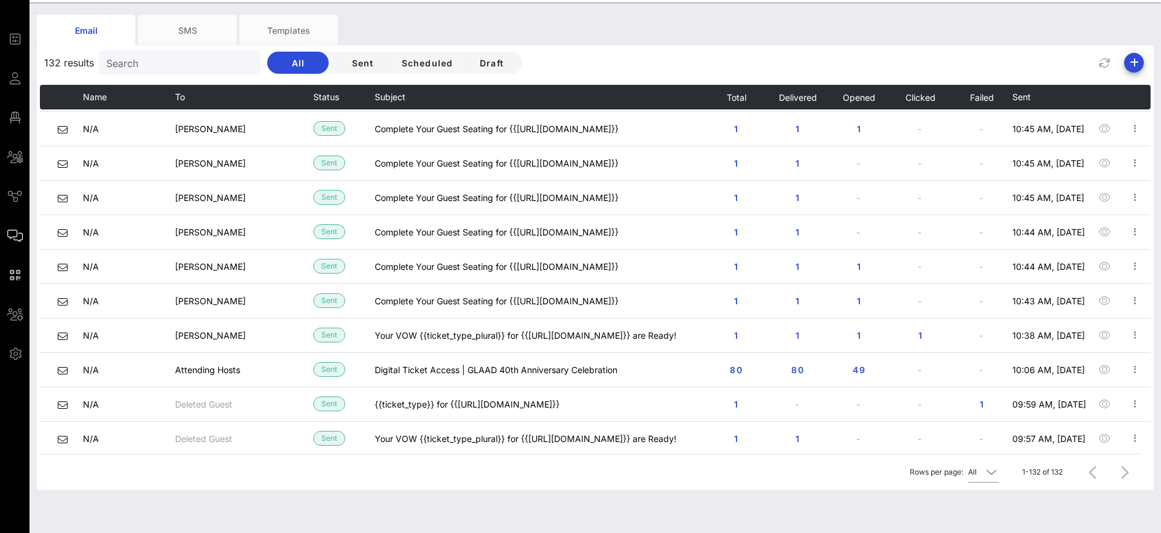
scroll to position [4162, 0]
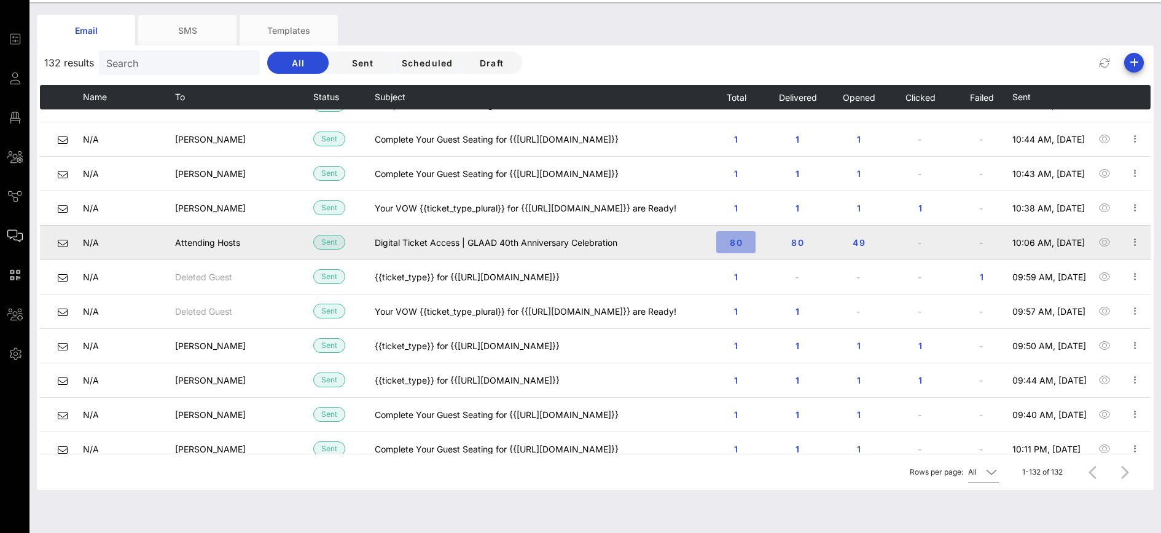
click at [729, 243] on span "80" at bounding box center [736, 242] width 20 height 10
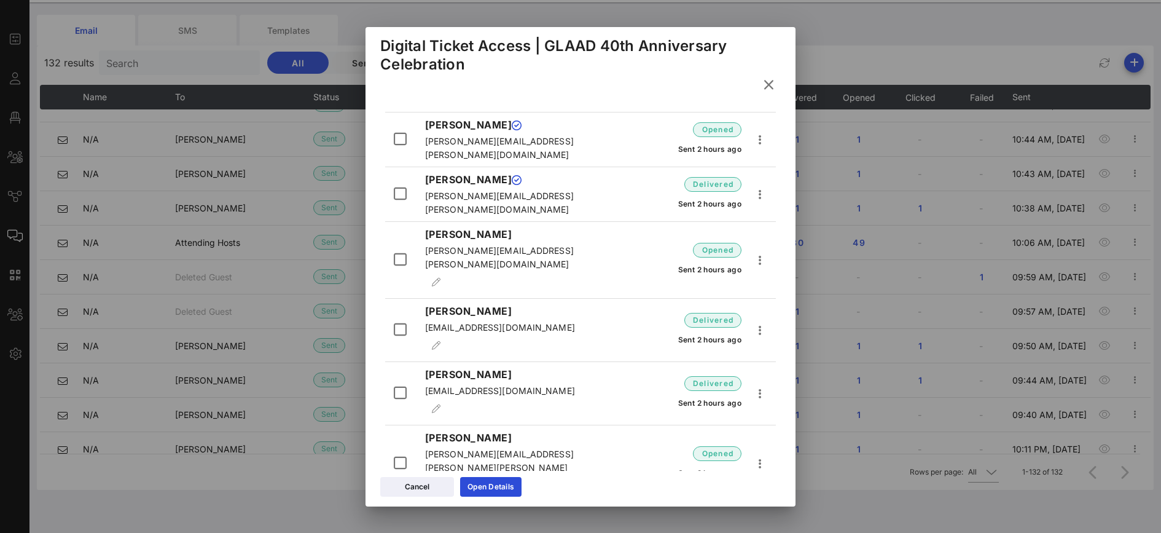
scroll to position [0, 0]
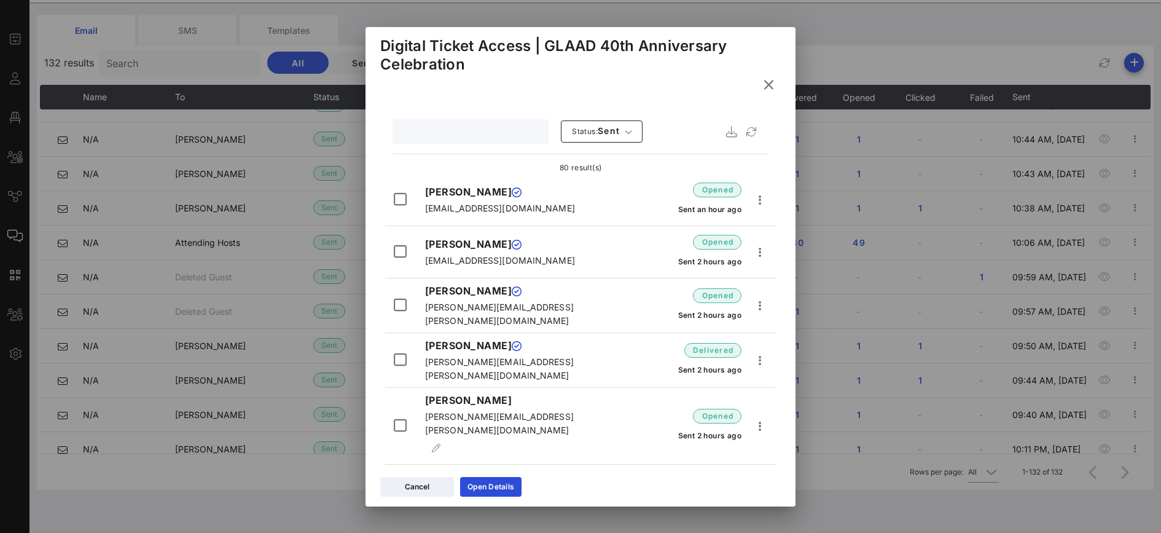
click at [456, 130] on input "text" at bounding box center [469, 132] width 139 height 16
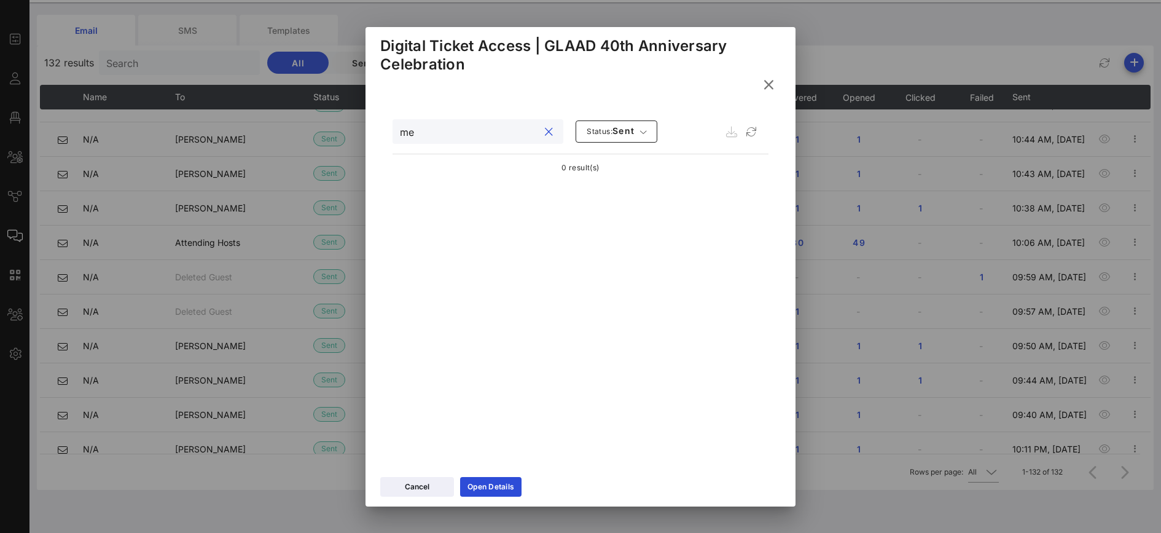
type input "m"
type input "e"
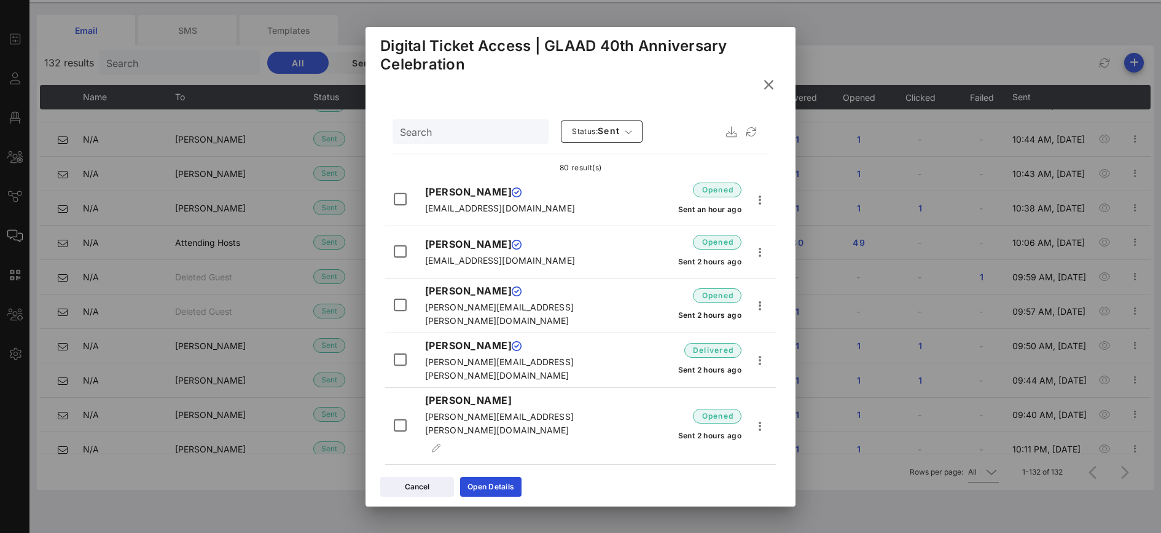
click at [769, 81] on icon at bounding box center [769, 84] width 18 height 17
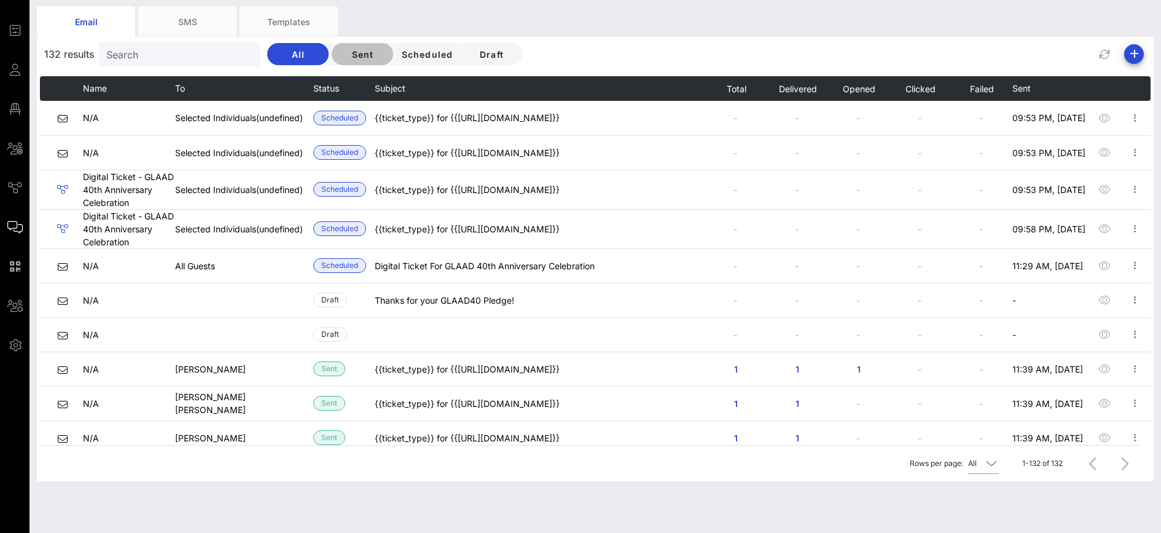
click at [332, 60] on button "Sent" at bounding box center [362, 54] width 61 height 22
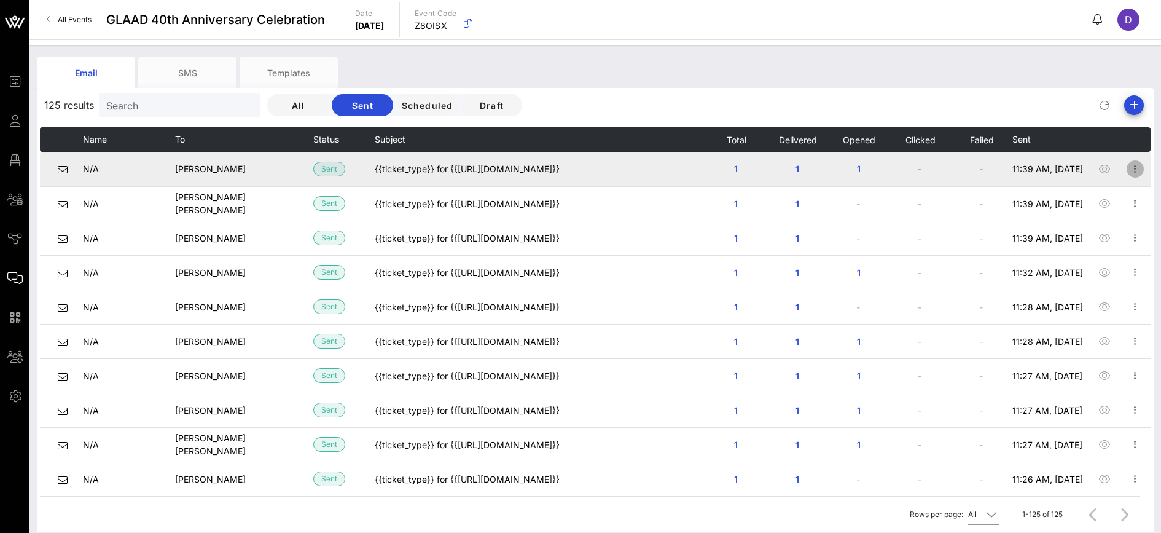
click at [1128, 168] on icon "button" at bounding box center [1135, 169] width 15 height 15
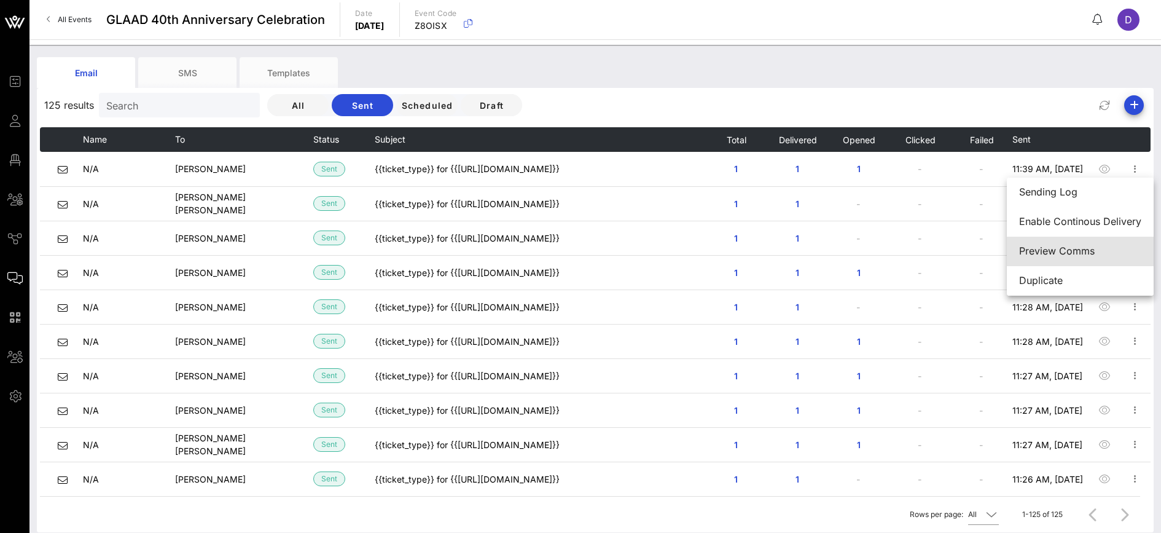
click at [1084, 249] on div "Preview Comms" at bounding box center [1081, 251] width 122 height 12
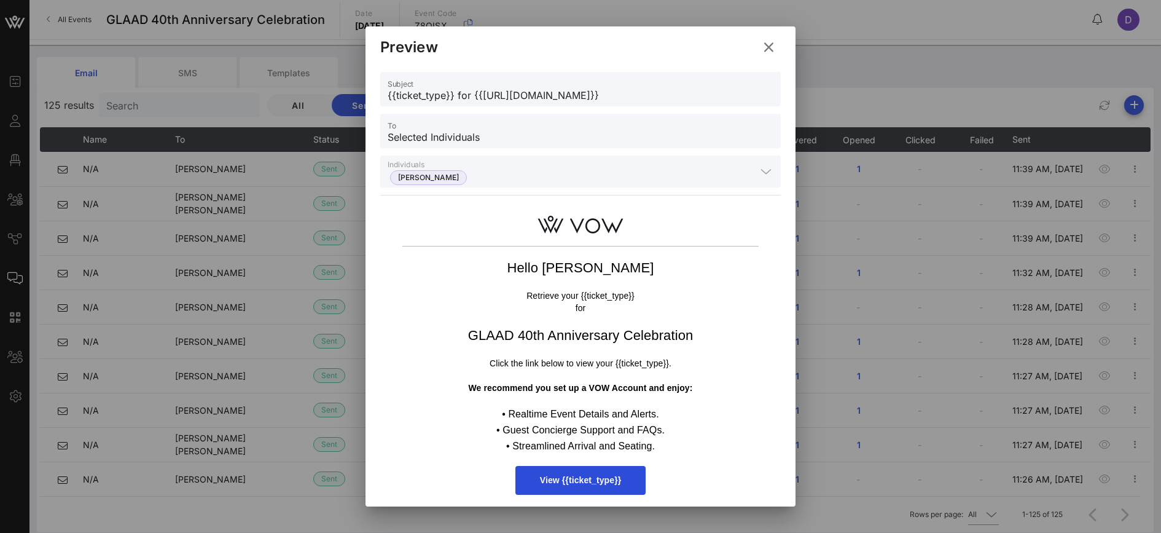
click at [766, 41] on icon at bounding box center [769, 47] width 22 height 22
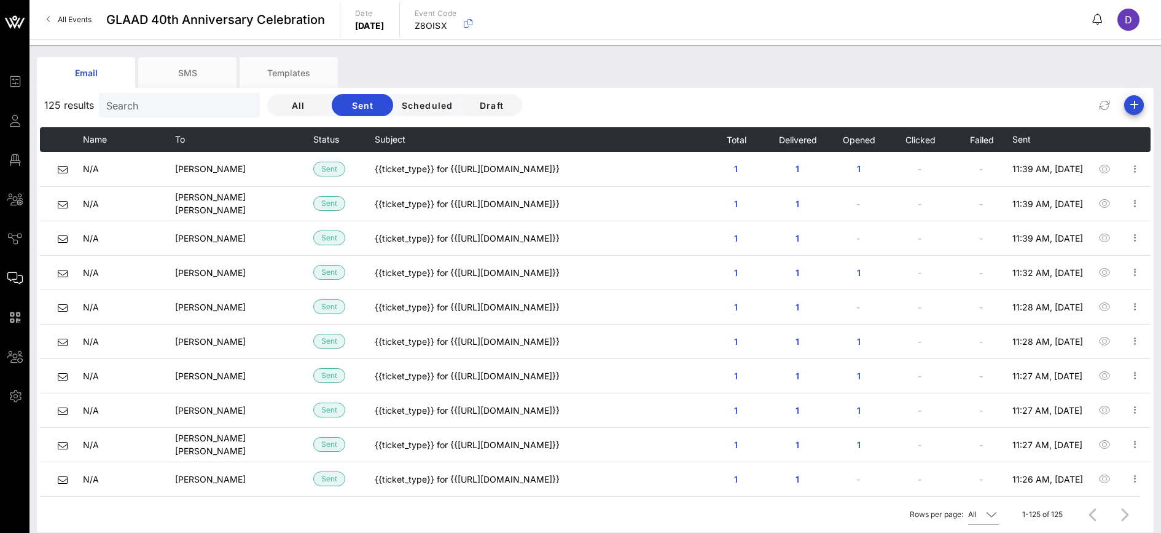
click at [143, 109] on input "Search" at bounding box center [178, 105] width 144 height 16
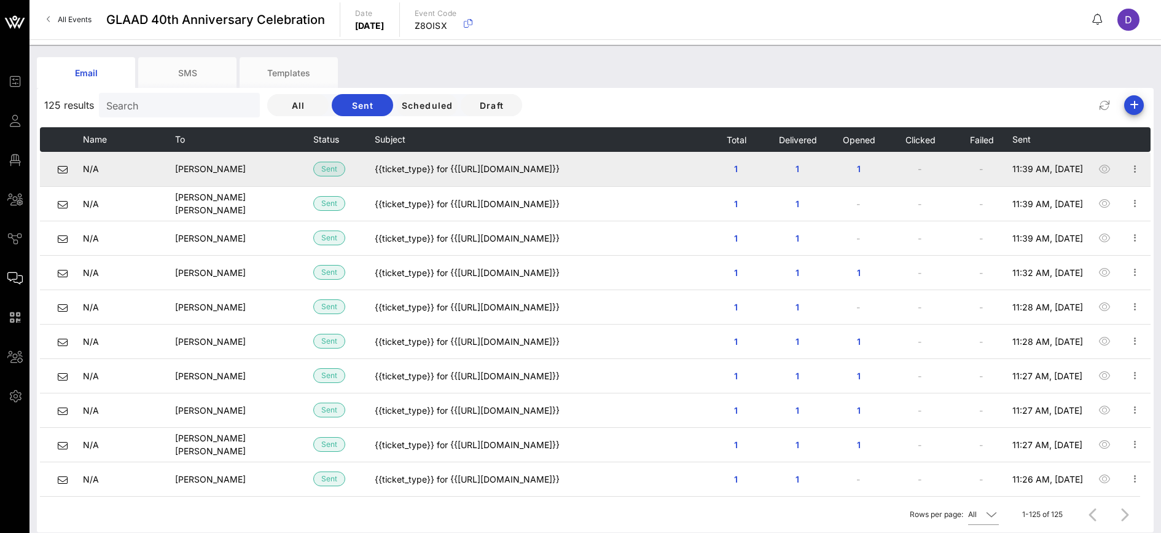
drag, startPoint x: 176, startPoint y: 168, endPoint x: 237, endPoint y: 165, distance: 60.9
click at [237, 165] on td "[PERSON_NAME]" at bounding box center [244, 169] width 138 height 34
copy span "[PERSON_NAME]"
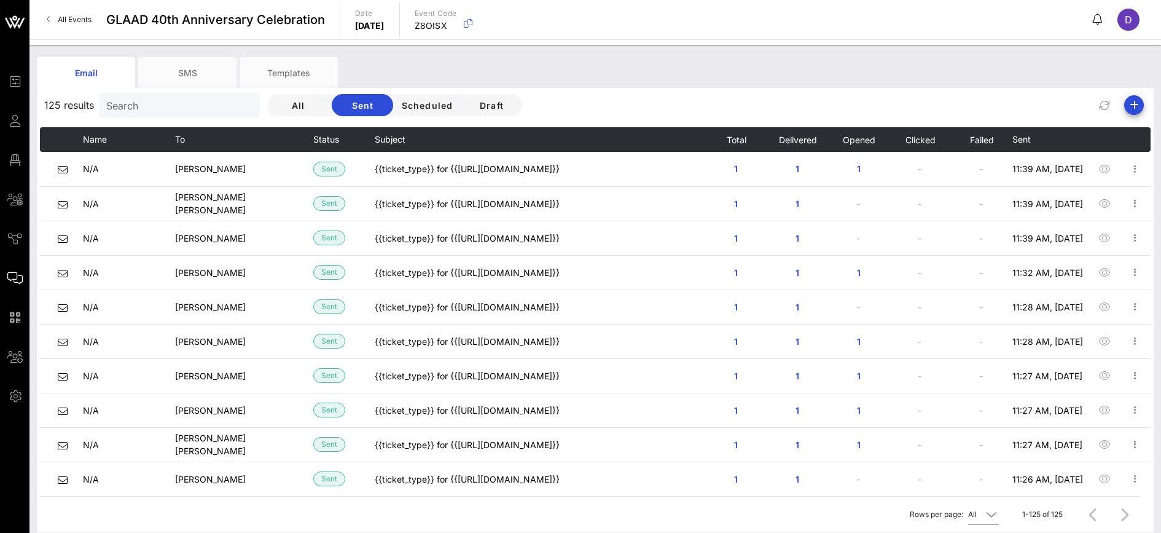
click at [486, 82] on div "Email SMS Templates" at bounding box center [586, 72] width 1099 height 31
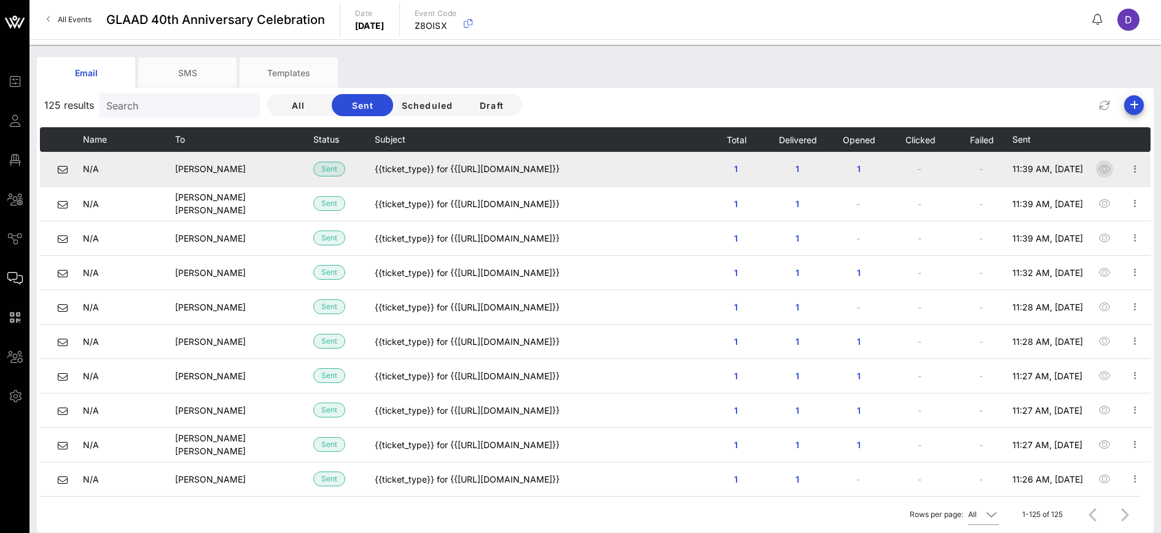
click at [1098, 169] on icon "button" at bounding box center [1105, 169] width 15 height 15
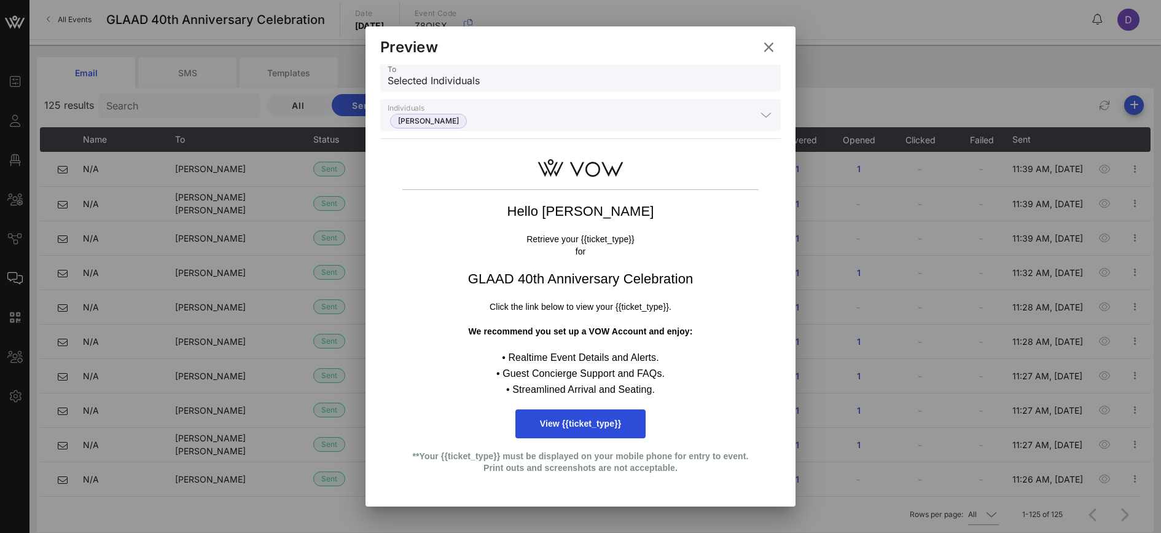
scroll to position [20, 0]
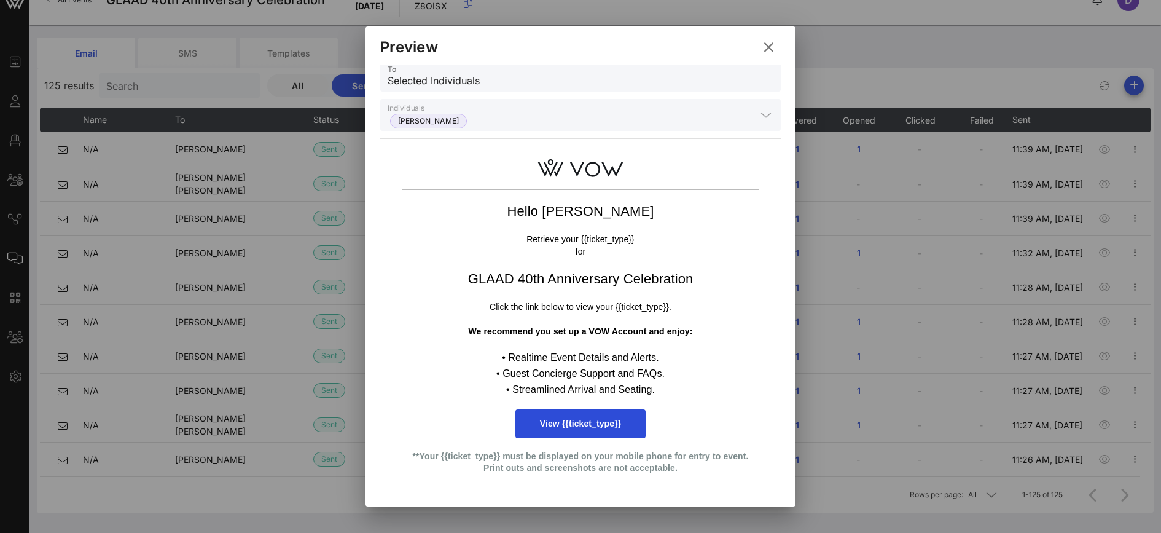
click at [774, 45] on icon at bounding box center [769, 47] width 18 height 17
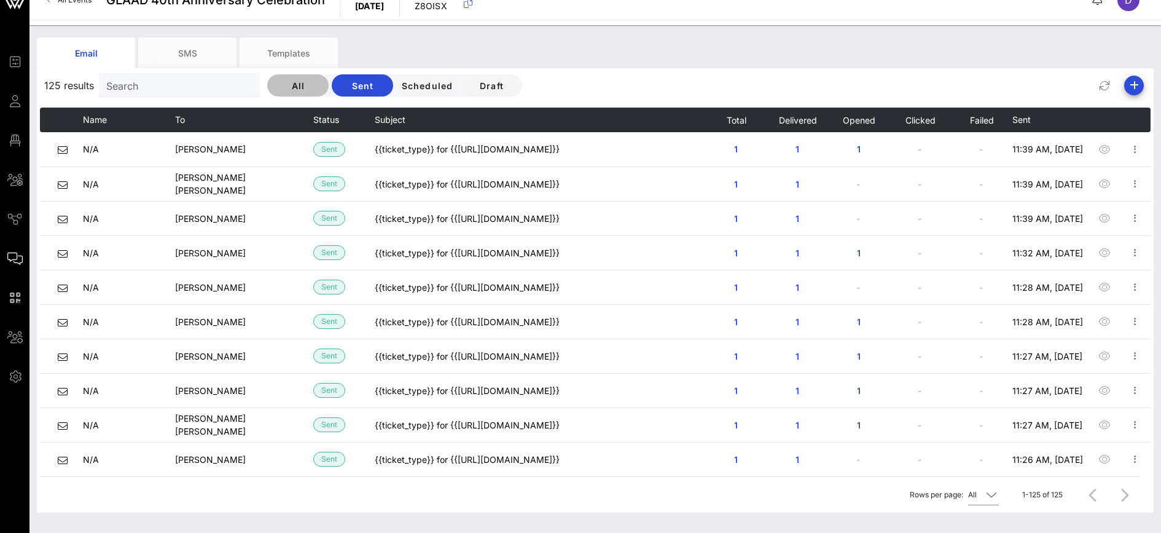
click at [267, 93] on button "All" at bounding box center [297, 85] width 61 height 22
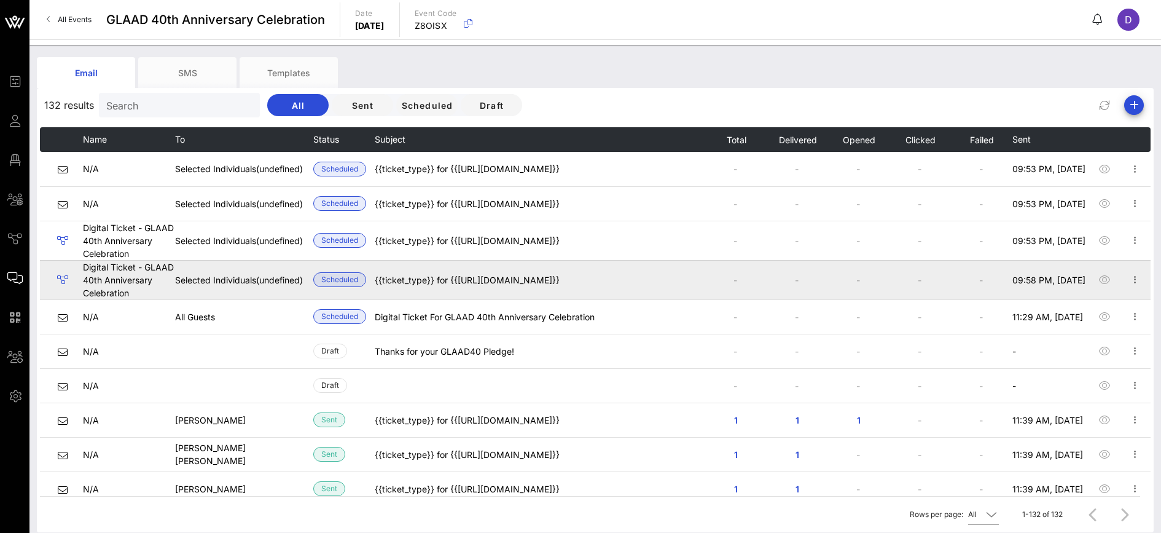
scroll to position [6, 0]
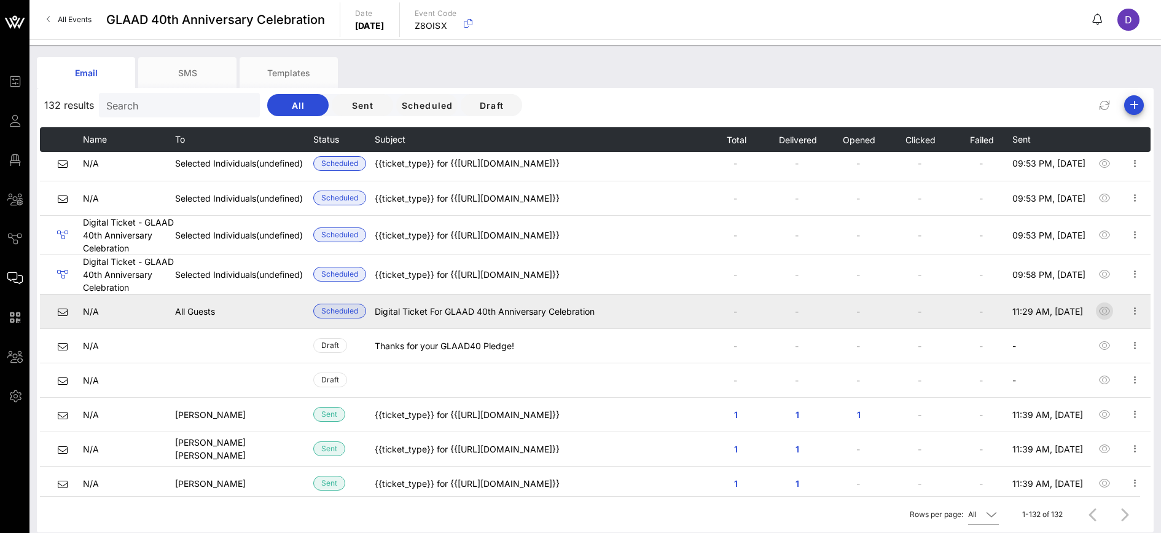
click at [1098, 312] on icon "button" at bounding box center [1105, 311] width 15 height 15
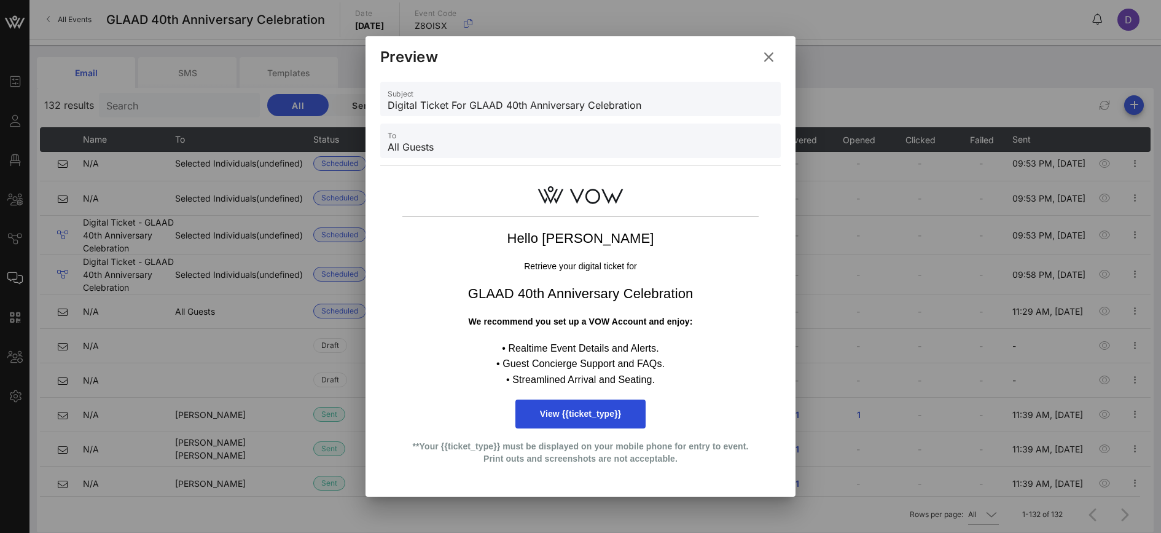
click at [773, 53] on icon at bounding box center [769, 57] width 18 height 17
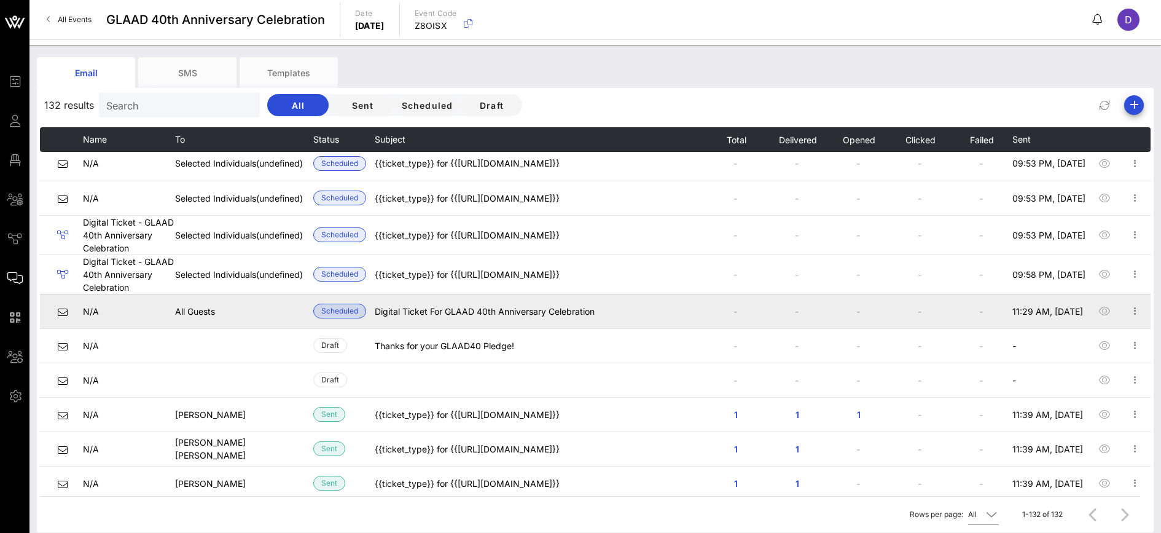
click at [329, 312] on span "Scheduled" at bounding box center [339, 311] width 37 height 14
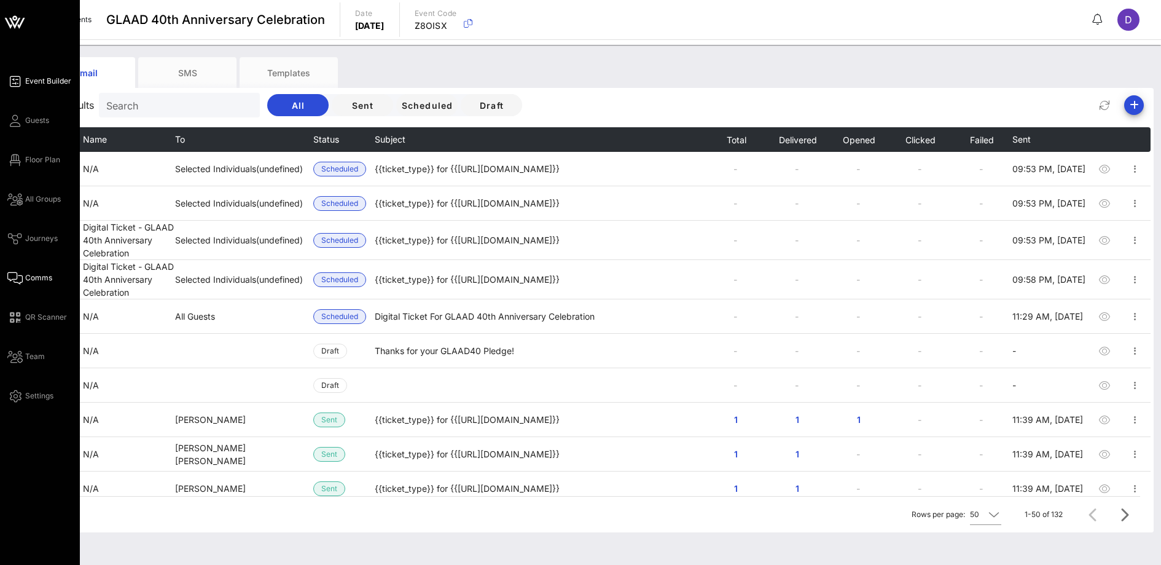
click at [36, 77] on span "Event Builder" at bounding box center [48, 81] width 46 height 11
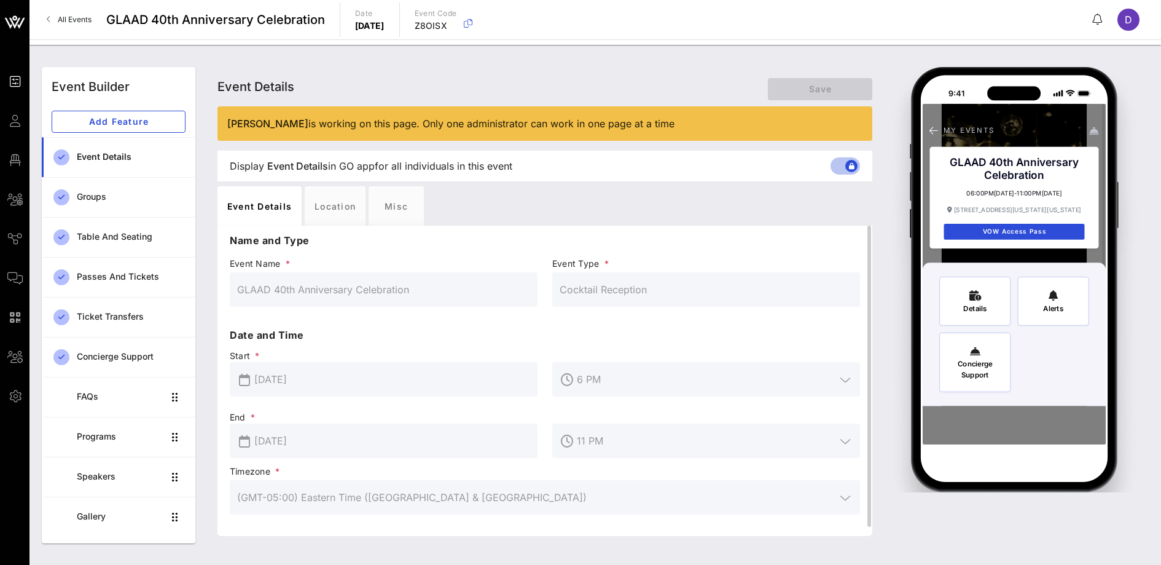
scroll to position [9, 0]
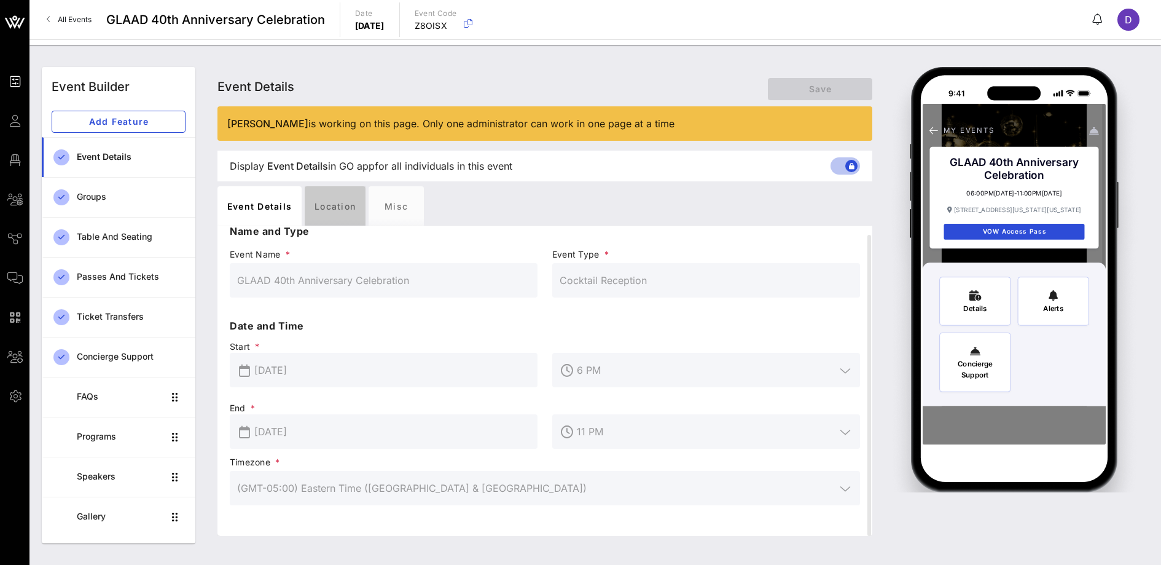
click at [332, 216] on div "Location" at bounding box center [335, 205] width 61 height 39
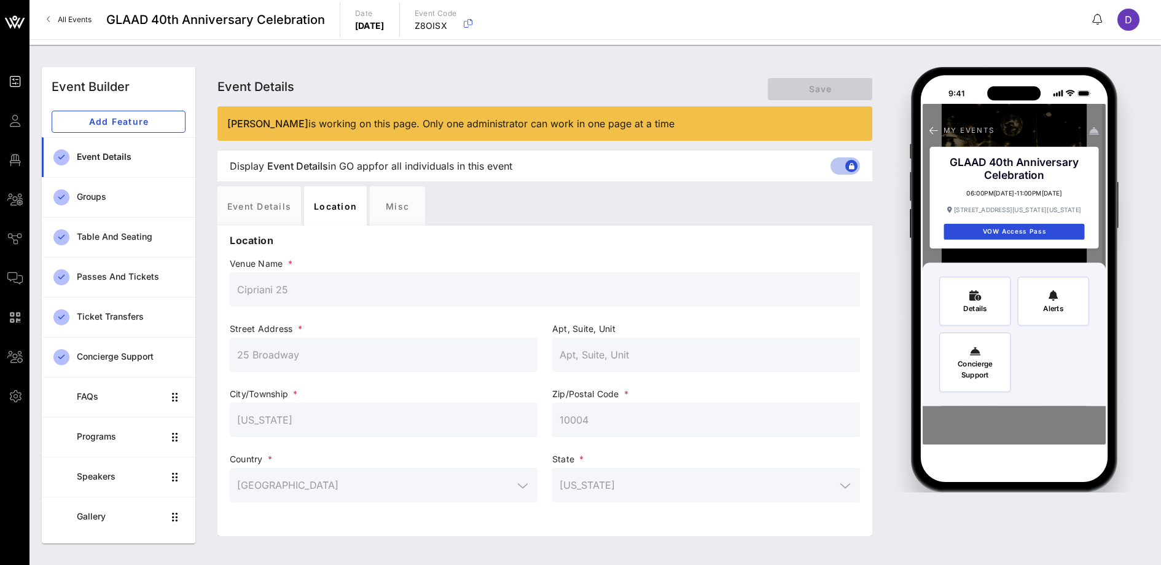
click at [390, 227] on div "Location" at bounding box center [544, 240] width 645 height 29
click at [390, 208] on div "Misc" at bounding box center [397, 205] width 55 height 39
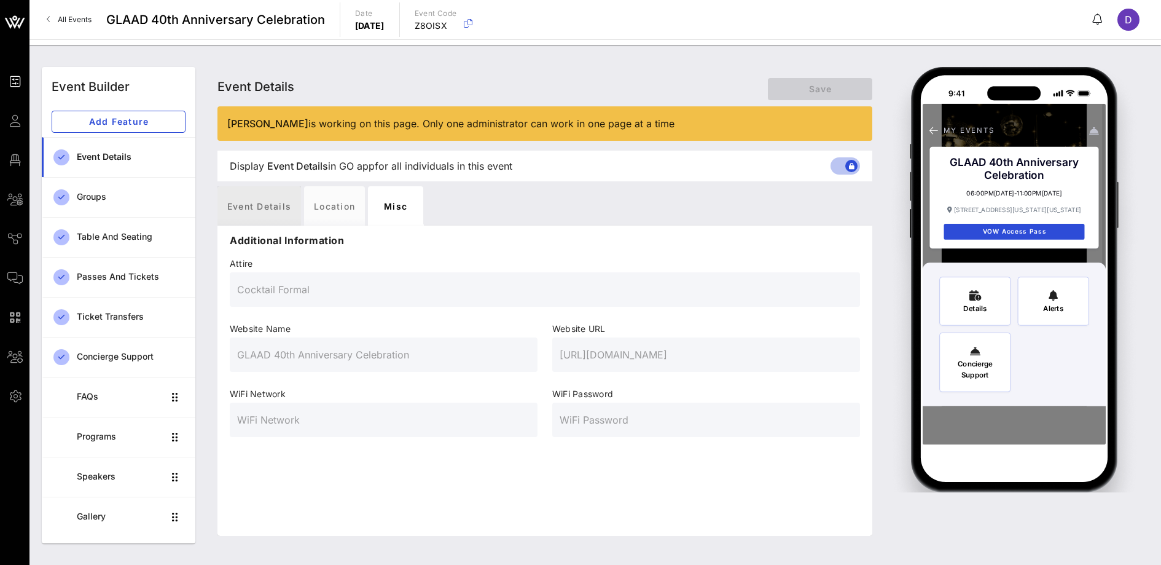
click at [271, 198] on div "Event Details" at bounding box center [260, 205] width 84 height 39
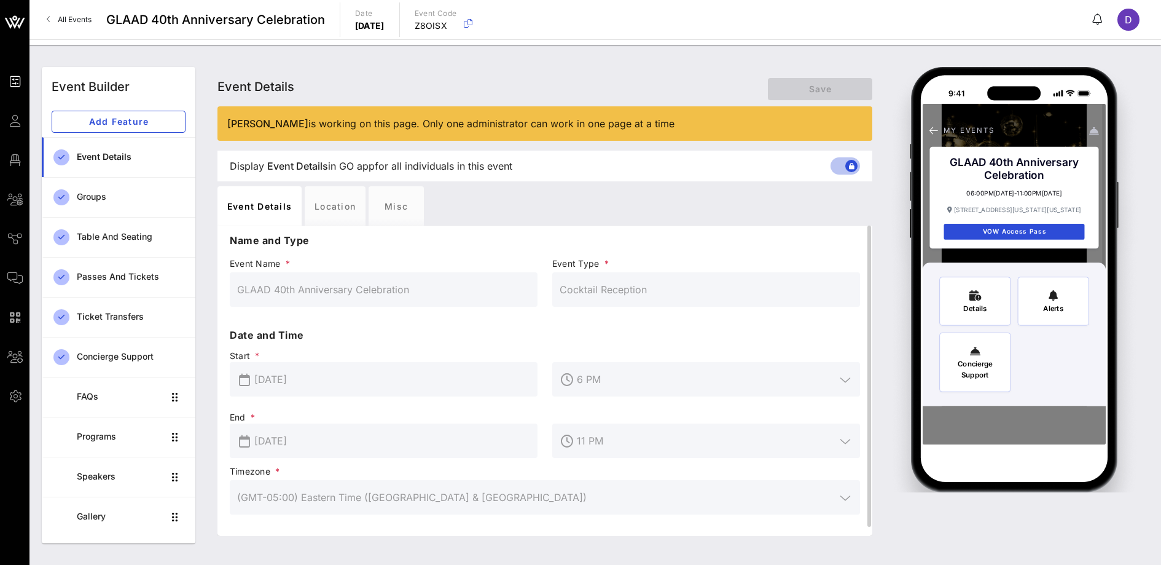
scroll to position [9, 0]
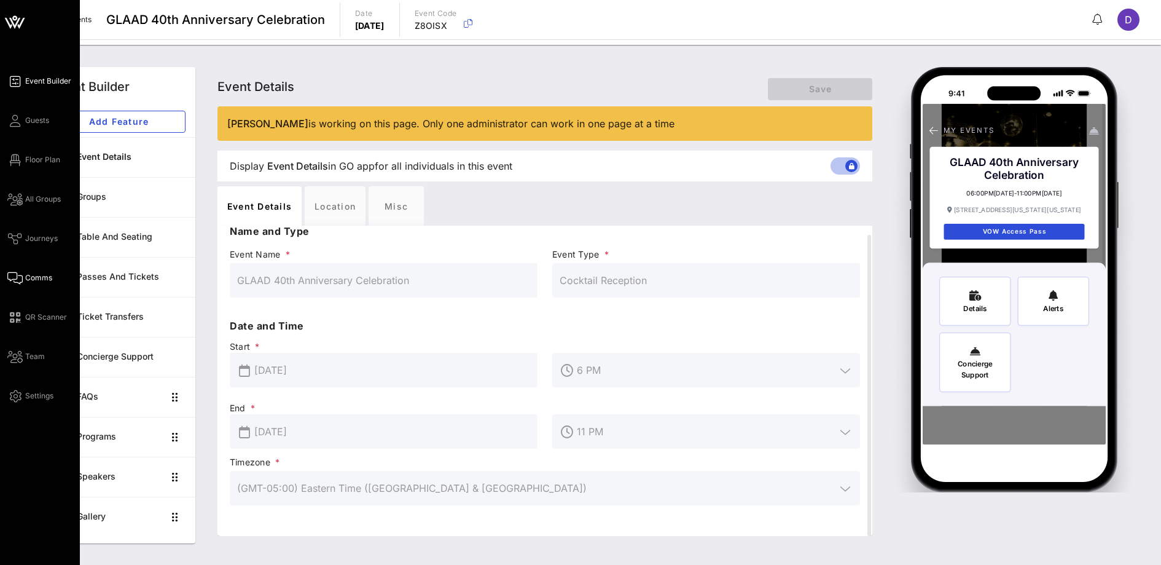
click at [33, 281] on span "Comms" at bounding box center [38, 277] width 27 height 11
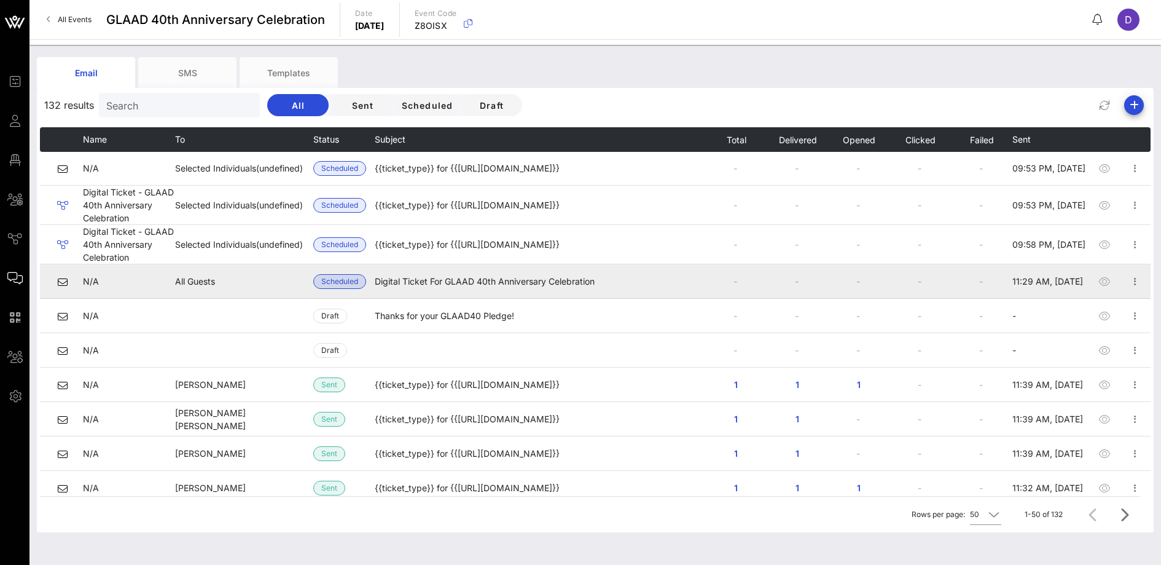
scroll to position [55, 0]
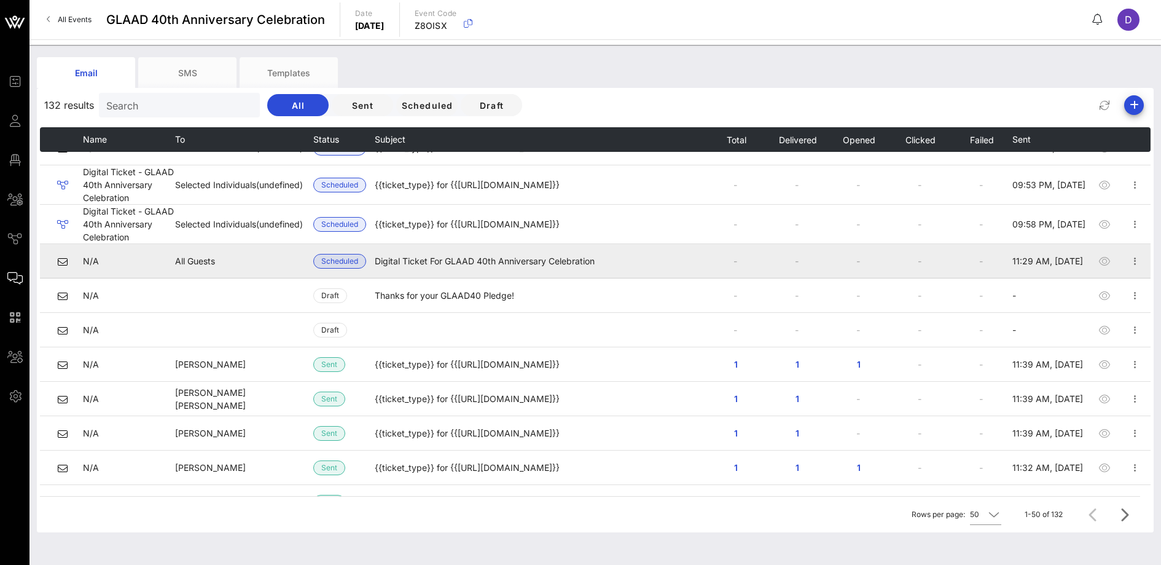
click at [60, 261] on icon at bounding box center [63, 262] width 10 height 10
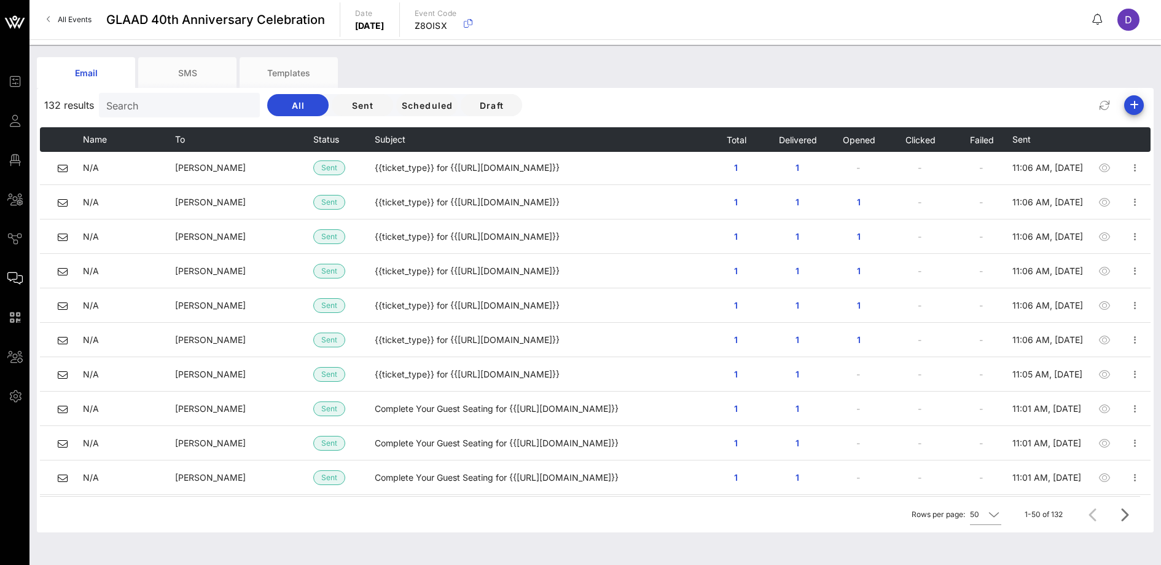
scroll to position [1386, 0]
click at [342, 104] on span "Sent" at bounding box center [363, 105] width 42 height 10
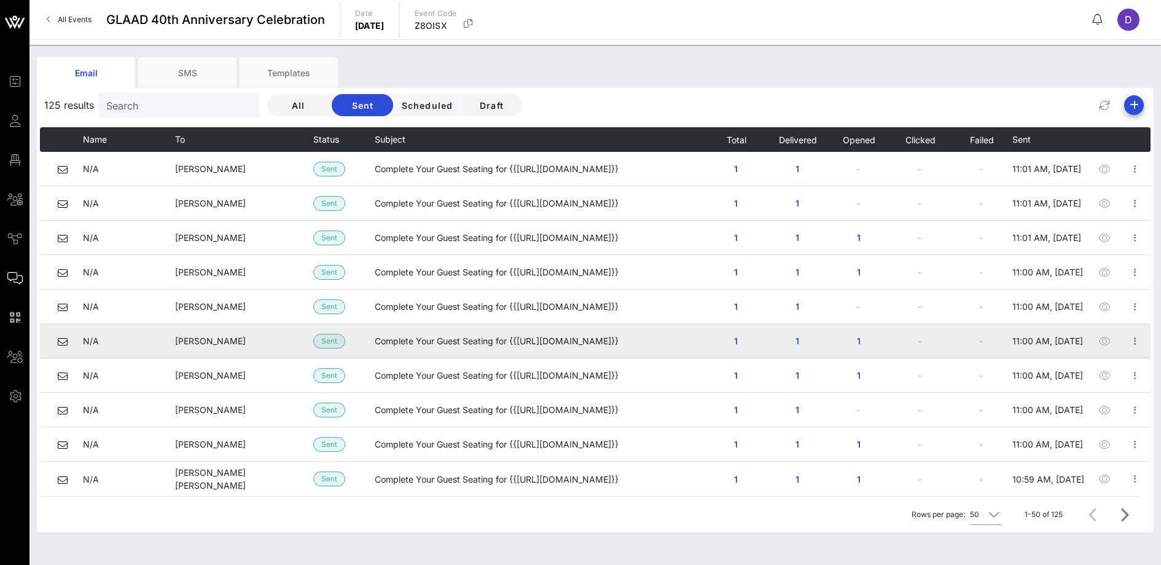
scroll to position [19, 0]
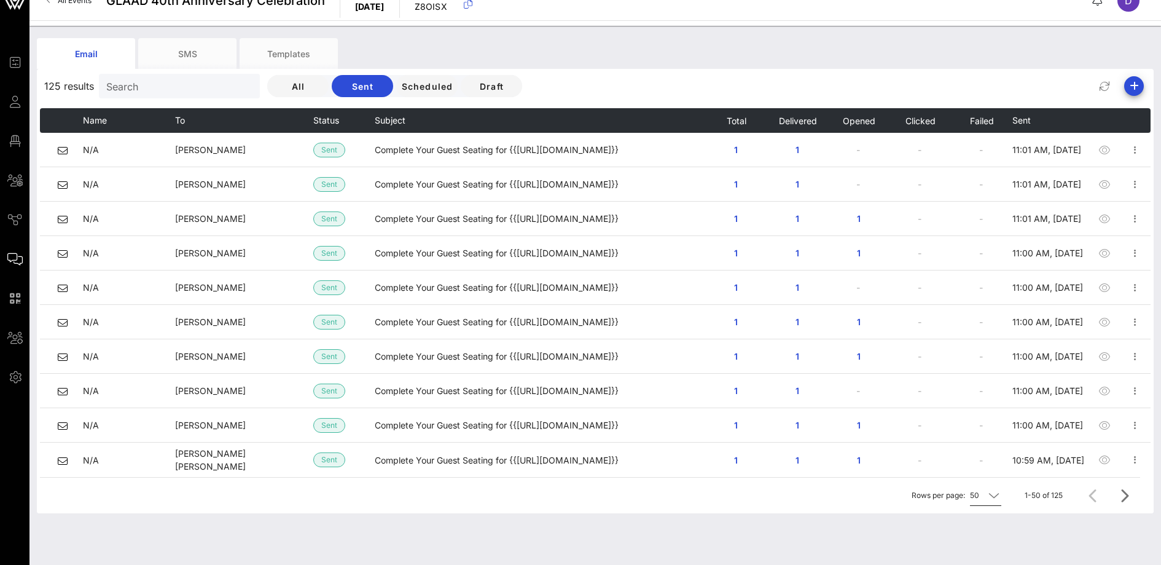
click at [995, 485] on div "50" at bounding box center [985, 495] width 31 height 20
click at [991, 508] on div "500" at bounding box center [989, 508] width 18 height 12
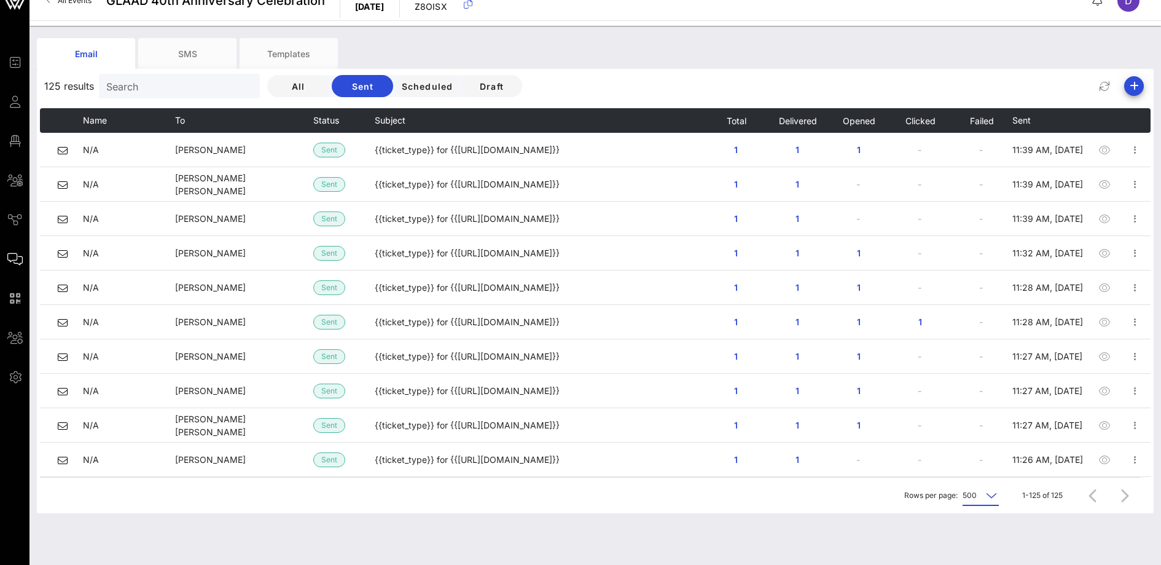
scroll to position [0, 0]
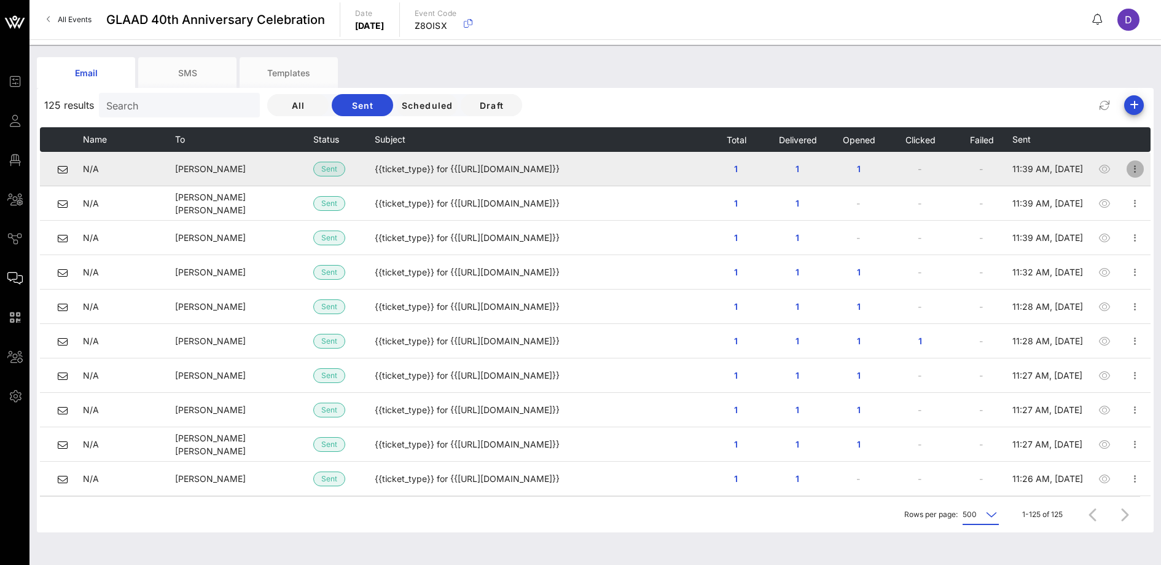
click at [1131, 172] on icon "button" at bounding box center [1135, 169] width 15 height 15
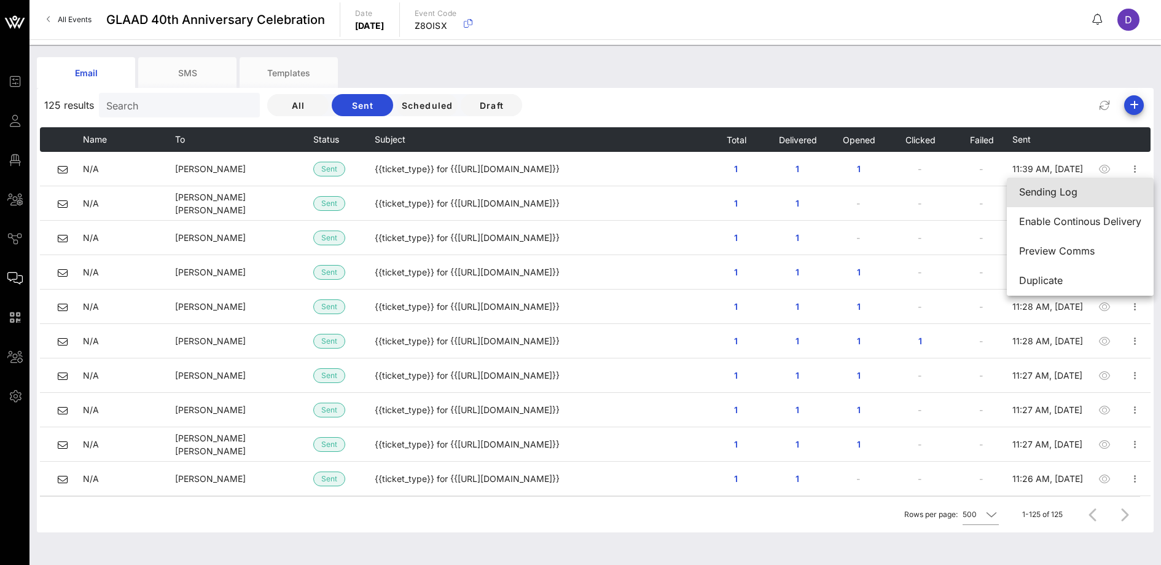
click at [1081, 192] on div "Sending Log" at bounding box center [1081, 192] width 122 height 12
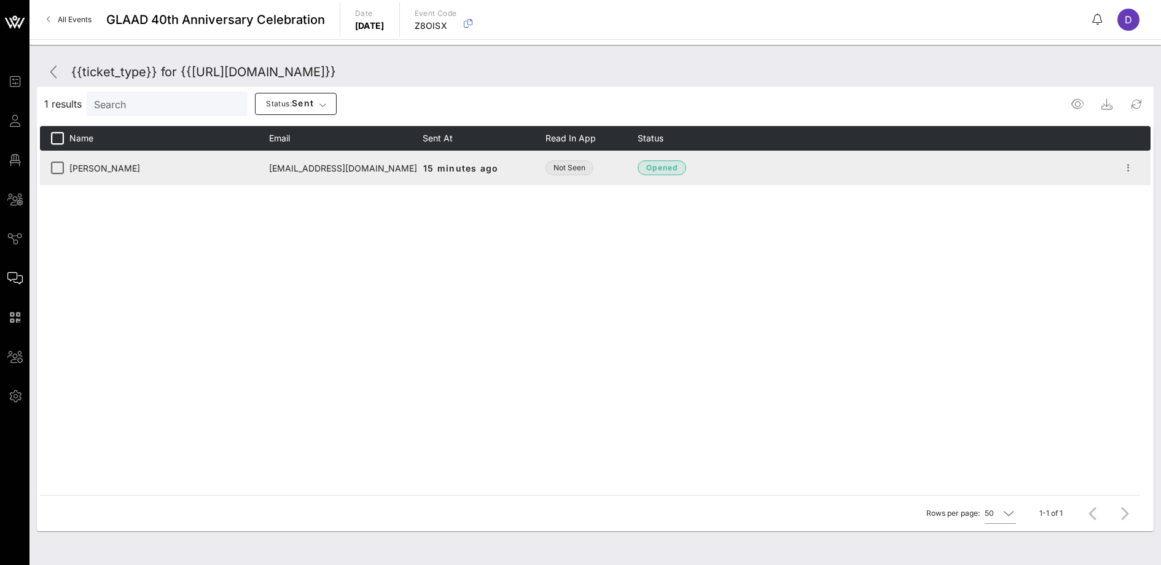
click at [559, 169] on span "Not Seen" at bounding box center [570, 168] width 32 height 12
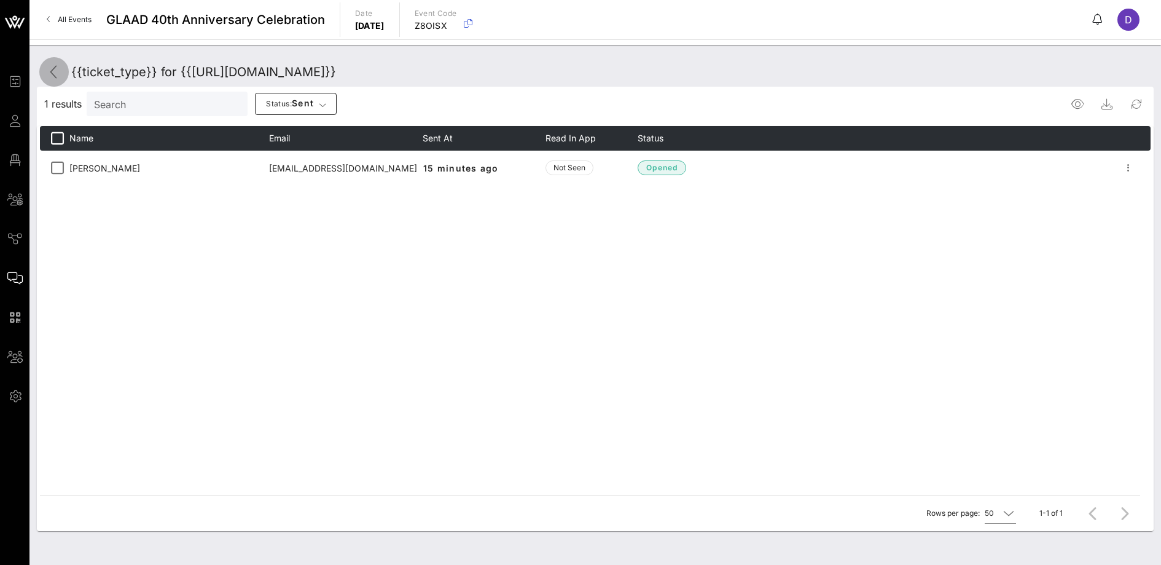
click at [50, 71] on icon at bounding box center [54, 72] width 15 height 15
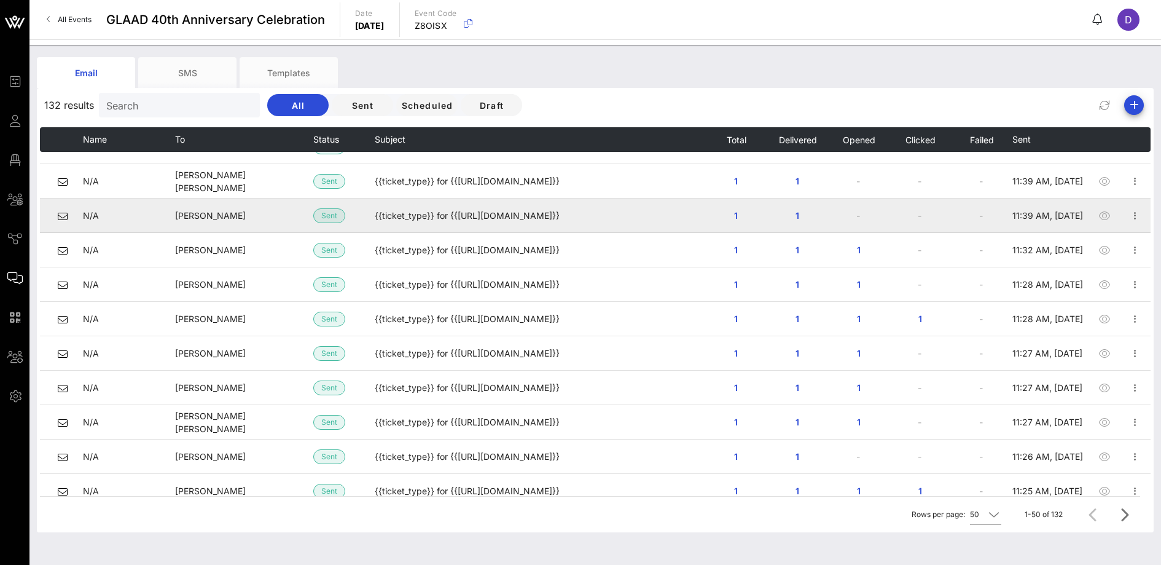
scroll to position [280, 0]
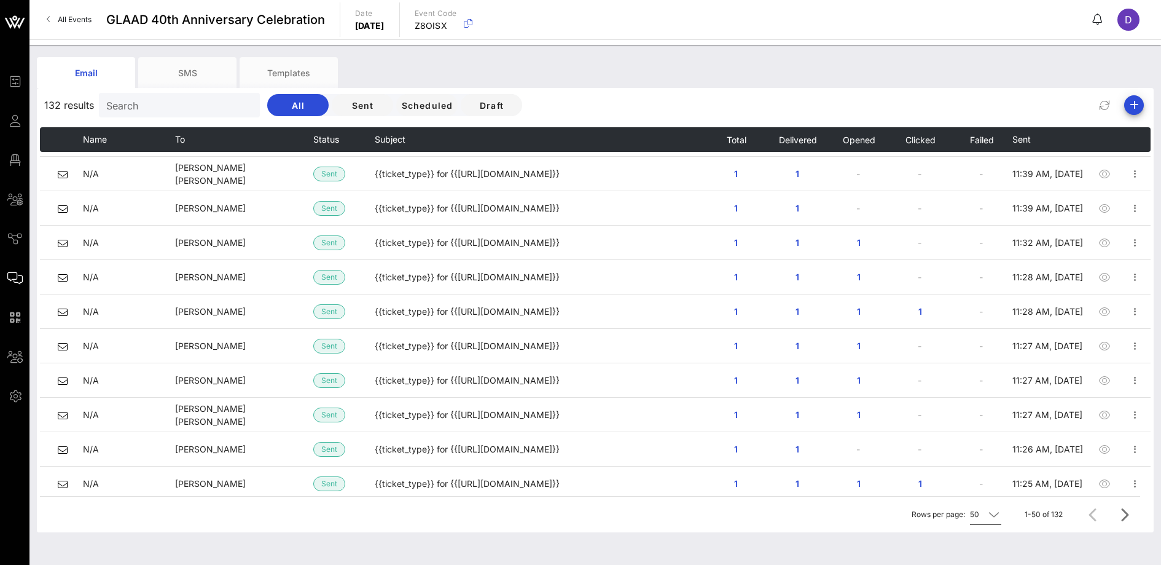
click at [985, 510] on div at bounding box center [992, 514] width 17 height 15
click at [988, 479] on div "200" at bounding box center [989, 479] width 18 height 12
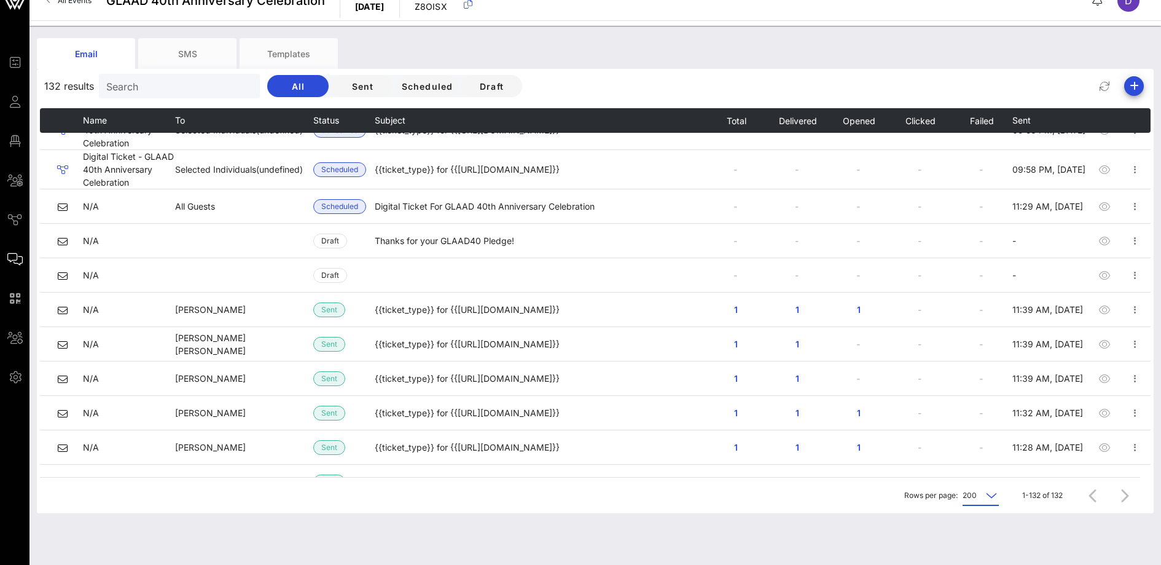
scroll to position [0, 0]
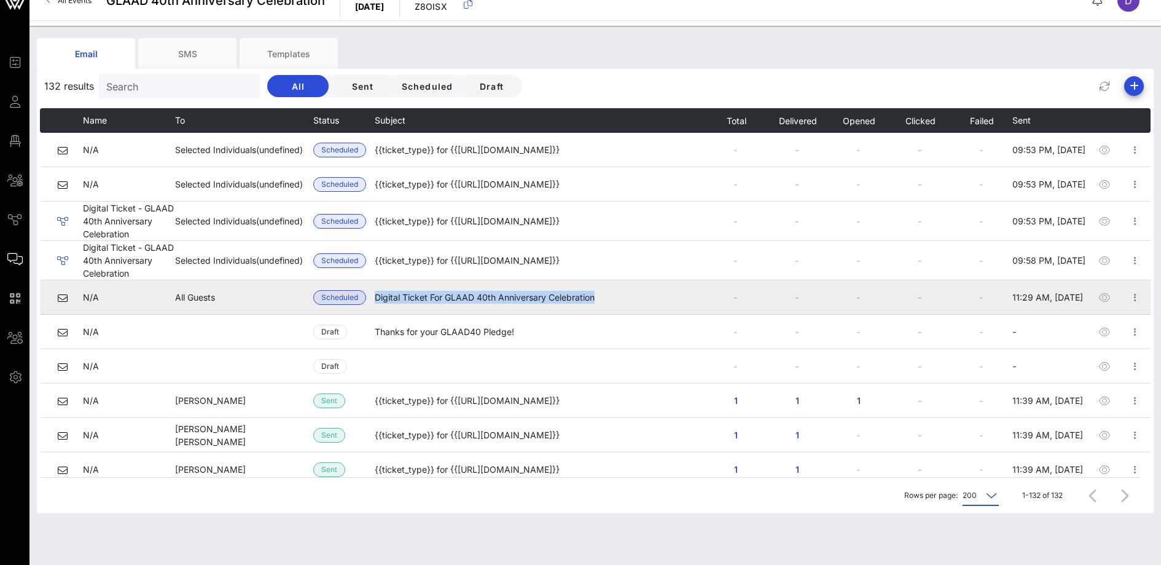
click at [375, 303] on td "Digital Ticket For GLAAD 40th Anniversary Celebration" at bounding box center [540, 297] width 331 height 34
drag, startPoint x: 375, startPoint y: 301, endPoint x: 607, endPoint y: 302, distance: 231.7
click at [607, 302] on td "Digital Ticket For GLAAD 40th Anniversary Celebration" at bounding box center [540, 297] width 331 height 34
copy td "Digital Ticket For GLAAD 40th Anniversary Celebration"
drag, startPoint x: 1001, startPoint y: 298, endPoint x: 1082, endPoint y: 298, distance: 81.1
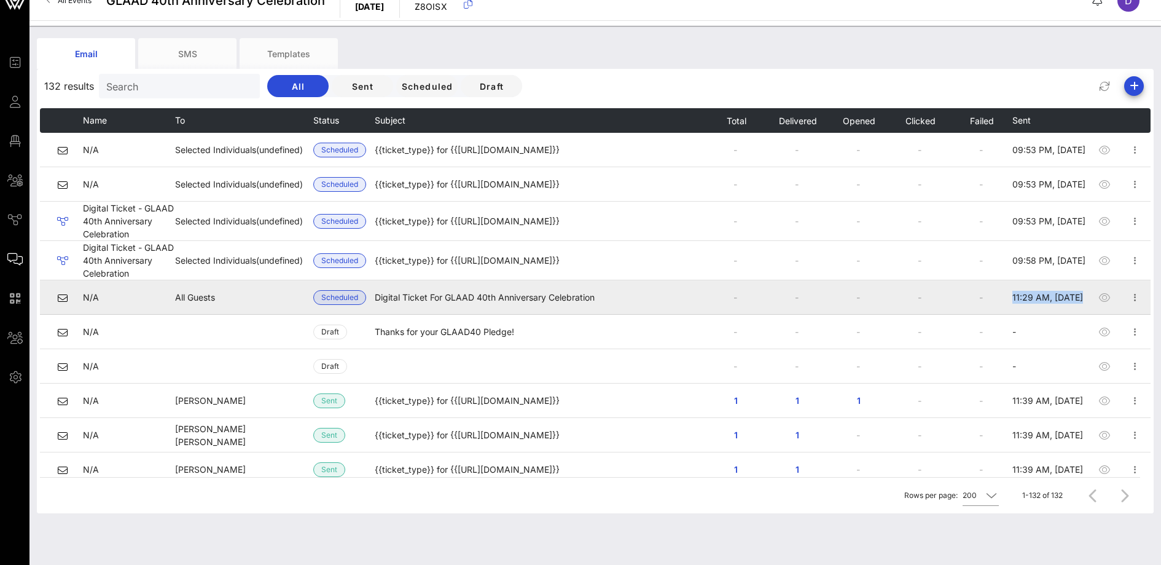
click at [1082, 298] on tr "N/A All Guests Scheduled Digital Ticket For GLAAD 40th Anniversary Celebration …" at bounding box center [595, 297] width 1111 height 34
copy tbody "11:29 AM, [DATE]"
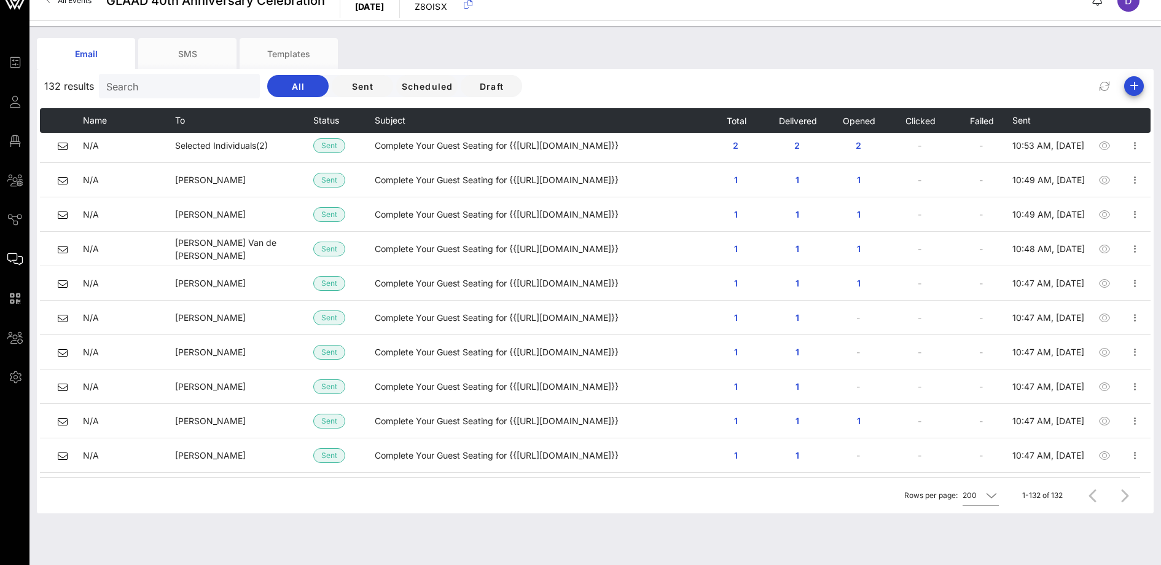
scroll to position [3725, 0]
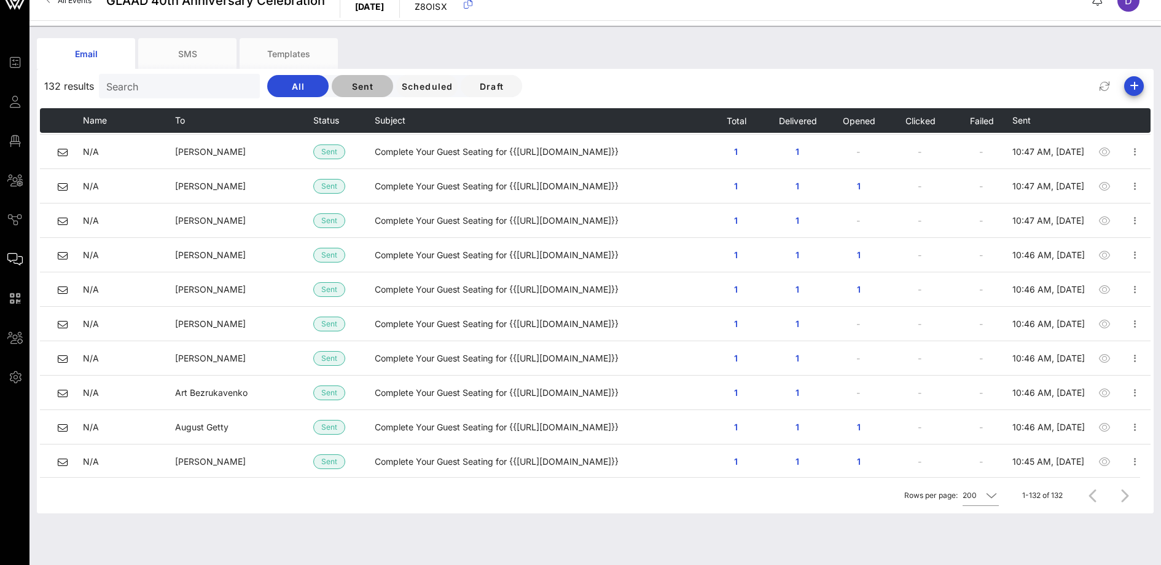
click at [344, 95] on button "Sent" at bounding box center [362, 86] width 61 height 22
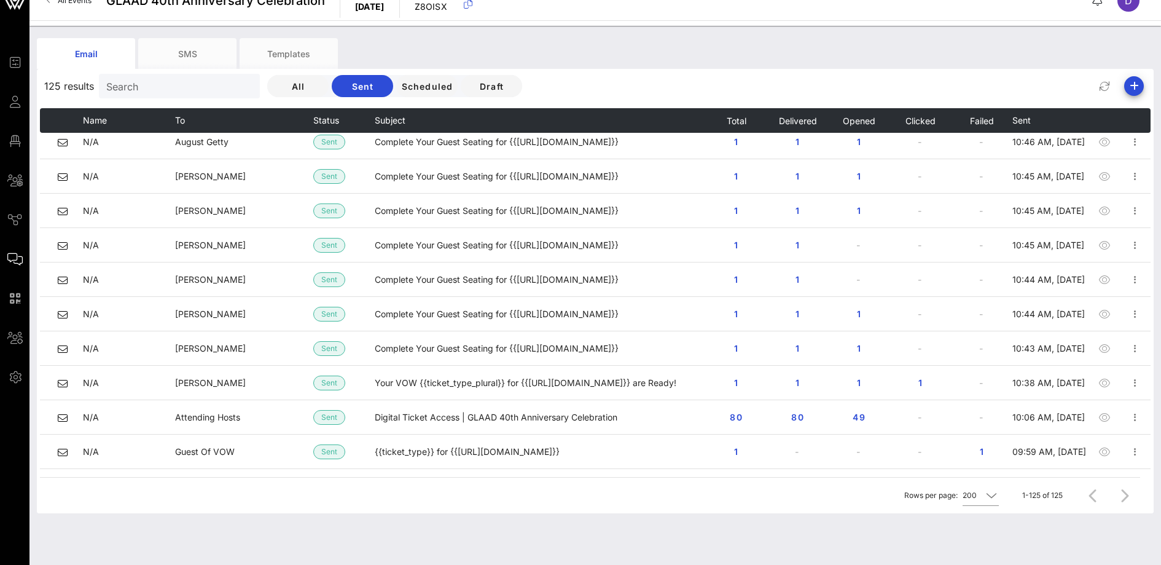
scroll to position [3838, 0]
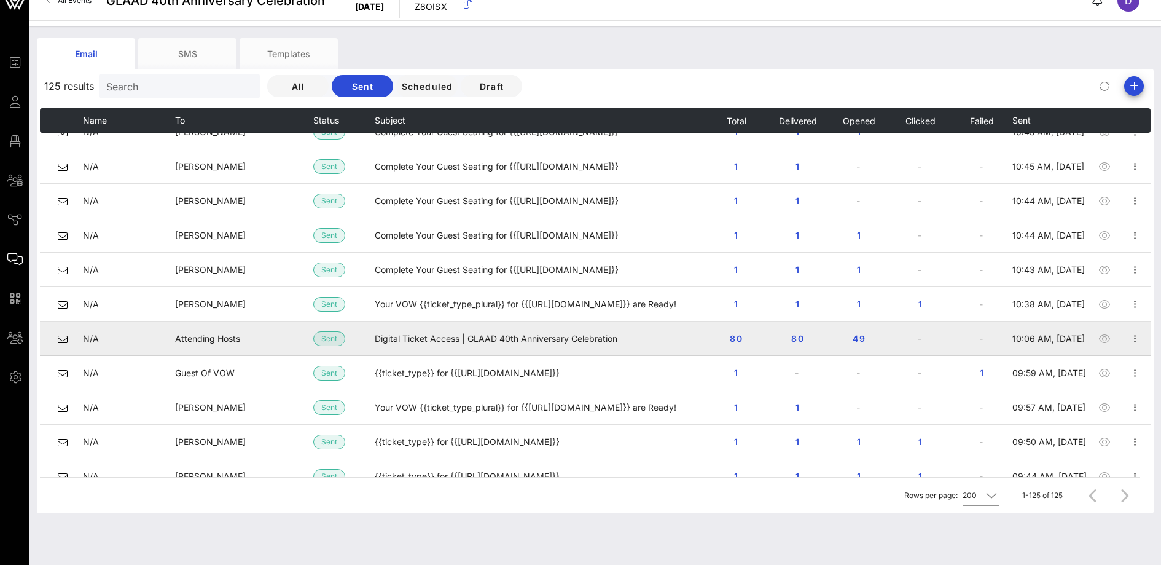
click at [221, 339] on span "Attending Hosts" at bounding box center [207, 338] width 65 height 10
copy span "Attending Hosts"
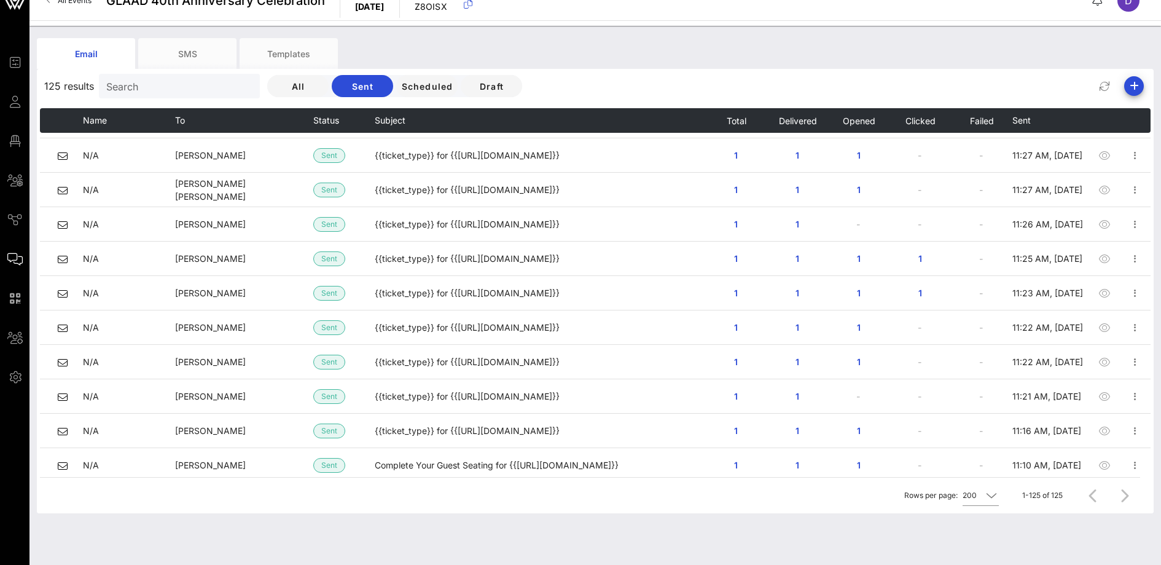
scroll to position [0, 0]
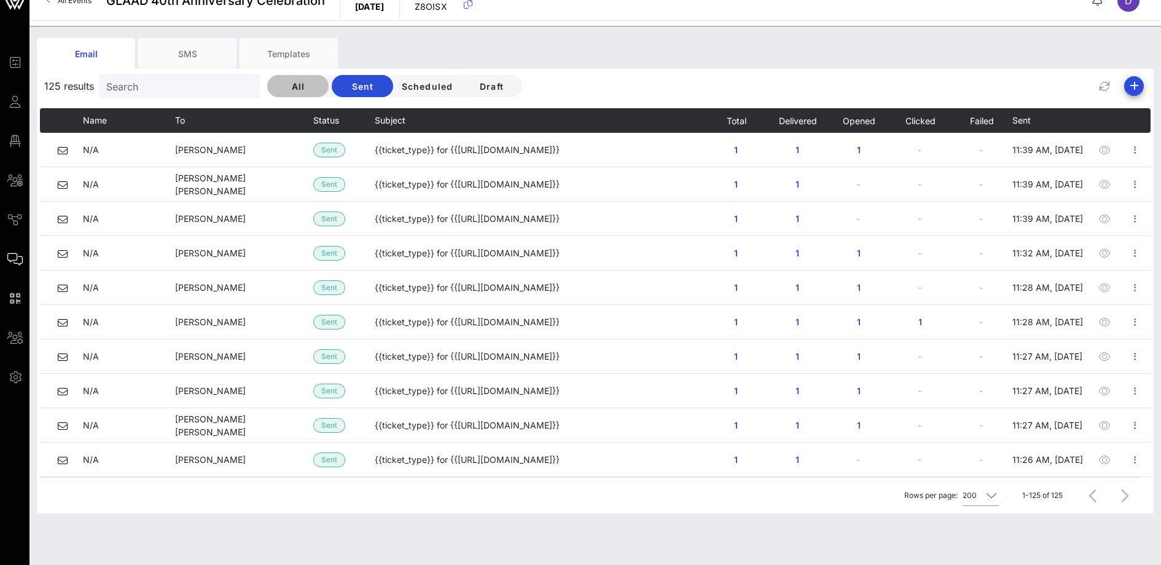
click at [277, 85] on span "All" at bounding box center [298, 86] width 42 height 10
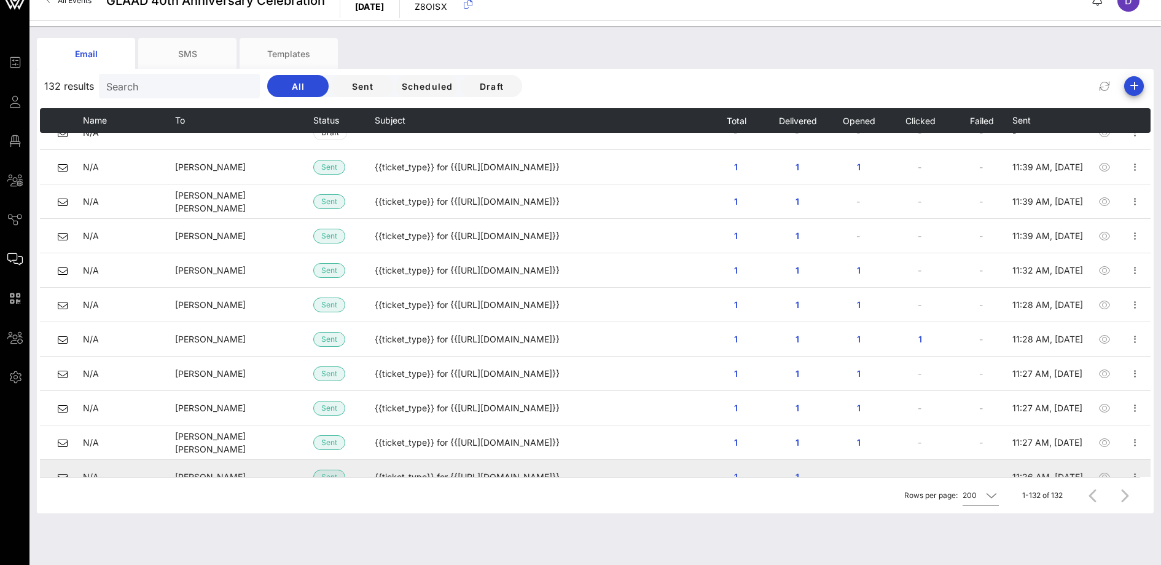
scroll to position [514, 0]
